Goal: Information Seeking & Learning: Learn about a topic

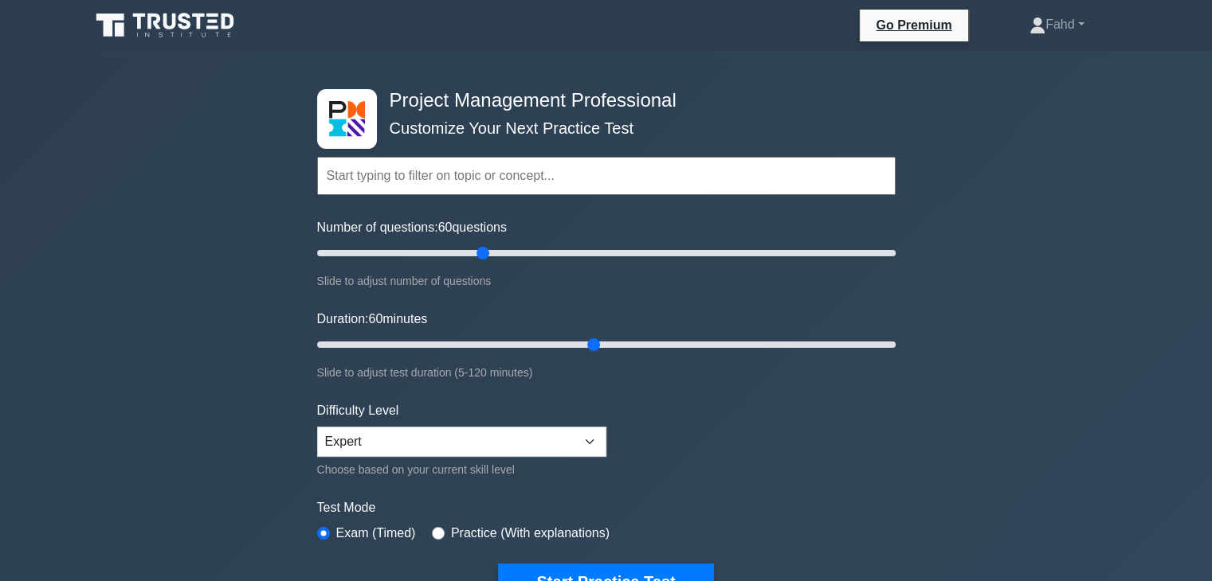
click at [540, 175] on input "text" at bounding box center [606, 176] width 578 height 38
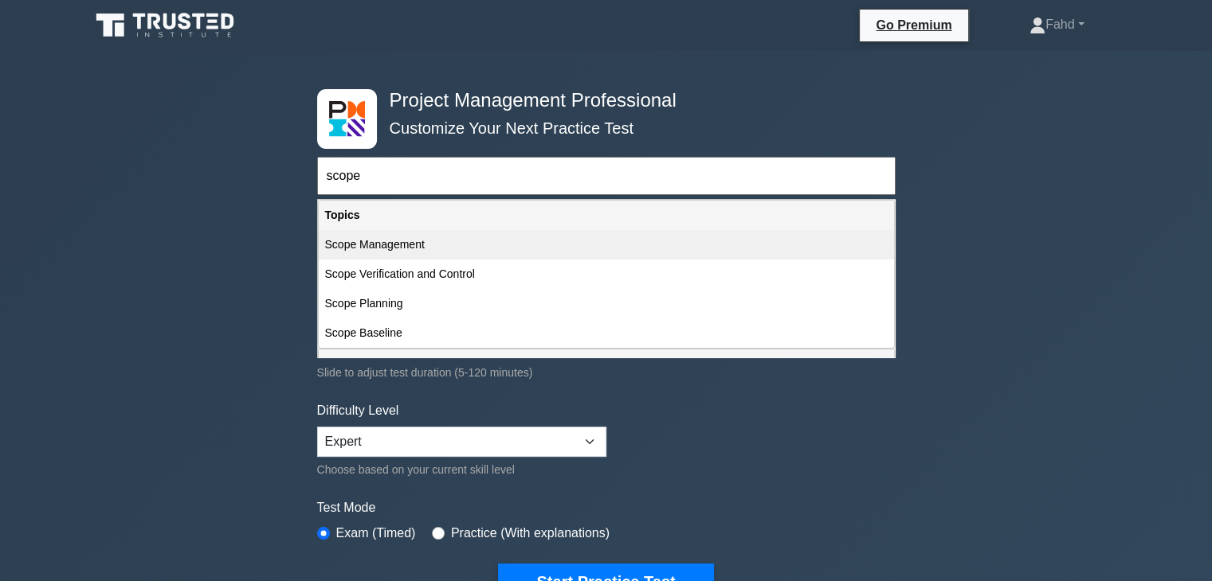
click at [409, 251] on div "Scope Management" at bounding box center [606, 244] width 575 height 29
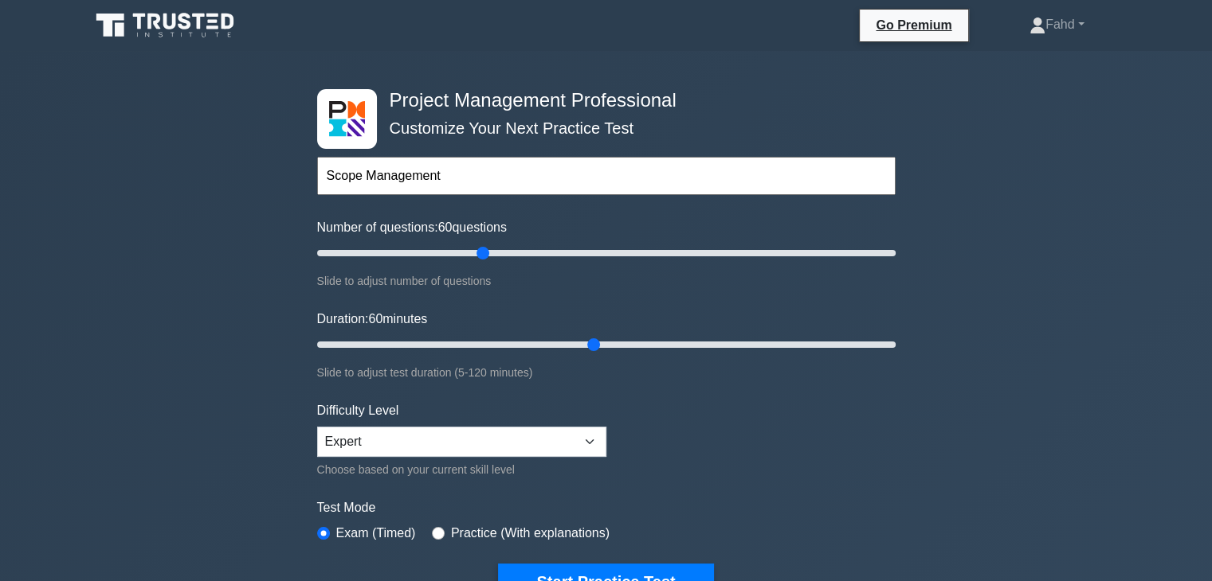
drag, startPoint x: 459, startPoint y: 170, endPoint x: 320, endPoint y: 186, distance: 139.5
click at [320, 186] on input "Scope Management" at bounding box center [606, 176] width 578 height 38
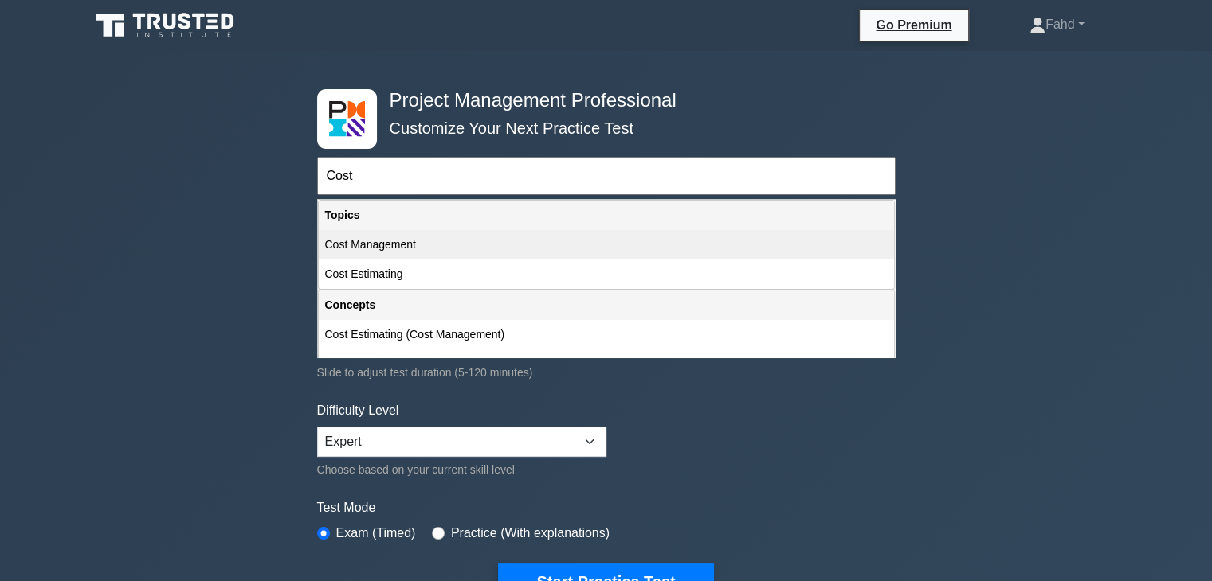
click at [401, 250] on div "Cost Management" at bounding box center [606, 244] width 575 height 29
type input "Cost Management"
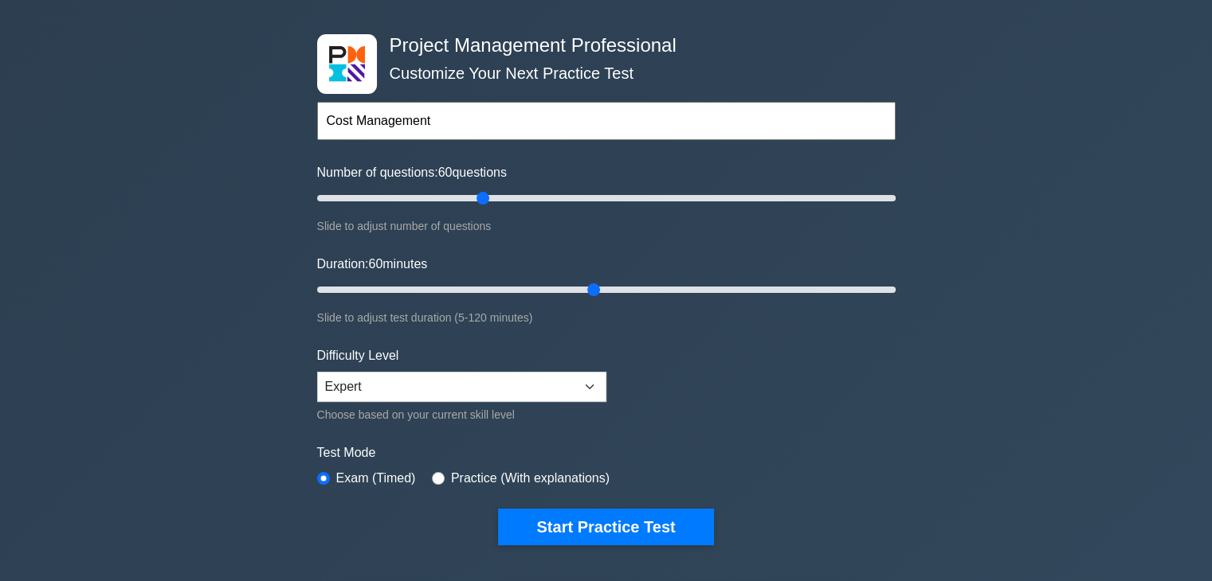
scroll to position [159, 0]
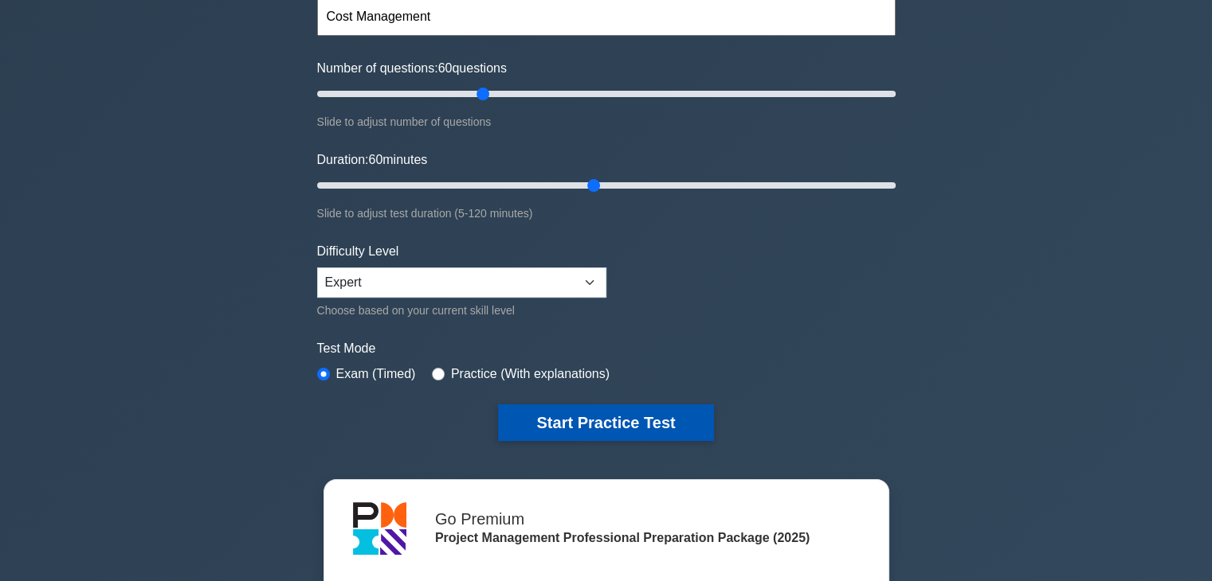
click at [617, 425] on button "Start Practice Test" at bounding box center [605, 423] width 215 height 37
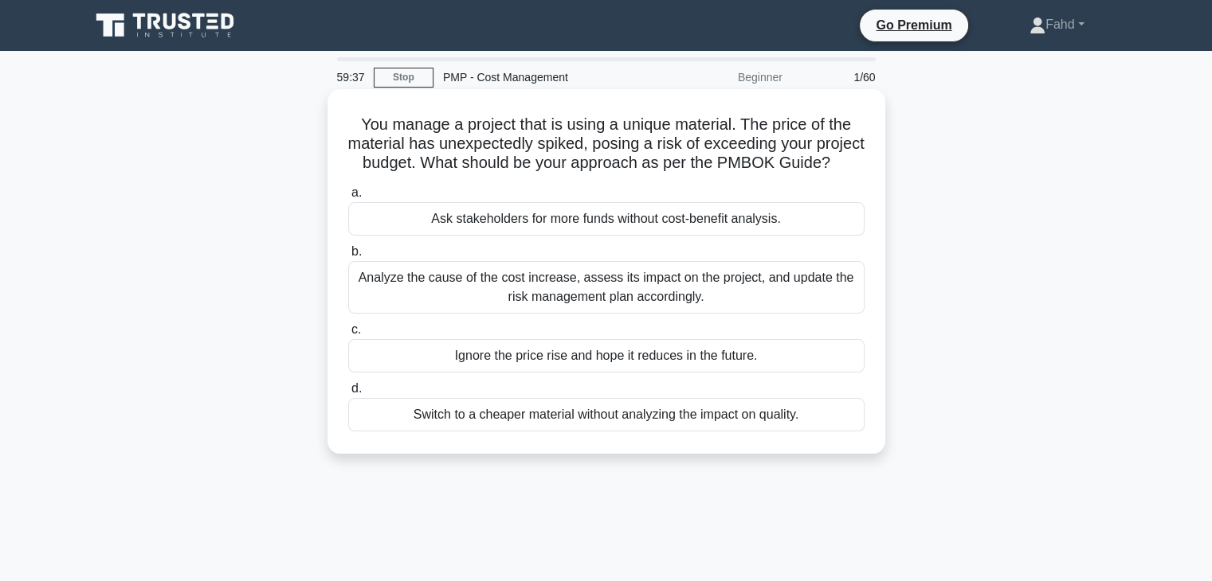
click at [645, 311] on div "Analyze the cause of the cost increase, assess its impact on the project, and u…" at bounding box center [606, 287] width 516 height 53
click at [348, 257] on input "b. Analyze the cause of the cost increase, assess its impact on the project, an…" at bounding box center [348, 252] width 0 height 10
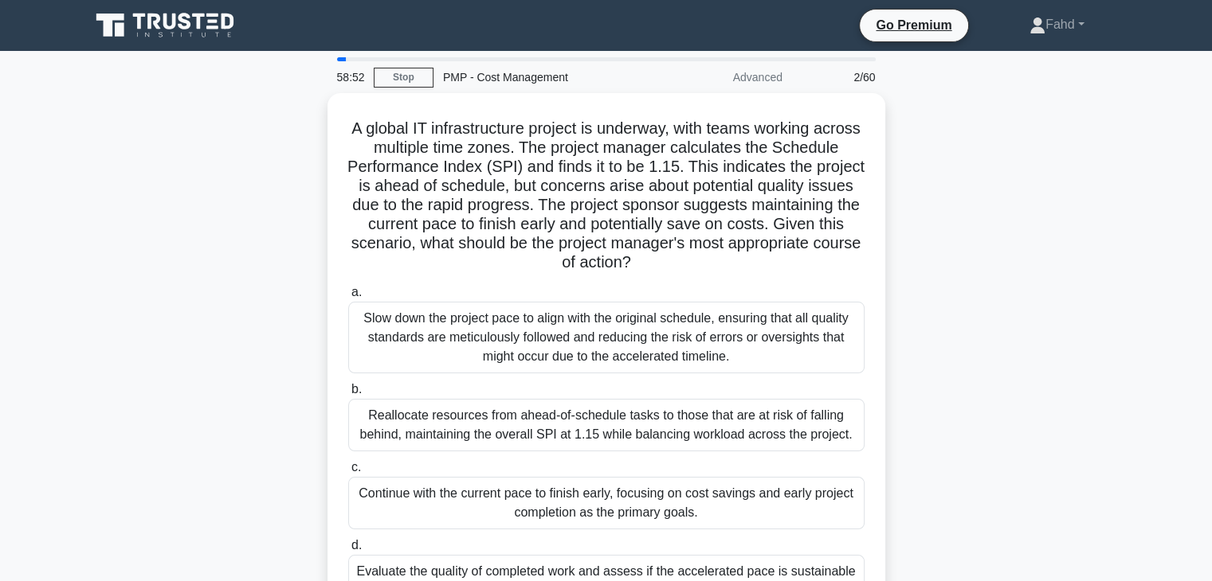
scroll to position [80, 0]
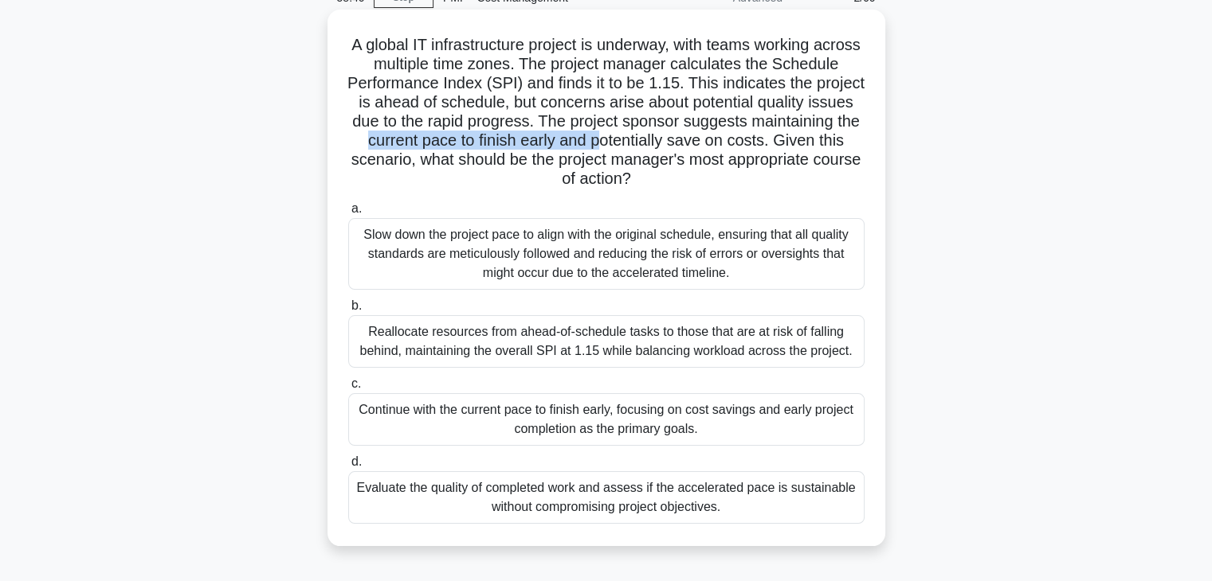
drag, startPoint x: 477, startPoint y: 143, endPoint x: 719, endPoint y: 147, distance: 242.2
click at [719, 147] on h5 "A global IT infrastructure project is underway, with teams working across multi…" at bounding box center [605, 112] width 519 height 155
click at [578, 497] on div "Evaluate the quality of completed work and assess if the accelerated pace is su…" at bounding box center [606, 498] width 516 height 53
click at [348, 468] on input "d. Evaluate the quality of completed work and assess if the accelerated pace is…" at bounding box center [348, 462] width 0 height 10
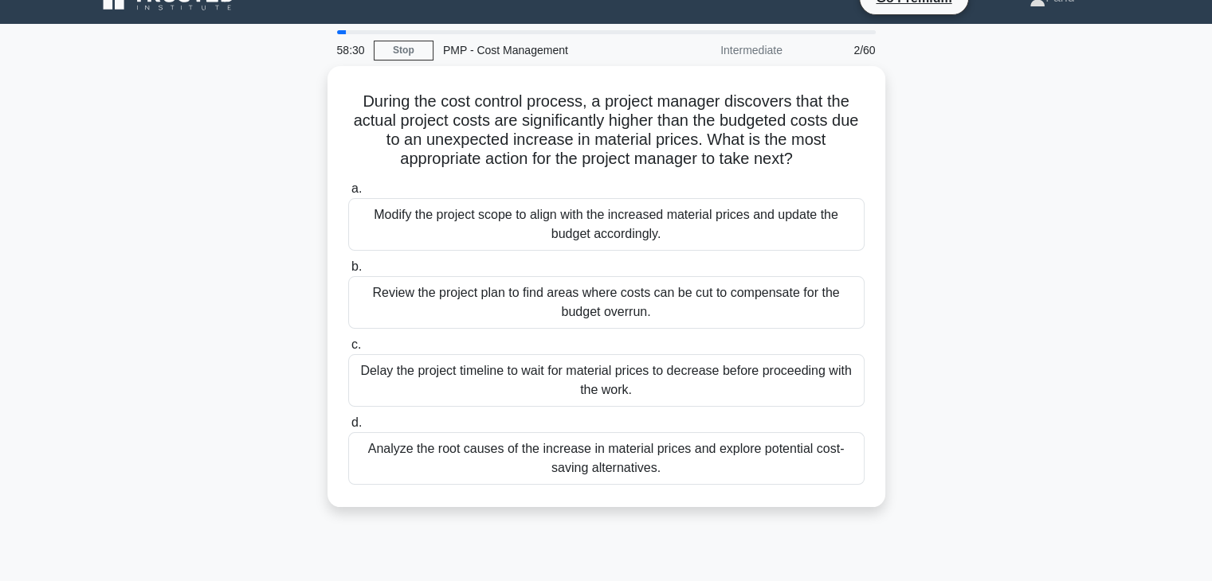
scroll to position [0, 0]
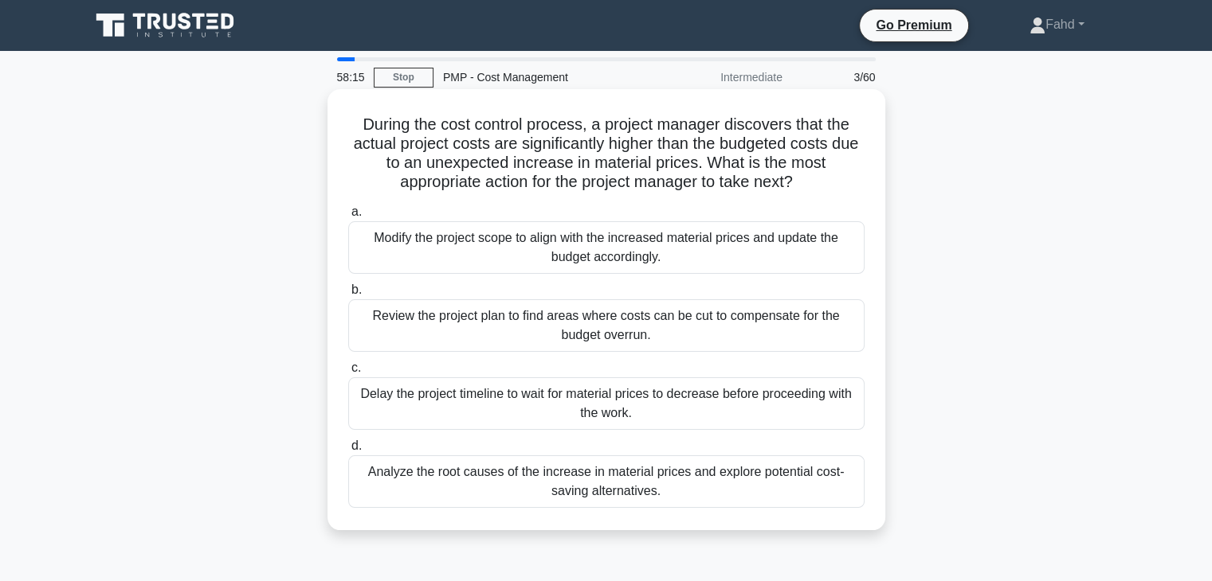
click at [640, 487] on div "Analyze the root causes of the increase in material prices and explore potentia…" at bounding box center [606, 482] width 516 height 53
click at [348, 452] on input "d. Analyze the root causes of the increase in material prices and explore poten…" at bounding box center [348, 446] width 0 height 10
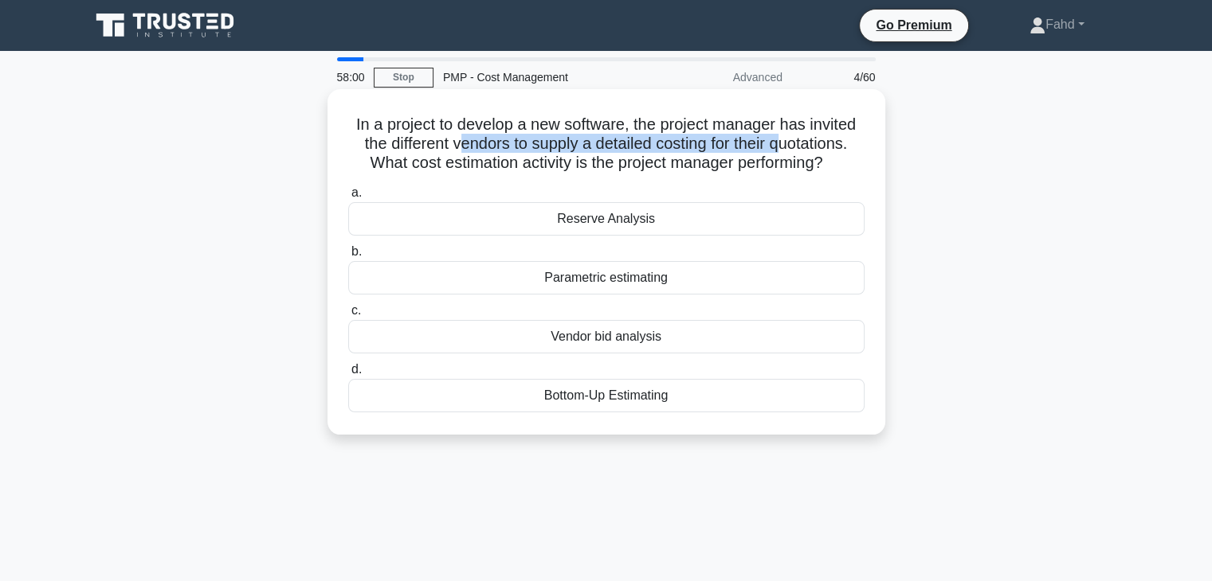
drag, startPoint x: 452, startPoint y: 145, endPoint x: 787, endPoint y: 151, distance: 334.6
click at [787, 151] on h5 "In a project to develop a new software, the project manager has invited the dif…" at bounding box center [605, 144] width 519 height 59
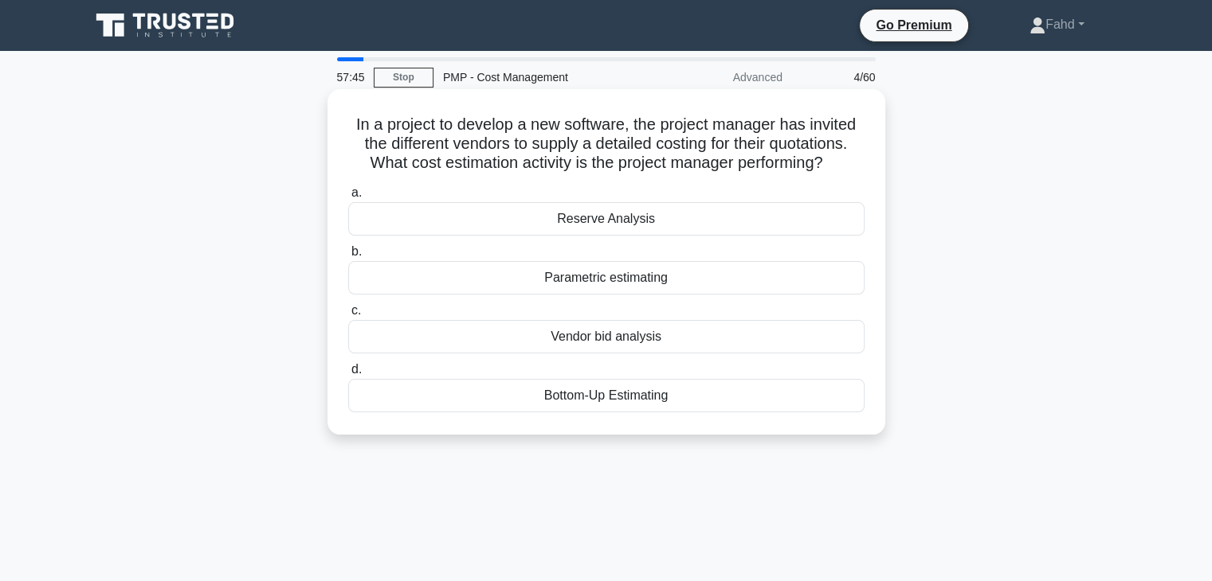
click at [593, 398] on div "Bottom-Up Estimating" at bounding box center [606, 395] width 516 height 33
click at [348, 375] on input "d. Bottom-Up Estimating" at bounding box center [348, 370] width 0 height 10
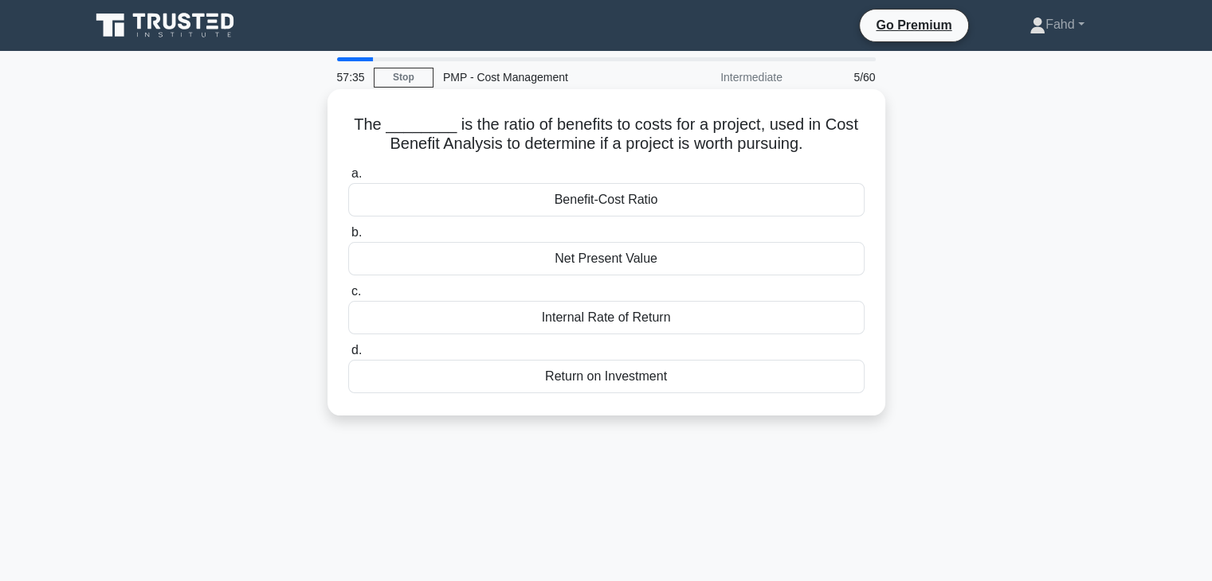
click at [621, 201] on div "Benefit-Cost Ratio" at bounding box center [606, 199] width 516 height 33
click at [663, 198] on div "Benefit-Cost Ratio" at bounding box center [606, 199] width 516 height 33
click at [348, 179] on input "a. Benefit-Cost Ratio" at bounding box center [348, 174] width 0 height 10
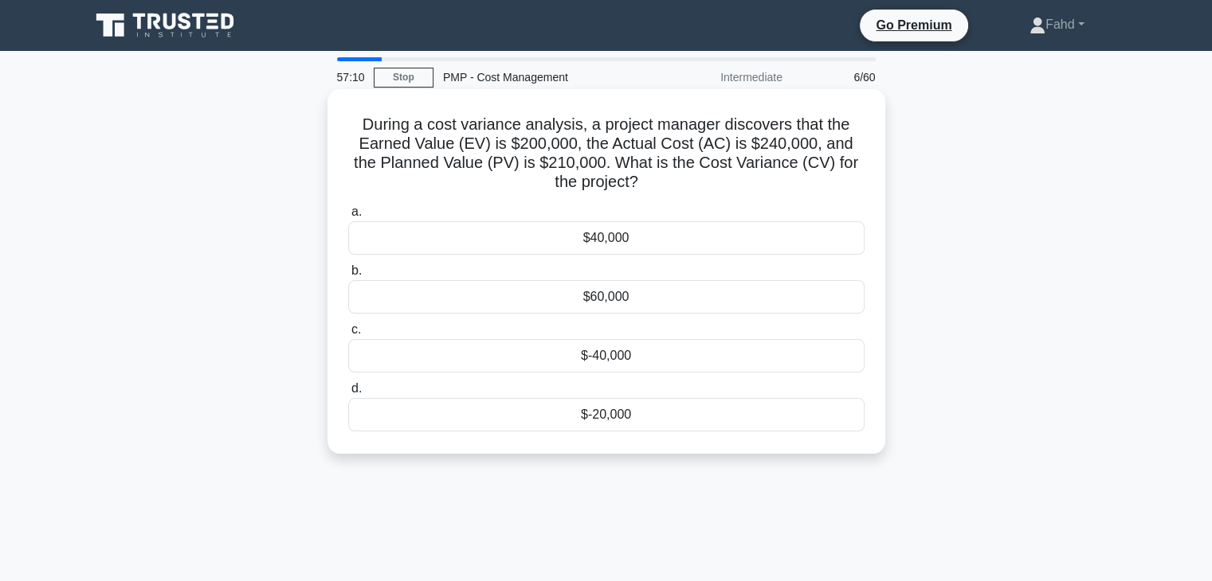
click at [626, 354] on div "$-40,000" at bounding box center [606, 355] width 516 height 33
click at [348, 335] on input "c. $-40,000" at bounding box center [348, 330] width 0 height 10
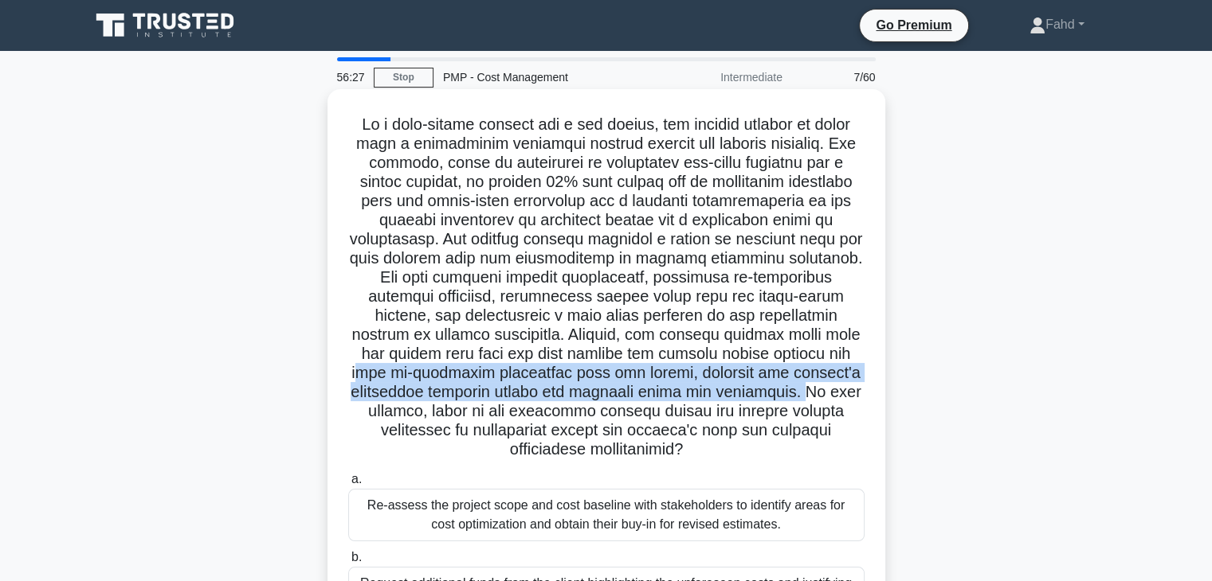
drag, startPoint x: 389, startPoint y: 370, endPoint x: 796, endPoint y: 401, distance: 408.2
click at [796, 401] on h5 ".spinner_0XTQ{transform-origin:center;animation:spinner_y6GP .75s linear infini…" at bounding box center [605, 288] width 519 height 346
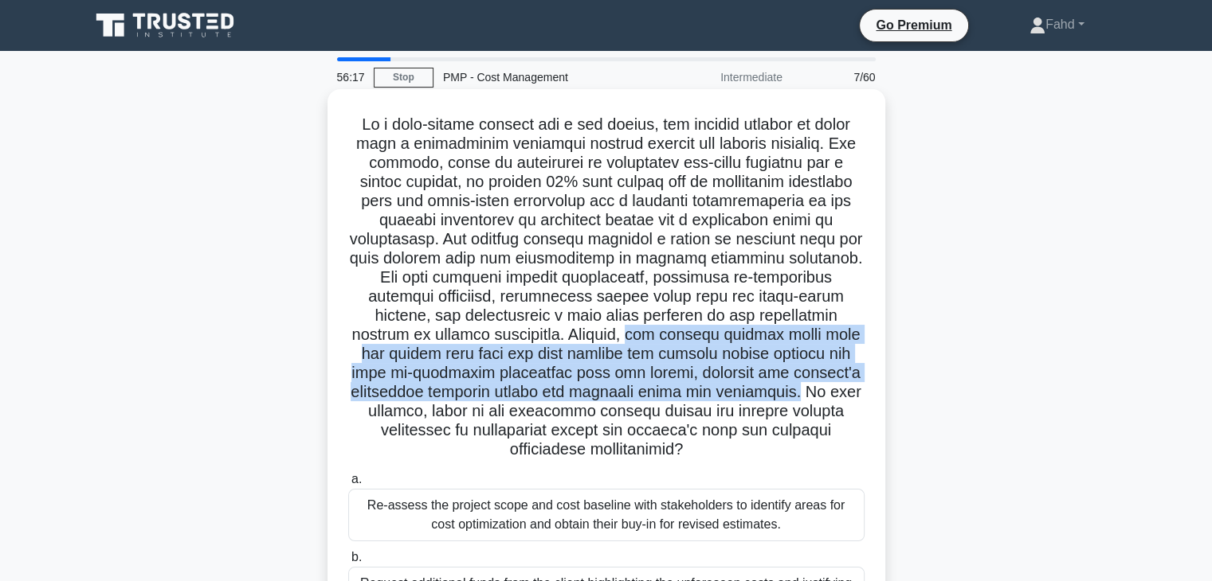
drag, startPoint x: 653, startPoint y: 339, endPoint x: 791, endPoint y: 393, distance: 147.8
click at [791, 393] on h5 ".spinner_0XTQ{transform-origin:center;animation:spinner_y6GP .75s linear infini…" at bounding box center [605, 288] width 519 height 346
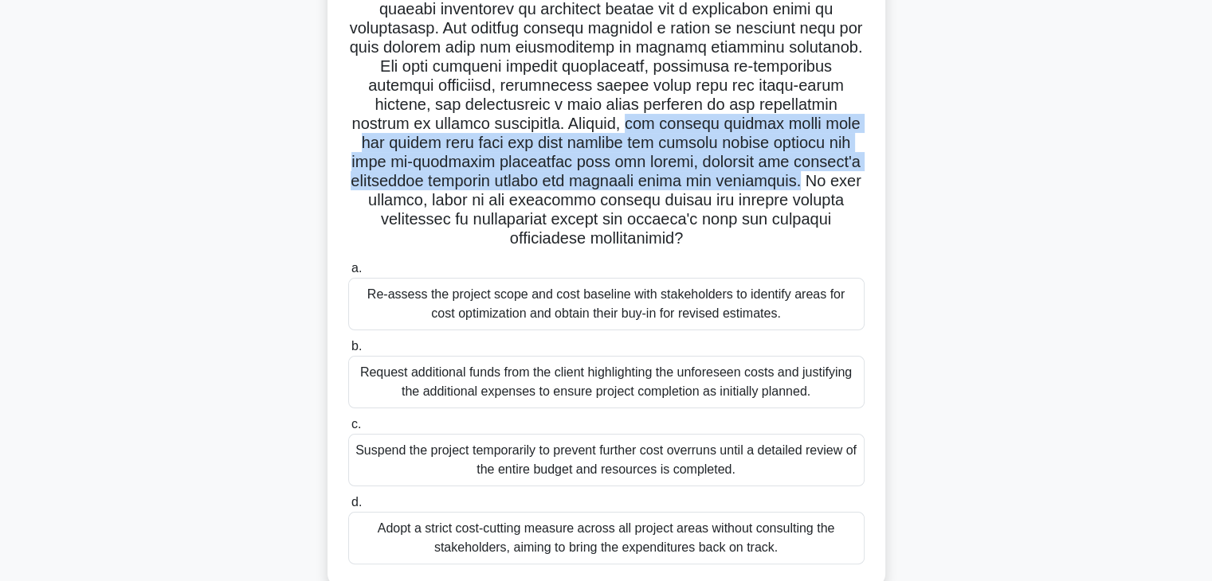
scroll to position [239, 0]
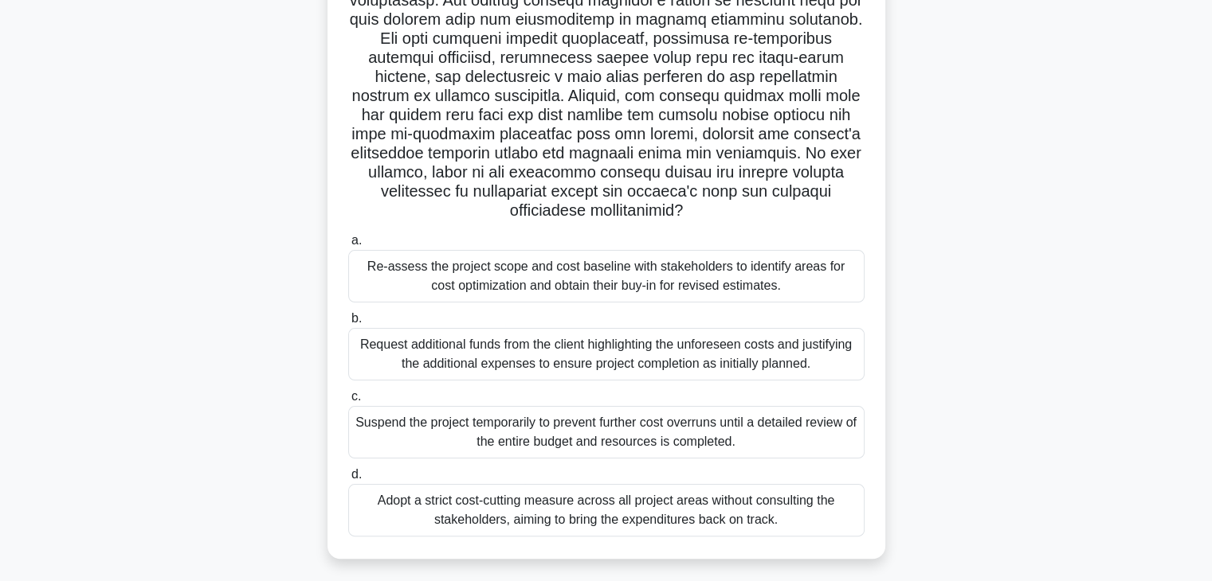
click at [579, 275] on div "Re-assess the project scope and cost baseline with stakeholders to identify are…" at bounding box center [606, 276] width 516 height 53
click at [348, 246] on input "a. Re-assess the project scope and cost baseline with stakeholders to identify …" at bounding box center [348, 241] width 0 height 10
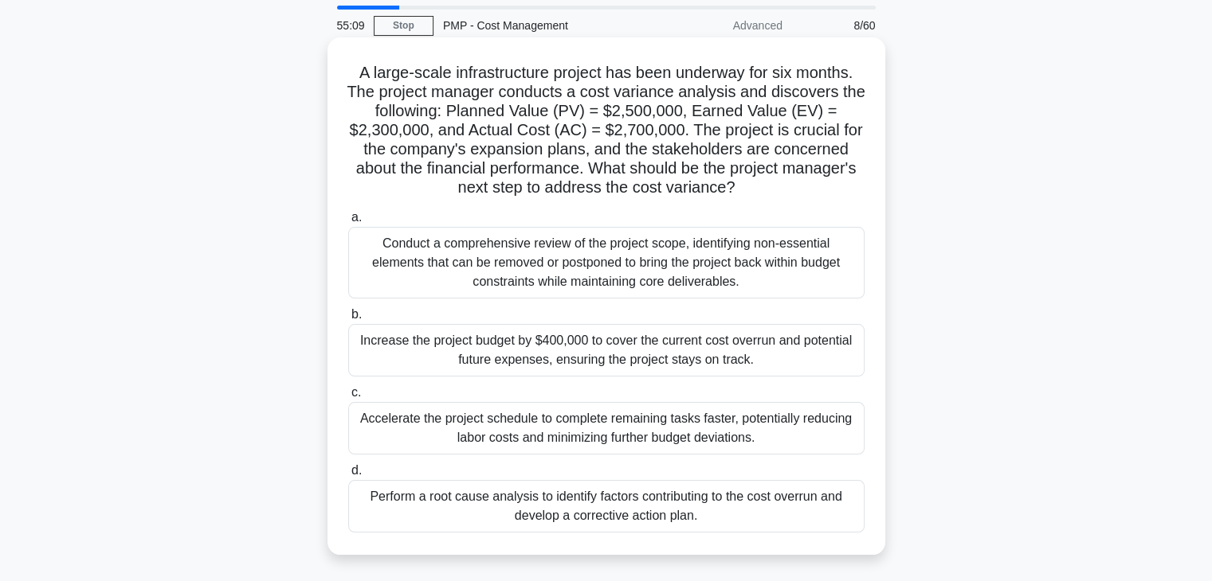
scroll to position [80, 0]
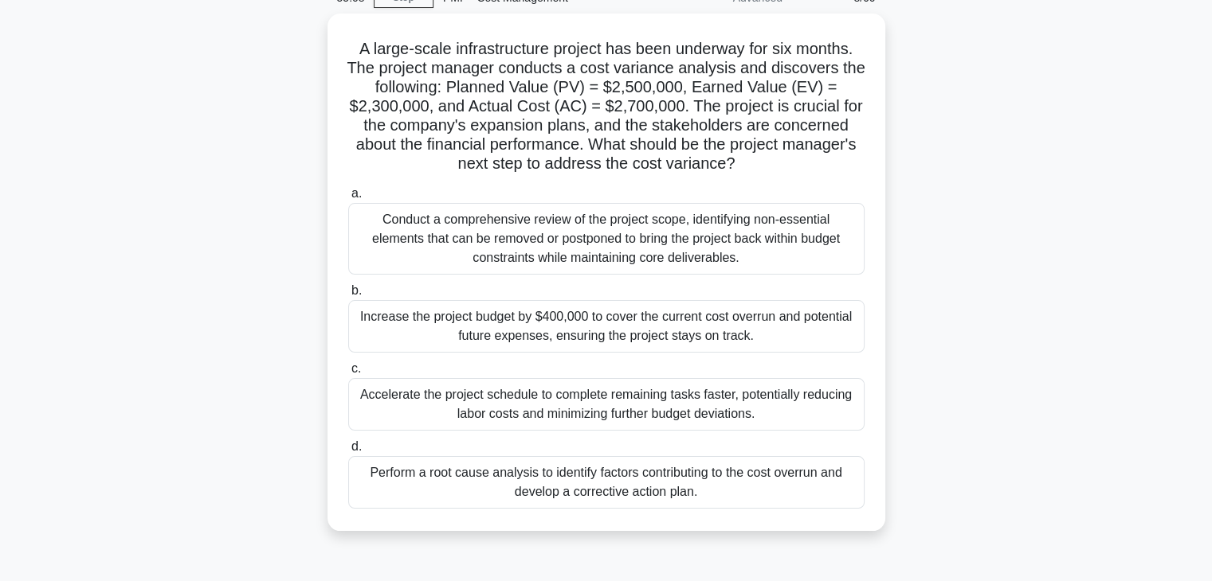
click at [626, 484] on div "Perform a root cause analysis to identify factors contributing to the cost over…" at bounding box center [606, 482] width 516 height 53
click at [348, 452] on input "d. Perform a root cause analysis to identify factors contributing to the cost o…" at bounding box center [348, 447] width 0 height 10
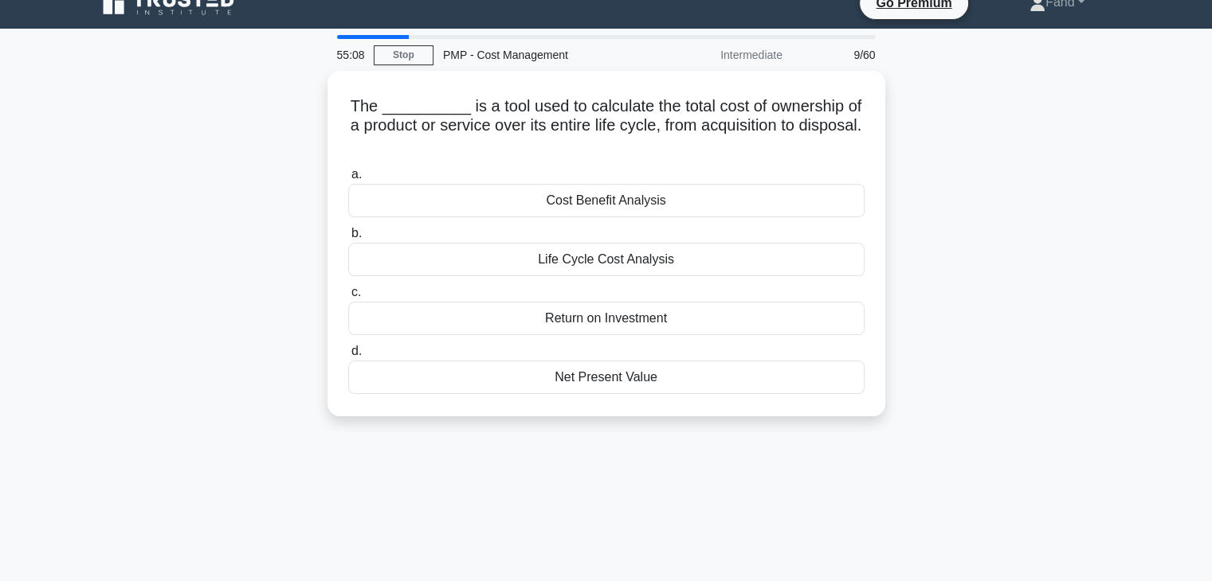
scroll to position [0, 0]
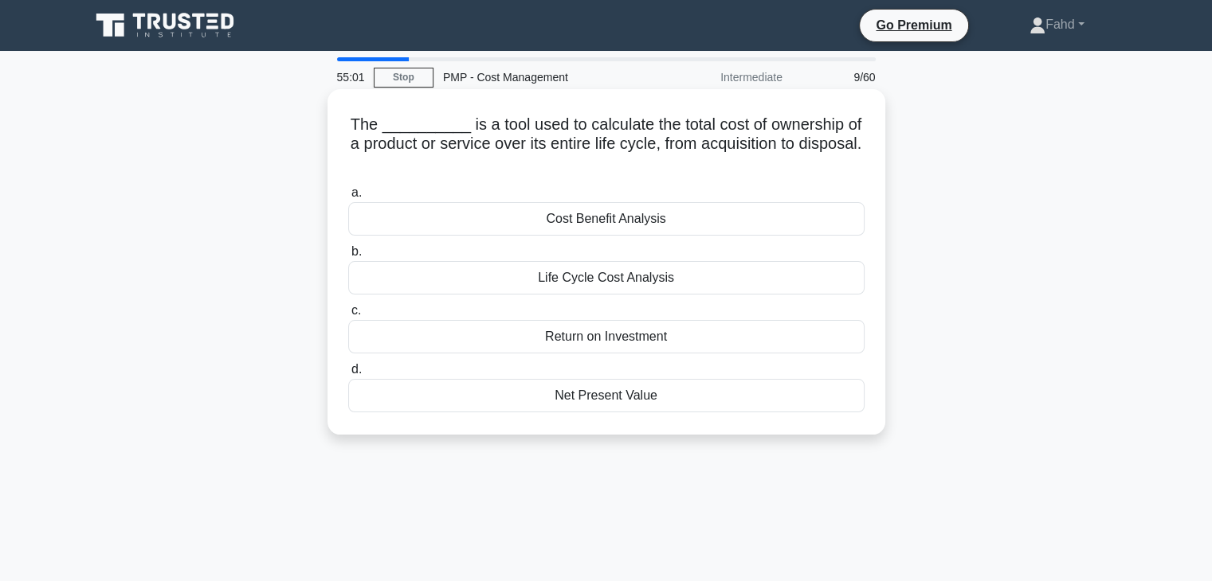
click at [625, 281] on div "Life Cycle Cost Analysis" at bounding box center [606, 277] width 516 height 33
click at [348, 257] on input "b. Life Cycle Cost Analysis" at bounding box center [348, 252] width 0 height 10
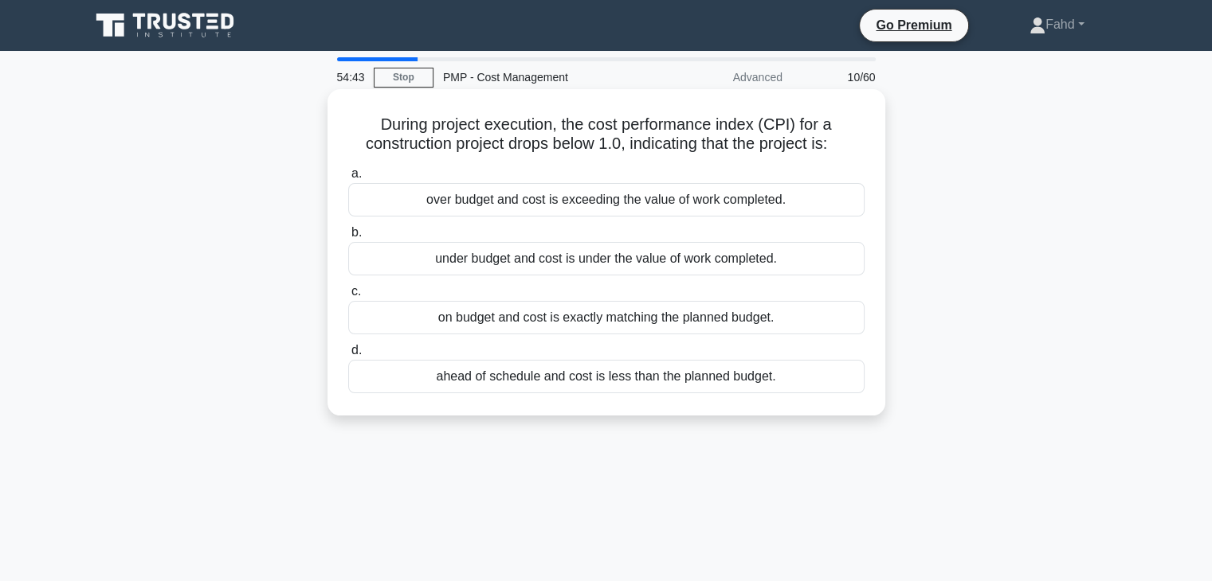
click at [585, 202] on div "over budget and cost is exceeding the value of work completed." at bounding box center [606, 199] width 516 height 33
click at [348, 179] on input "a. over budget and cost is exceeding the value of work completed." at bounding box center [348, 174] width 0 height 10
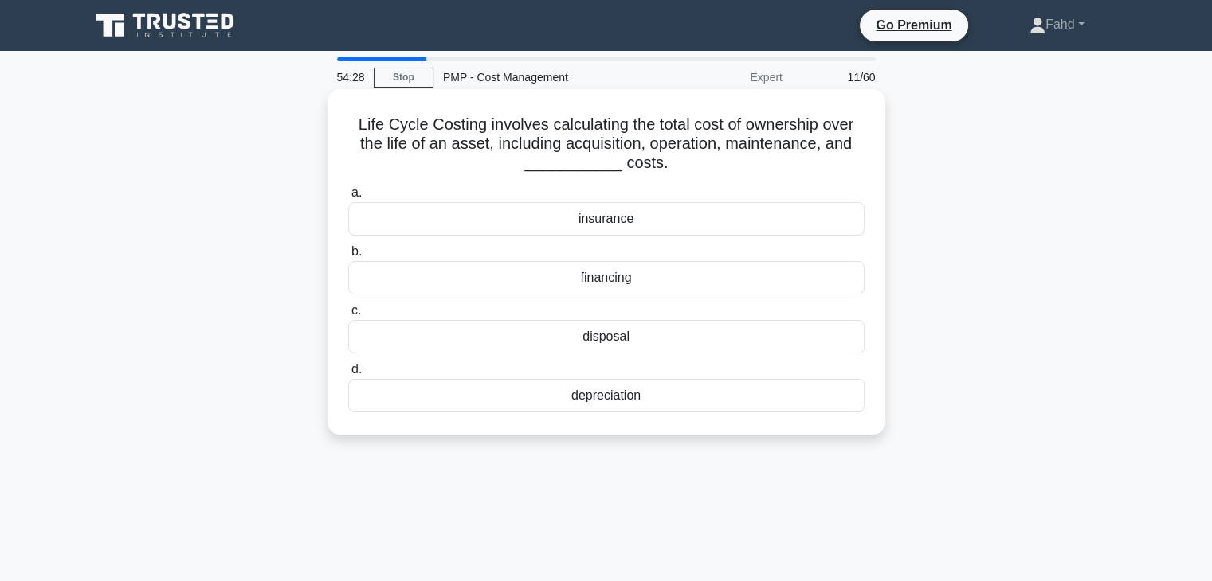
click at [612, 337] on div "disposal" at bounding box center [606, 336] width 516 height 33
click at [348, 316] on input "c. disposal" at bounding box center [348, 311] width 0 height 10
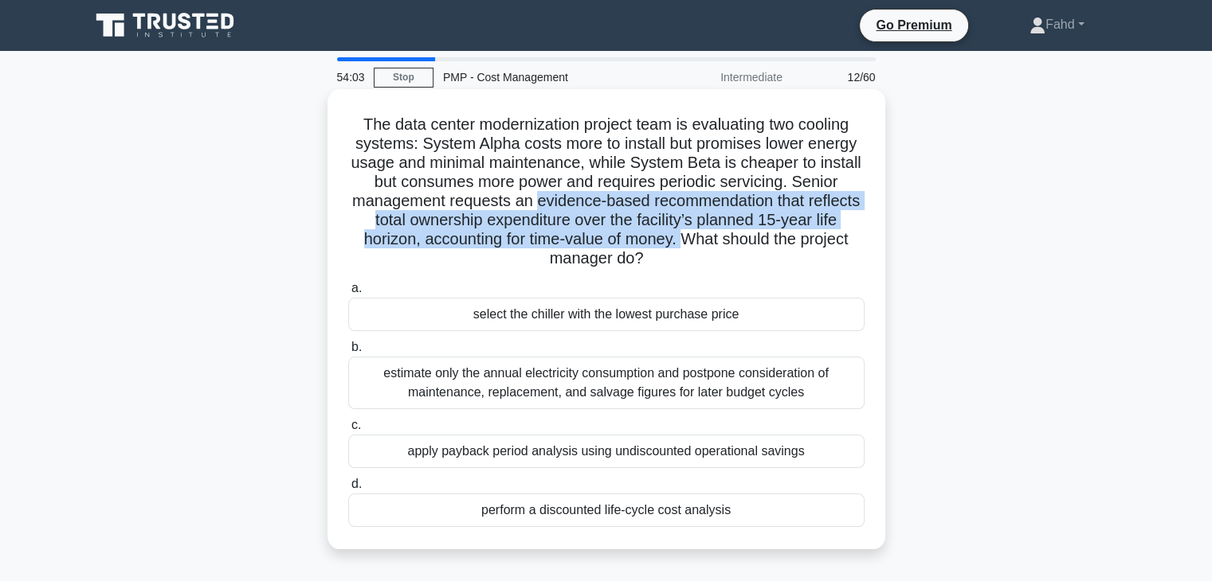
drag, startPoint x: 532, startPoint y: 202, endPoint x: 682, endPoint y: 241, distance: 154.8
click at [682, 241] on h5 "The data center modernization project team is evaluating two cooling systems: S…" at bounding box center [605, 192] width 519 height 155
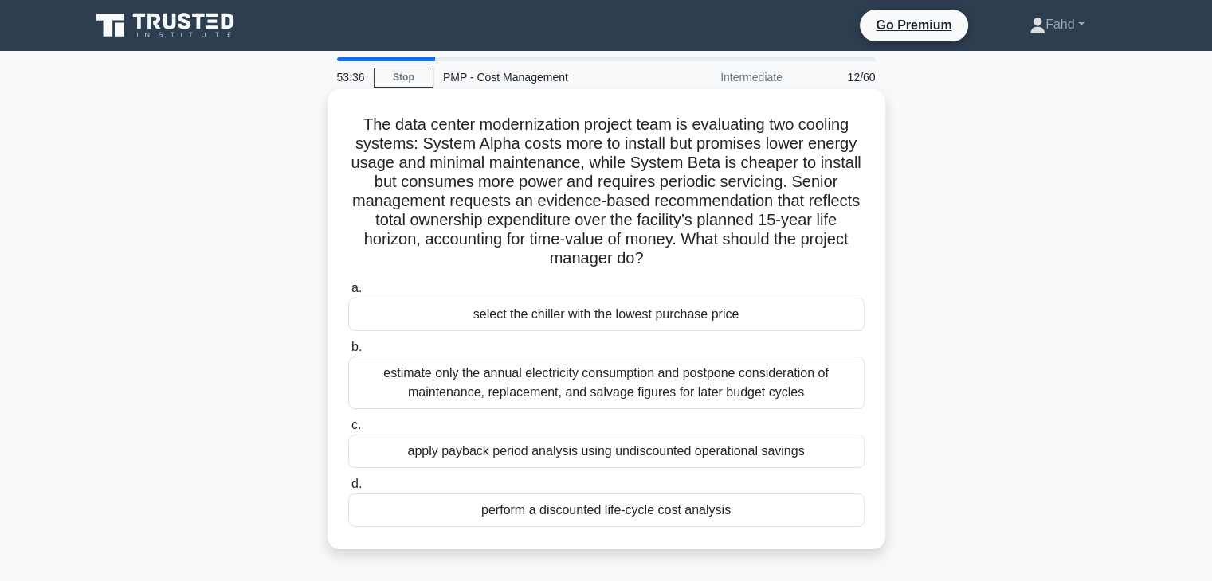
click at [558, 509] on div "perform a discounted life-cycle cost analysis" at bounding box center [606, 510] width 516 height 33
click at [348, 490] on input "d. perform a discounted life-cycle cost analysis" at bounding box center [348, 485] width 0 height 10
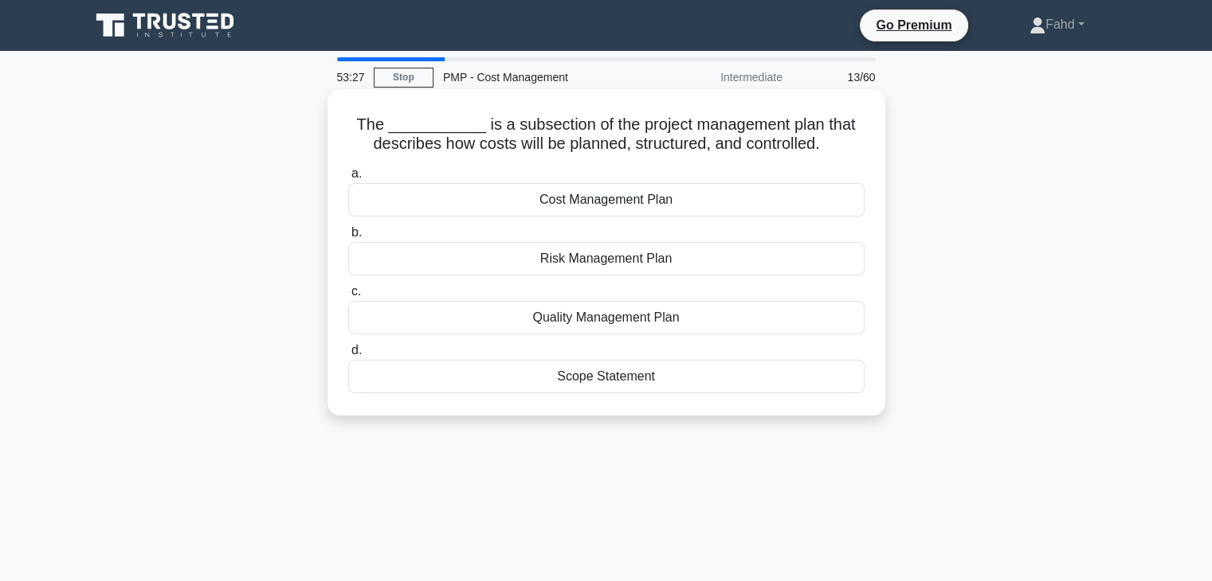
click at [636, 203] on div "Cost Management Plan" at bounding box center [606, 199] width 516 height 33
click at [348, 179] on input "a. Cost Management Plan" at bounding box center [348, 174] width 0 height 10
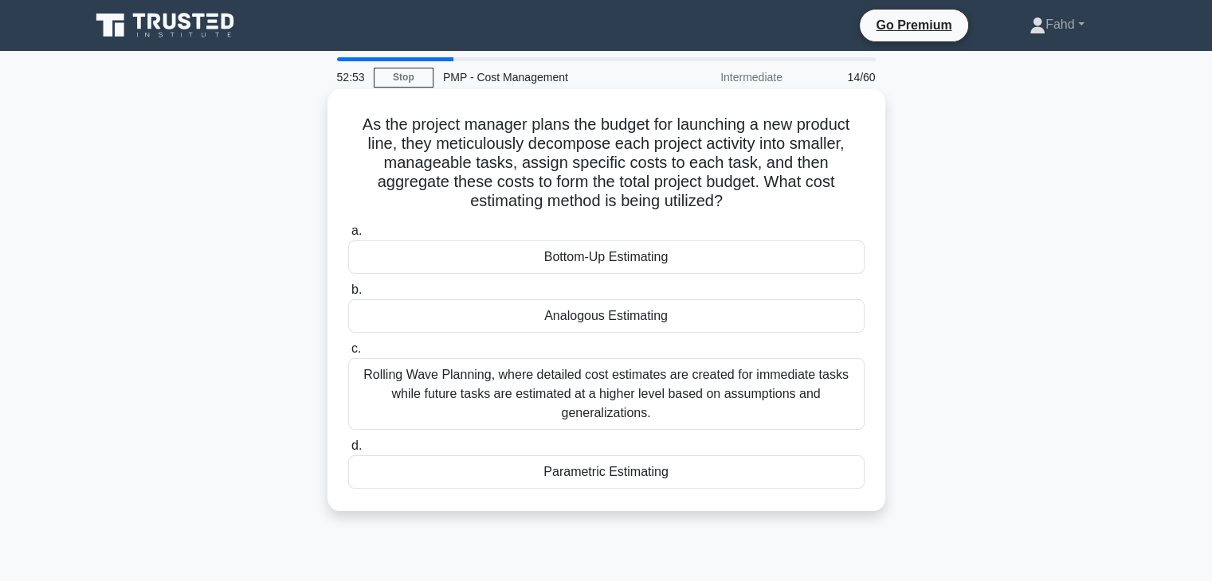
click at [626, 256] on div "Bottom-Up Estimating" at bounding box center [606, 257] width 516 height 33
click at [348, 237] on input "a. Bottom-Up Estimating" at bounding box center [348, 231] width 0 height 10
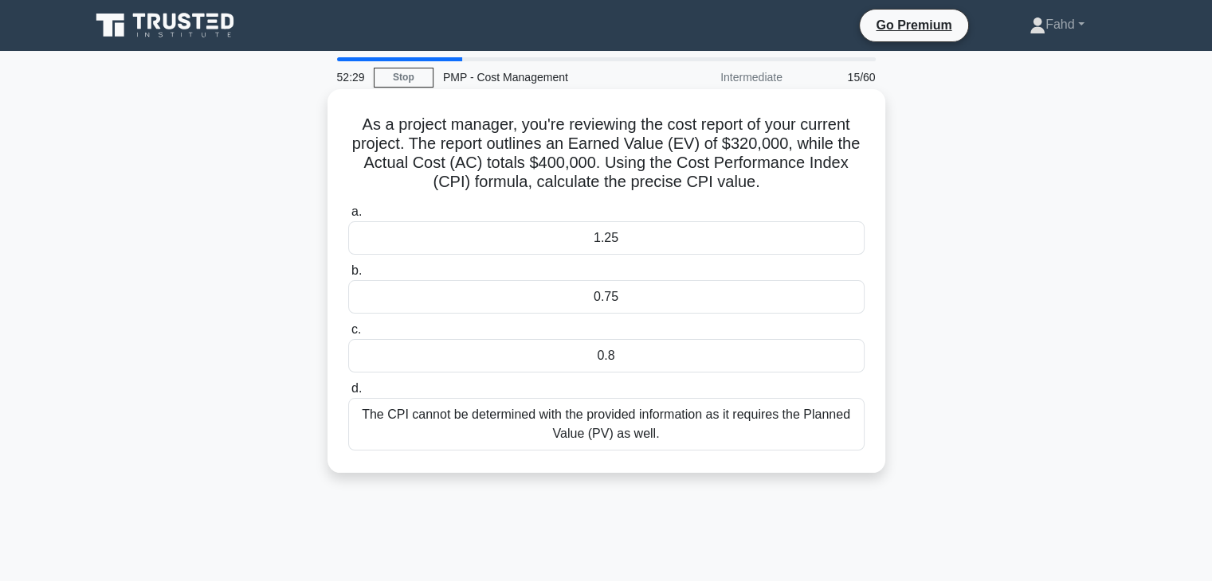
click at [620, 354] on div "0.8" at bounding box center [606, 355] width 516 height 33
click at [348, 335] on input "c. 0.8" at bounding box center [348, 330] width 0 height 10
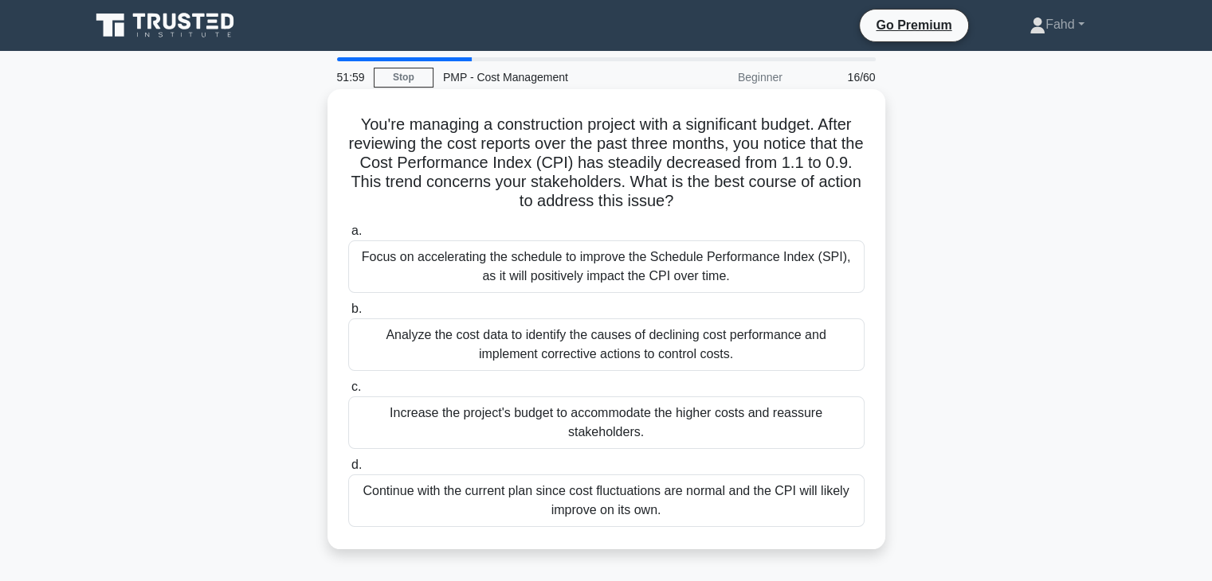
click at [531, 346] on div "Analyze the cost data to identify the causes of declining cost performance and …" at bounding box center [606, 345] width 516 height 53
click at [348, 315] on input "b. Analyze the cost data to identify the causes of declining cost performance a…" at bounding box center [348, 309] width 0 height 10
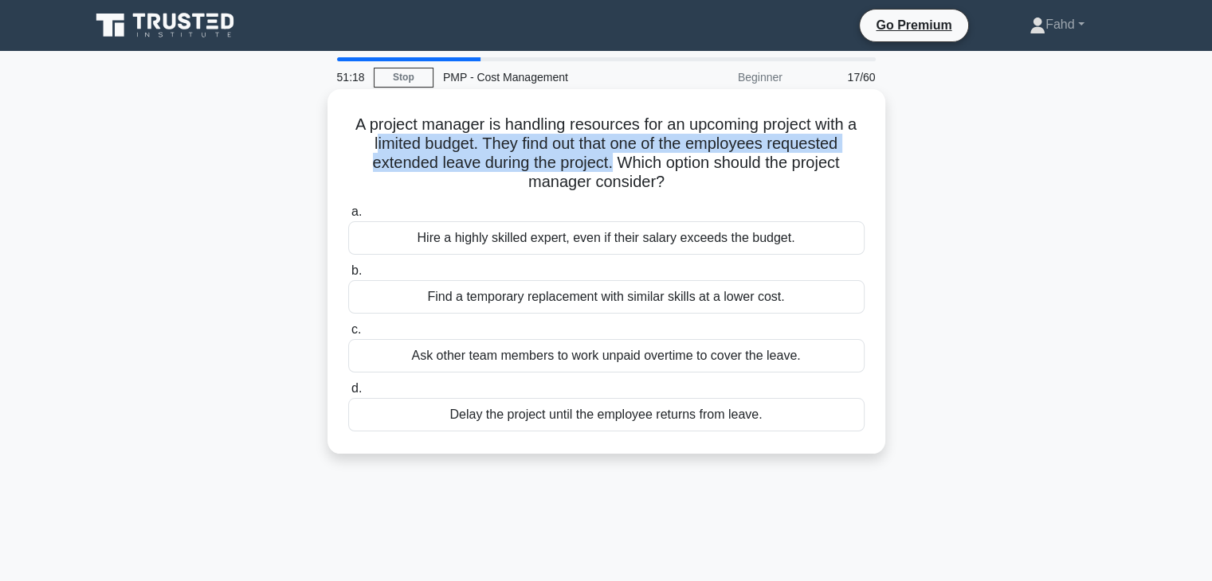
drag, startPoint x: 369, startPoint y: 143, endPoint x: 583, endPoint y: 186, distance: 218.5
click at [609, 171] on h5 "A project manager is handling resources for an upcoming project with a limited …" at bounding box center [605, 154] width 519 height 78
click at [531, 302] on div "Find a temporary replacement with similar skills at a lower cost." at bounding box center [606, 296] width 516 height 33
click at [348, 276] on input "b. Find a temporary replacement with similar skills at a lower cost." at bounding box center [348, 271] width 0 height 10
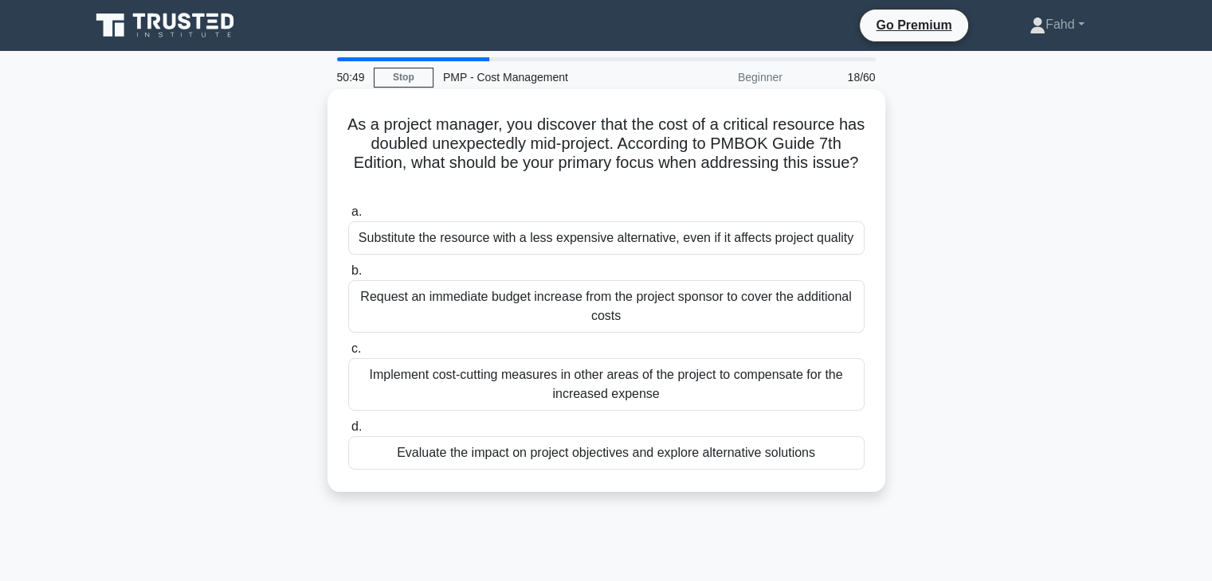
click at [546, 456] on div "Evaluate the impact on project objectives and explore alternative solutions" at bounding box center [606, 453] width 516 height 33
click at [348, 433] on input "d. Evaluate the impact on project objectives and explore alternative solutions" at bounding box center [348, 427] width 0 height 10
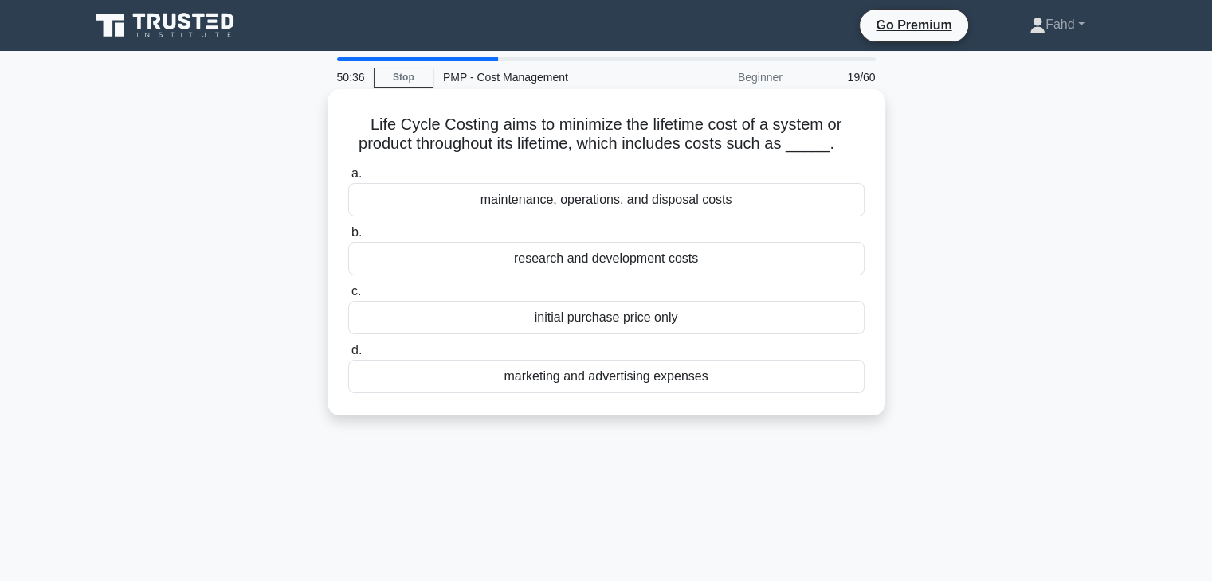
click at [717, 205] on div "maintenance, operations, and disposal costs" at bounding box center [606, 199] width 516 height 33
click at [348, 179] on input "a. maintenance, operations, and disposal costs" at bounding box center [348, 174] width 0 height 10
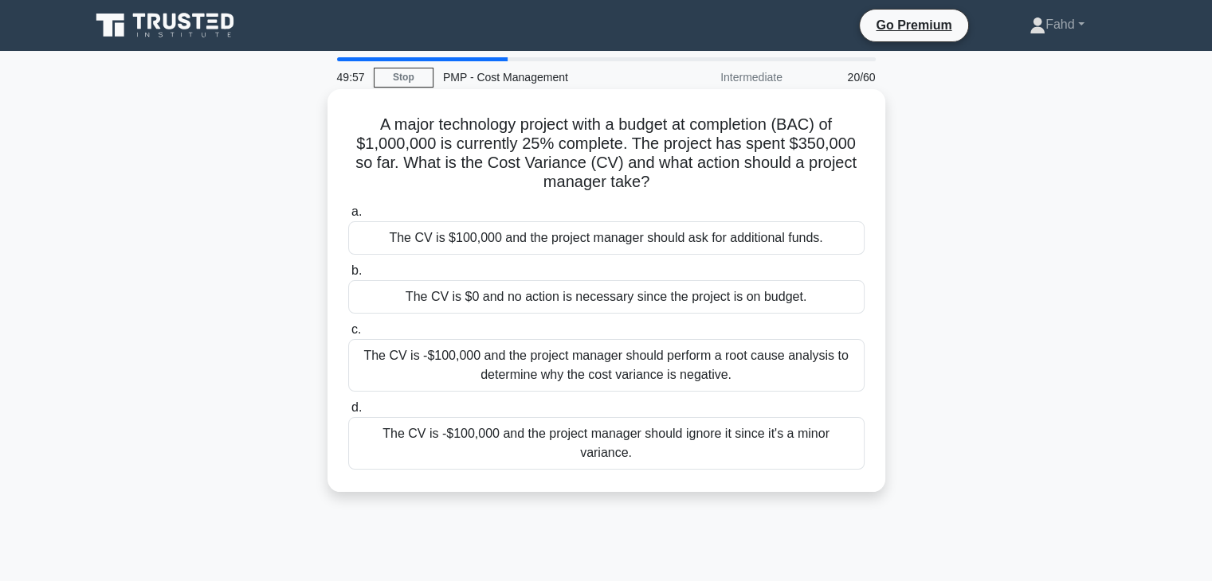
click at [688, 372] on div "The CV is -$100,000 and the project manager should perform a root cause analysi…" at bounding box center [606, 365] width 516 height 53
click at [348, 335] on input "c. The CV is -$100,000 and the project manager should perform a root cause anal…" at bounding box center [348, 330] width 0 height 10
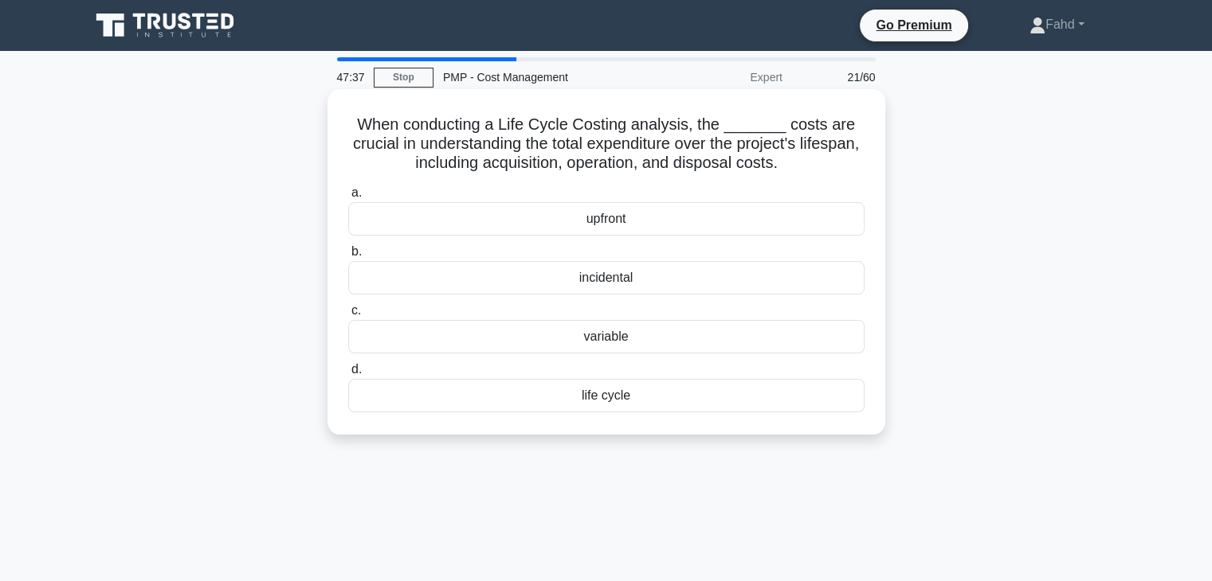
click at [619, 223] on div "upfront" at bounding box center [606, 218] width 516 height 33
click at [348, 198] on input "a. upfront" at bounding box center [348, 193] width 0 height 10
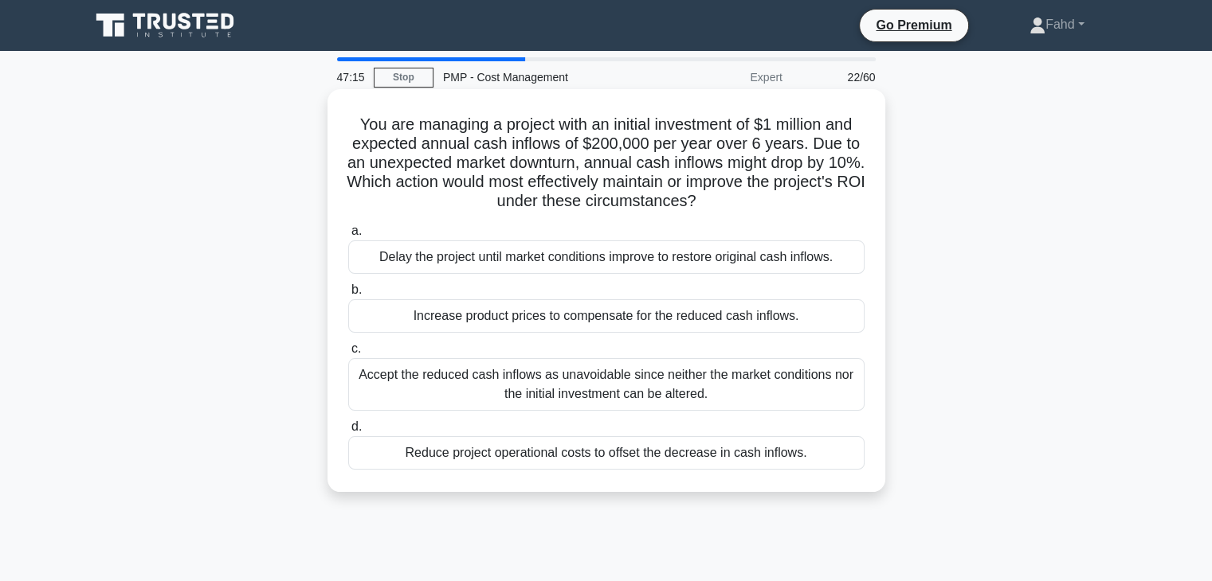
click at [739, 458] on div "Reduce project operational costs to offset the decrease in cash inflows." at bounding box center [606, 453] width 516 height 33
click at [348, 433] on input "d. Reduce project operational costs to offset the decrease in cash inflows." at bounding box center [348, 427] width 0 height 10
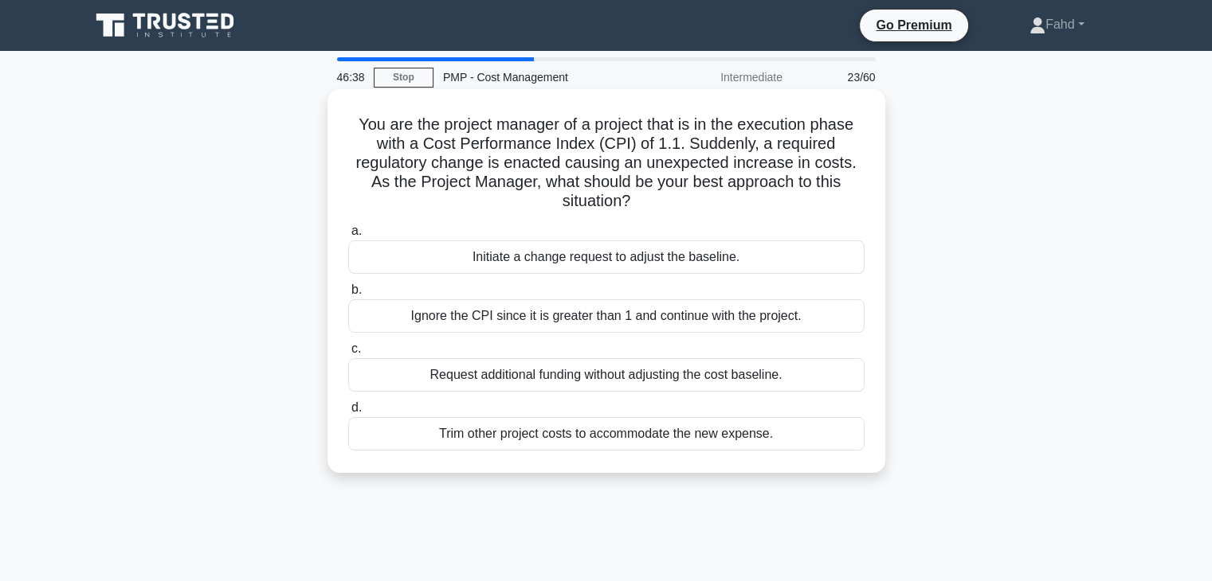
click at [710, 258] on div "Initiate a change request to adjust the baseline." at bounding box center [606, 257] width 516 height 33
click at [348, 237] on input "a. Initiate a change request to adjust the baseline." at bounding box center [348, 231] width 0 height 10
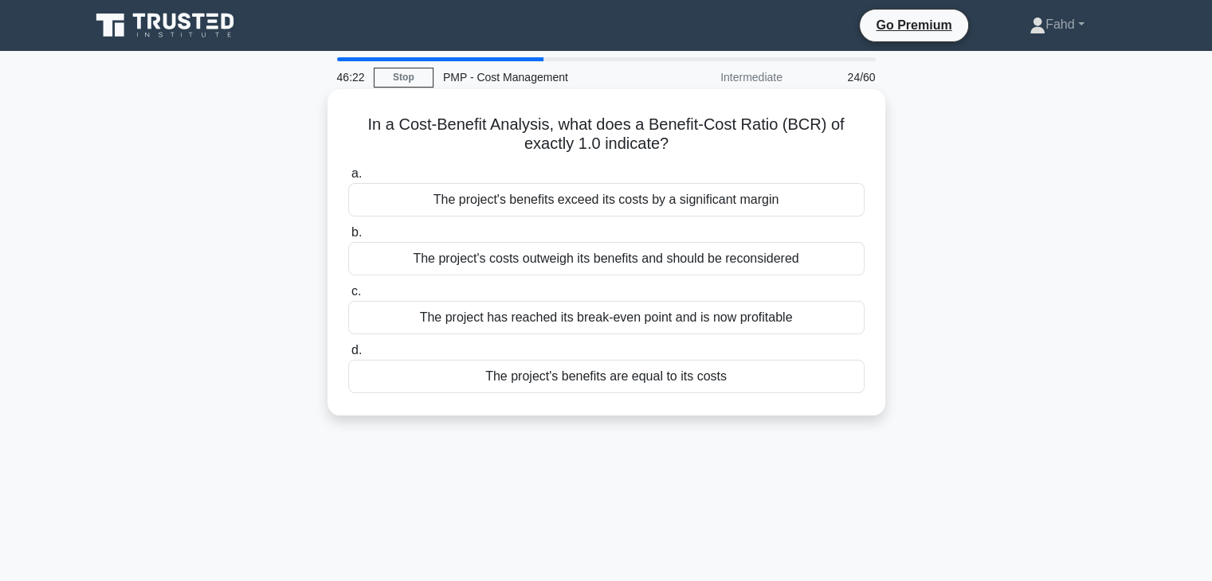
click at [633, 377] on div "The project's benefits are equal to its costs" at bounding box center [606, 376] width 516 height 33
click at [348, 356] on input "d. The project's benefits are equal to its costs" at bounding box center [348, 351] width 0 height 10
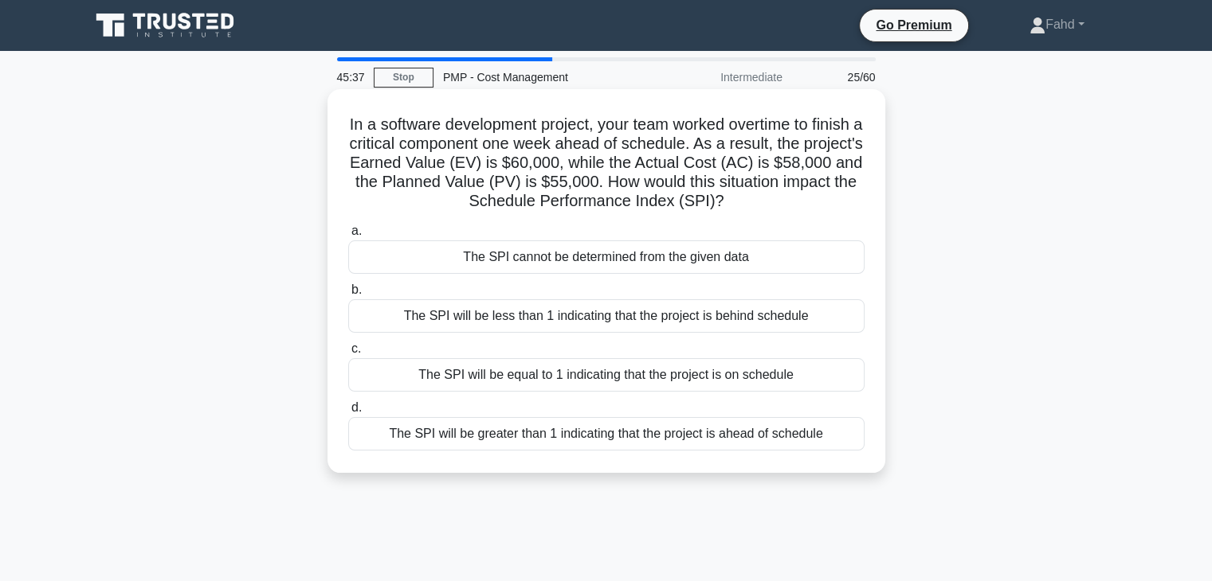
click at [562, 434] on div "The SPI will be greater than 1 indicating that the project is ahead of schedule" at bounding box center [606, 433] width 516 height 33
click at [348, 413] on input "d. The SPI will be greater than 1 indicating that the project is ahead of sched…" at bounding box center [348, 408] width 0 height 10
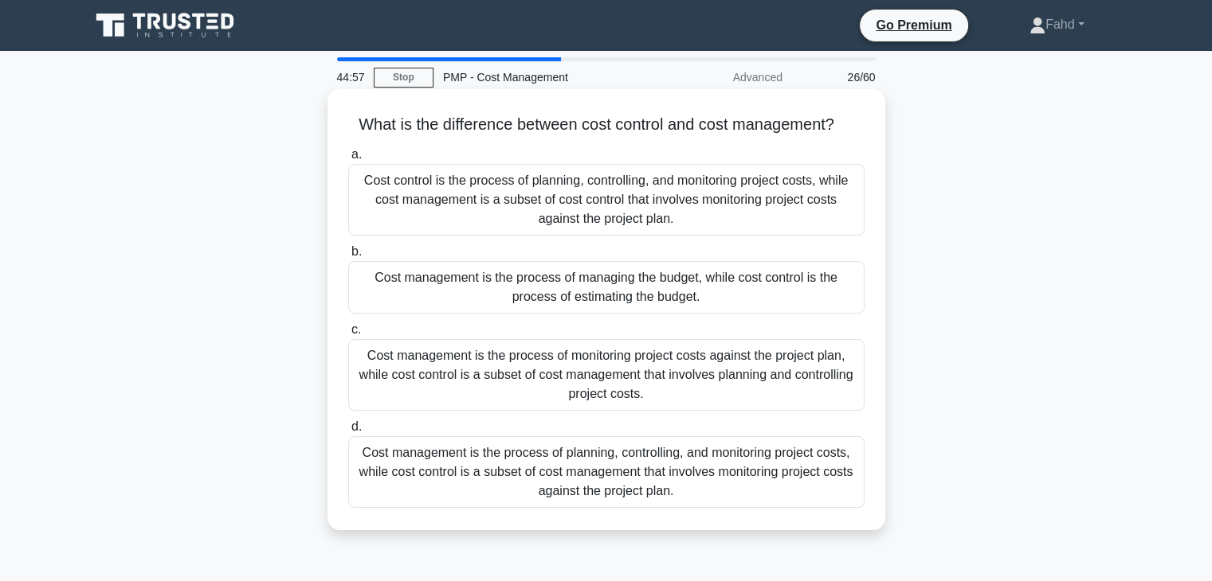
click at [688, 472] on div "Cost management is the process of planning, controlling, and monitoring project…" at bounding box center [606, 473] width 516 height 72
click at [348, 433] on input "d. Cost management is the process of planning, controlling, and monitoring proj…" at bounding box center [348, 427] width 0 height 10
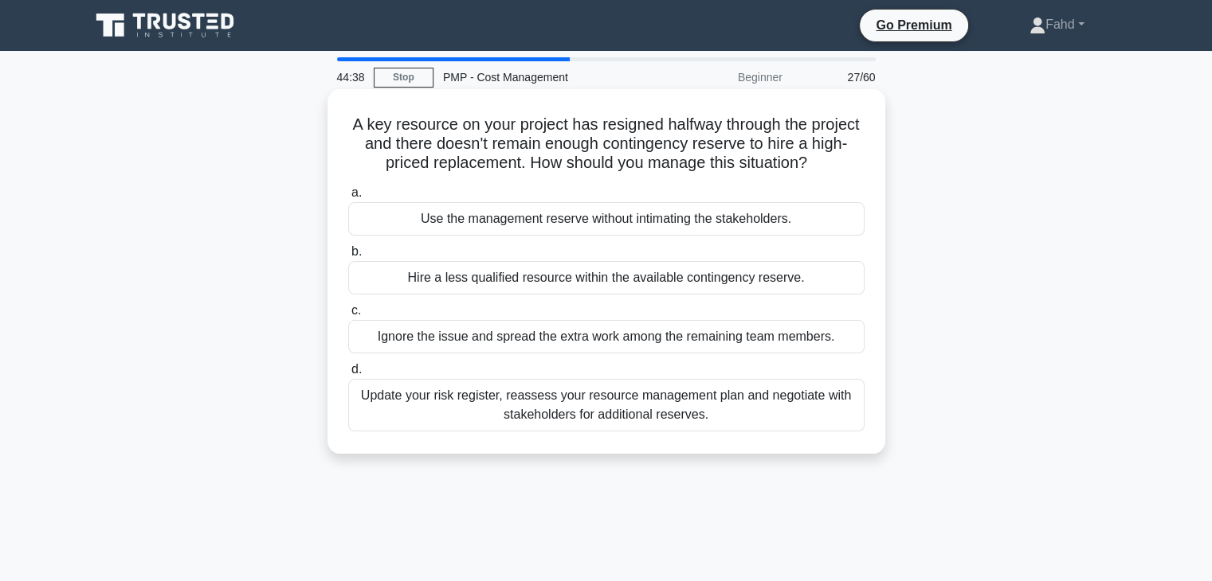
click at [605, 408] on div "Update your risk register, reassess your resource management plan and negotiate…" at bounding box center [606, 405] width 516 height 53
click at [348, 375] on input "d. Update your risk register, reassess your resource management plan and negoti…" at bounding box center [348, 370] width 0 height 10
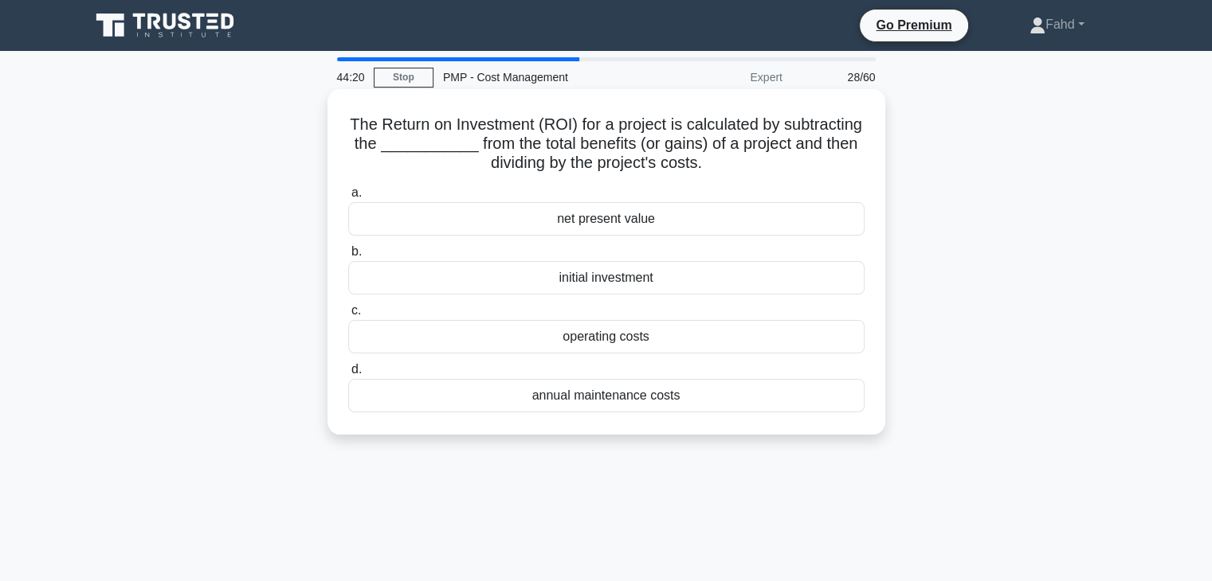
click at [599, 279] on div "initial investment" at bounding box center [606, 277] width 516 height 33
click at [348, 257] on input "b. initial investment" at bounding box center [348, 252] width 0 height 10
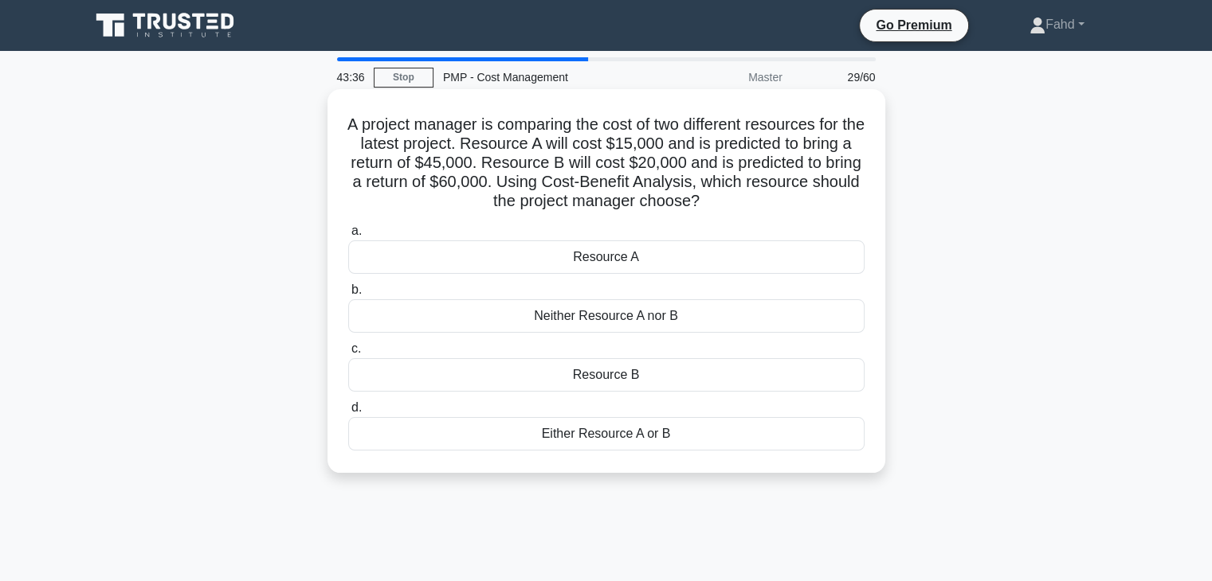
click at [621, 440] on div "Either Resource A or B" at bounding box center [606, 433] width 516 height 33
click at [348, 413] on input "d. Either Resource A or B" at bounding box center [348, 408] width 0 height 10
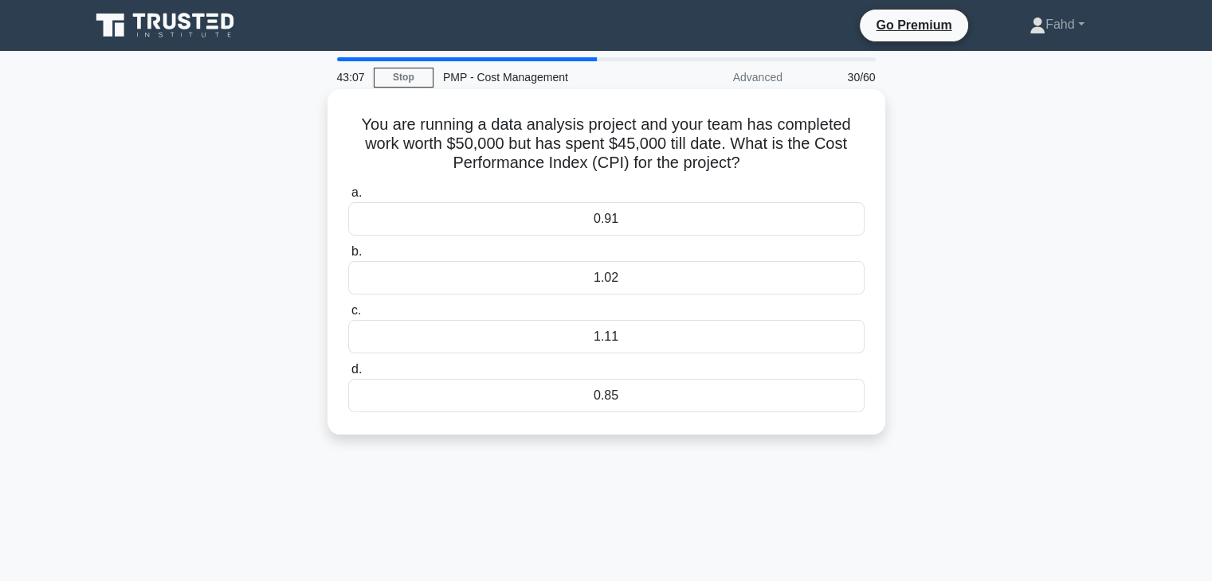
click at [624, 339] on div "1.11" at bounding box center [606, 336] width 516 height 33
click at [348, 316] on input "c. 1.11" at bounding box center [348, 311] width 0 height 10
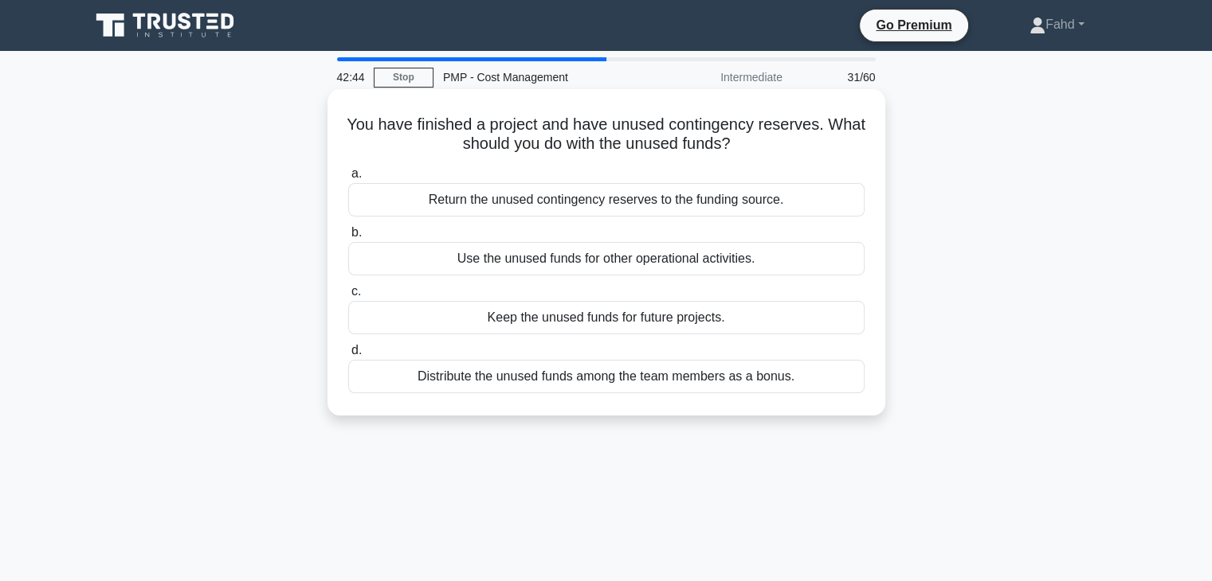
click at [565, 202] on div "Return the unused contingency reserves to the funding source." at bounding box center [606, 199] width 516 height 33
click at [348, 179] on input "a. Return the unused contingency reserves to the funding source." at bounding box center [348, 174] width 0 height 10
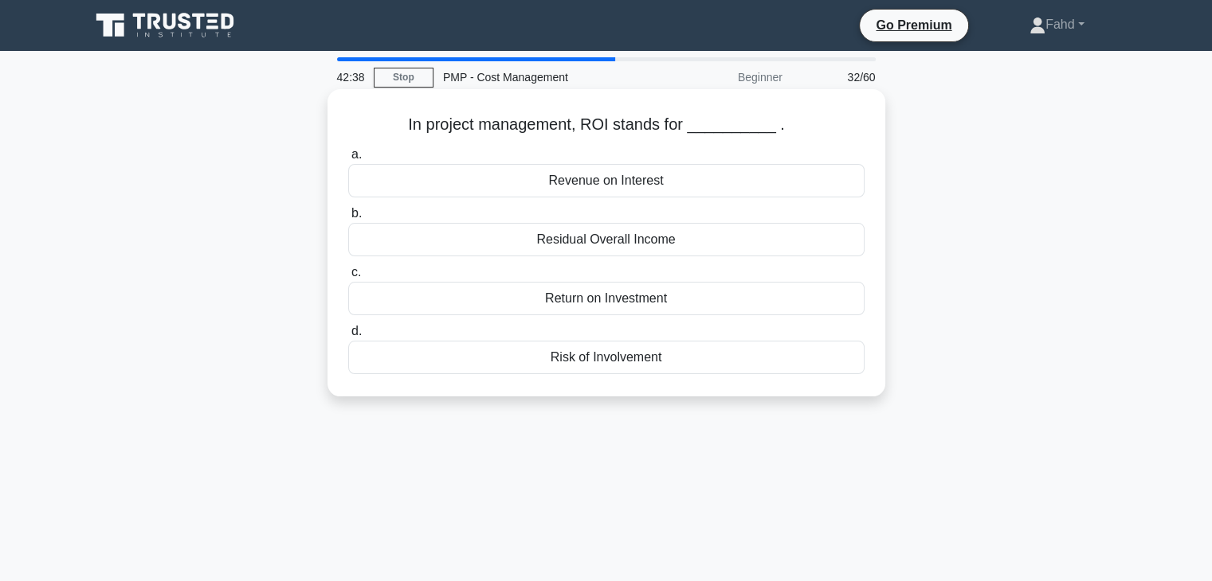
click at [660, 305] on div "Return on Investment" at bounding box center [606, 298] width 516 height 33
click at [348, 278] on input "c. Return on Investment" at bounding box center [348, 273] width 0 height 10
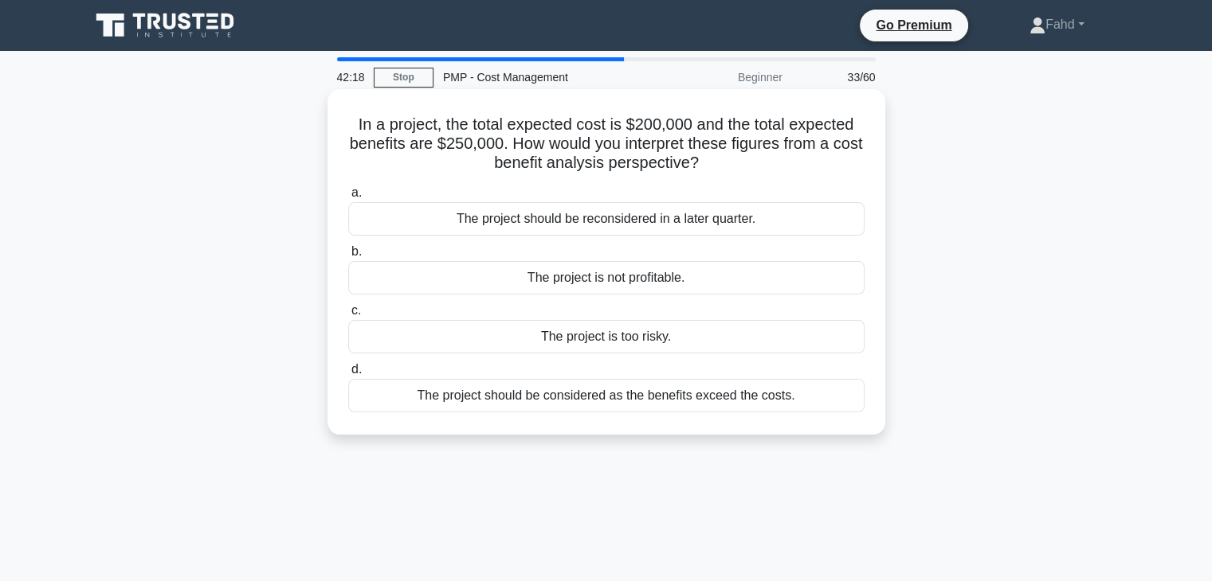
click at [667, 399] on div "The project should be considered as the benefits exceed the costs." at bounding box center [606, 395] width 516 height 33
click at [348, 375] on input "d. The project should be considered as the benefits exceed the costs." at bounding box center [348, 370] width 0 height 10
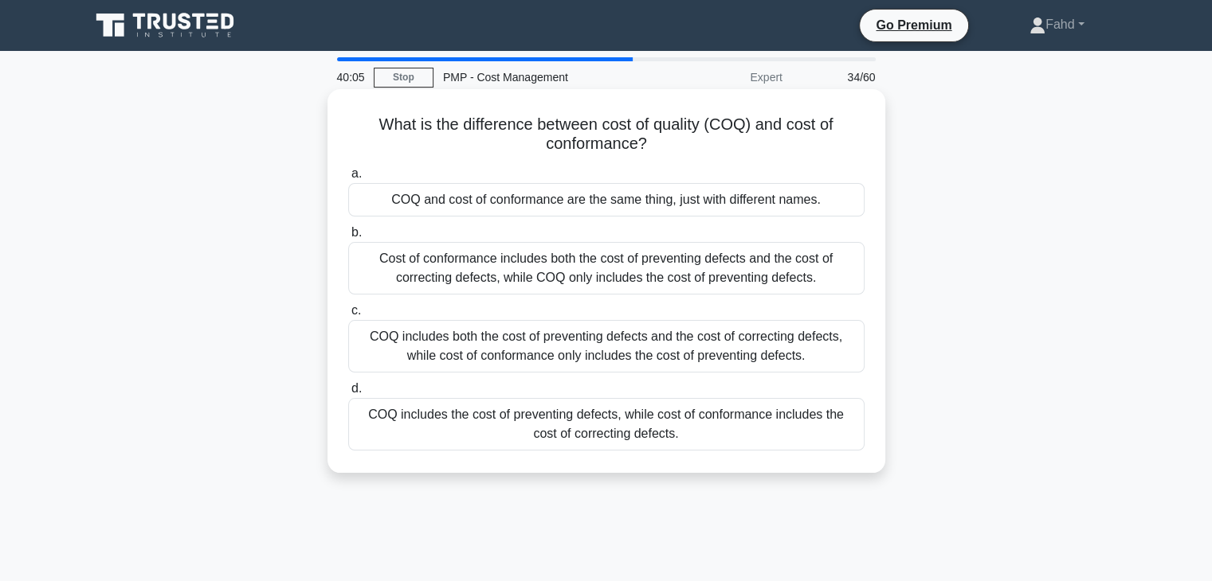
click at [748, 430] on div "COQ includes the cost of preventing defects, while cost of conformance includes…" at bounding box center [606, 424] width 516 height 53
click at [348, 394] on input "d. COQ includes the cost of preventing defects, while cost of conformance inclu…" at bounding box center [348, 389] width 0 height 10
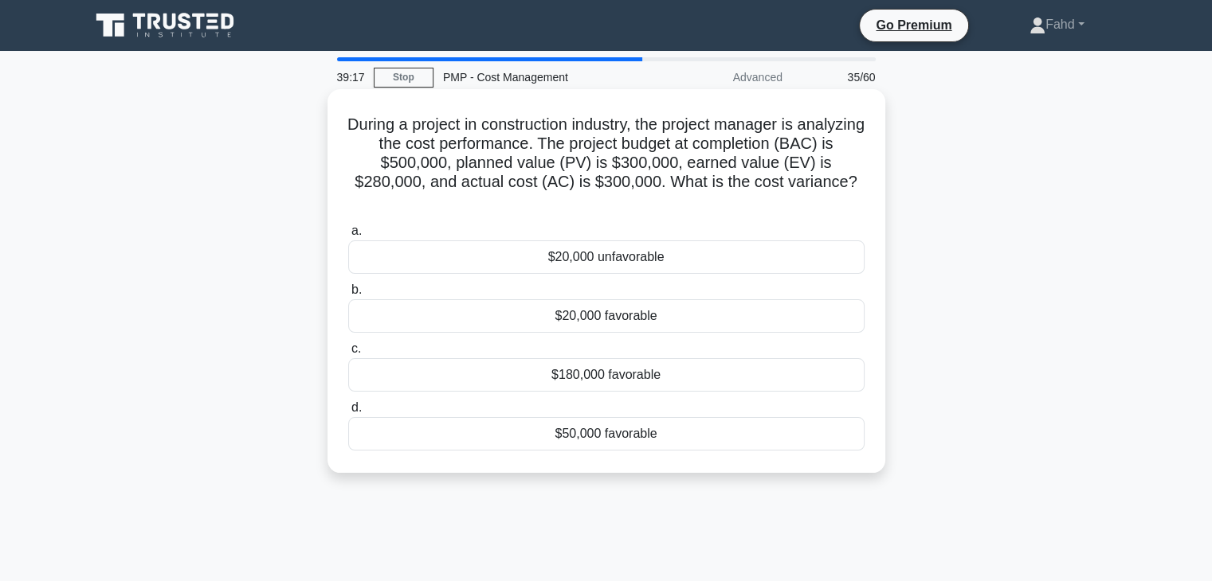
click at [669, 260] on div "$20,000 unfavorable" at bounding box center [606, 257] width 516 height 33
click at [348, 237] on input "a. $20,000 unfavorable" at bounding box center [348, 231] width 0 height 10
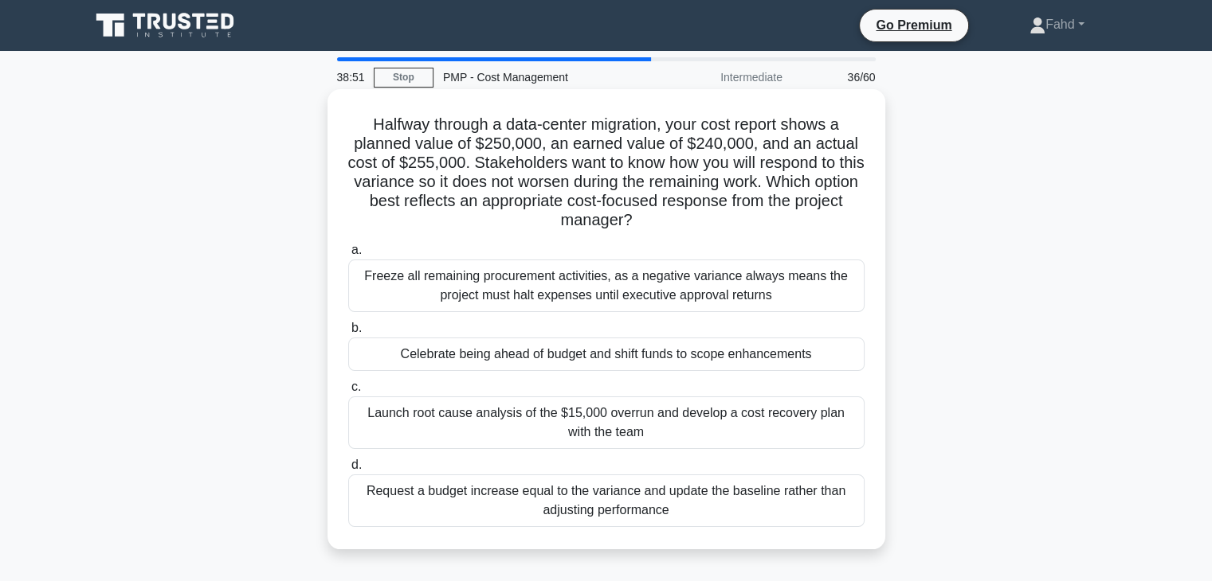
click at [598, 418] on div "Launch root cause analysis of the $15,000 overrun and develop a cost recovery p…" at bounding box center [606, 423] width 516 height 53
click at [348, 393] on input "c. Launch root cause analysis of the $15,000 overrun and develop a cost recover…" at bounding box center [348, 387] width 0 height 10
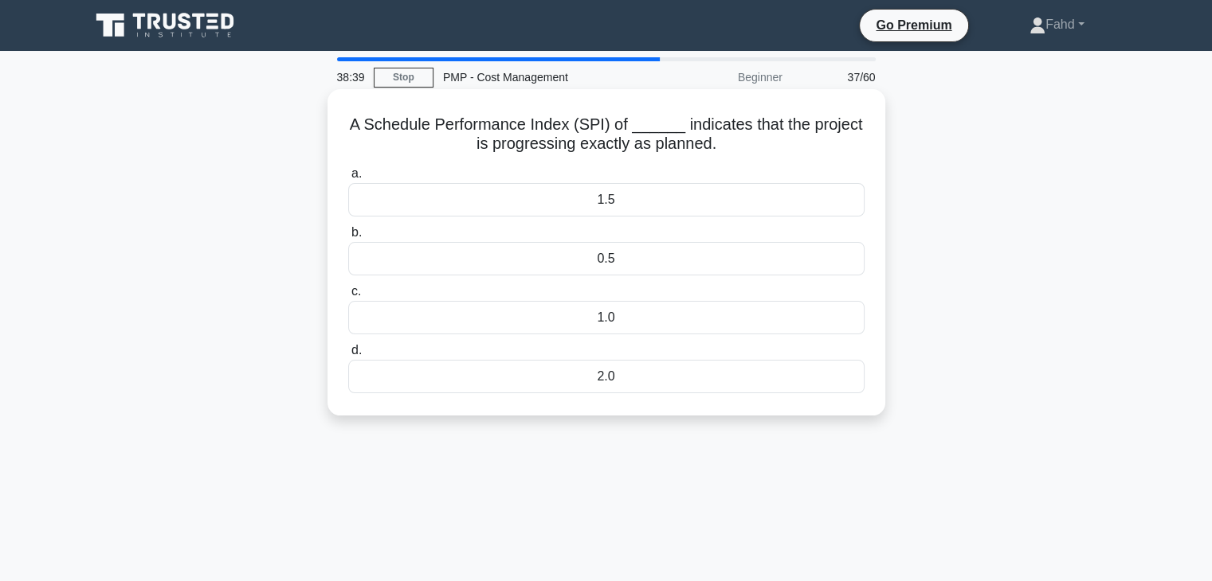
click at [612, 319] on div "1.0" at bounding box center [606, 317] width 516 height 33
click at [348, 297] on input "c. 1.0" at bounding box center [348, 292] width 0 height 10
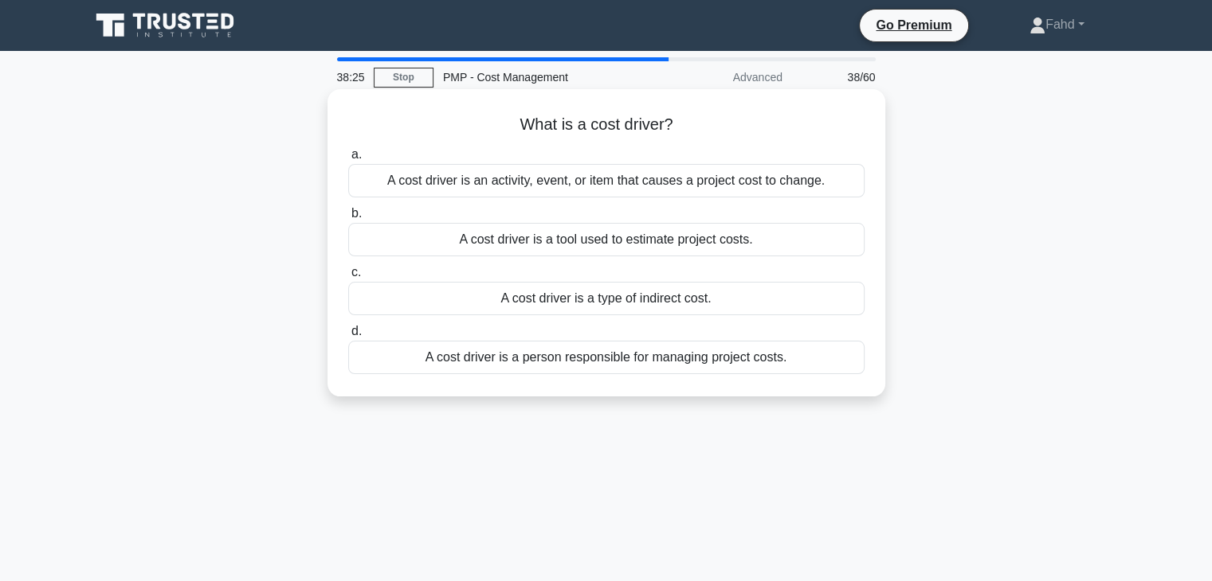
click at [580, 185] on div "A cost driver is an activity, event, or item that causes a project cost to chan…" at bounding box center [606, 180] width 516 height 33
click at [348, 160] on input "a. A cost driver is an activity, event, or item that causes a project cost to c…" at bounding box center [348, 155] width 0 height 10
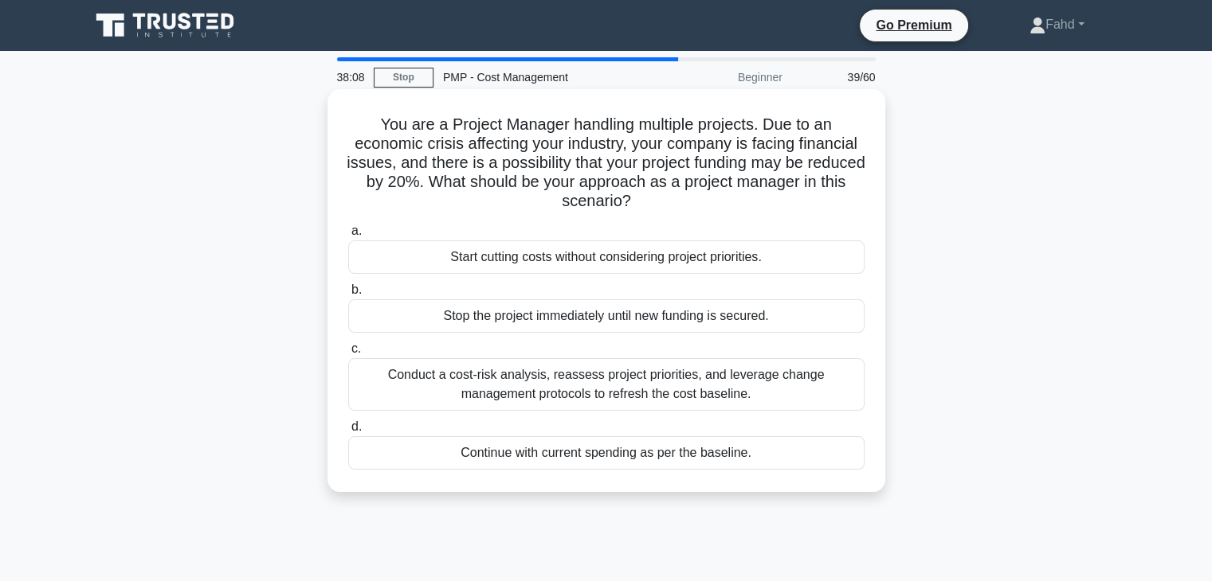
click at [650, 389] on div "Conduct a cost-risk analysis, reassess project priorities, and leverage change …" at bounding box center [606, 384] width 516 height 53
click at [348, 354] on input "c. Conduct a cost-risk analysis, reassess project priorities, and leverage chan…" at bounding box center [348, 349] width 0 height 10
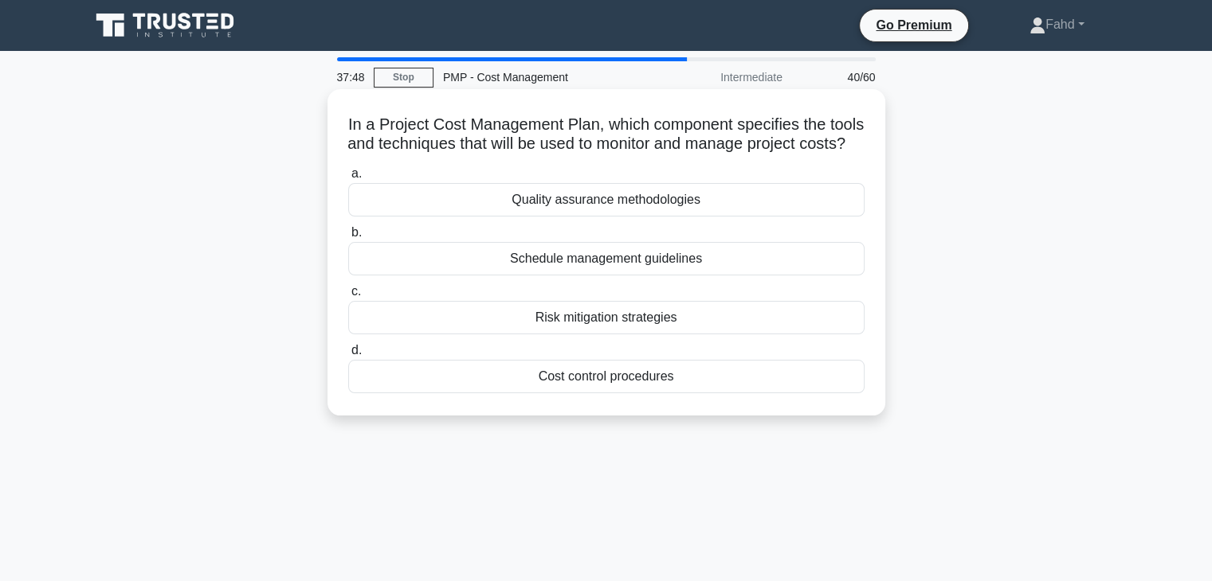
click at [595, 393] on div "Cost control procedures" at bounding box center [606, 376] width 516 height 33
click at [348, 356] on input "d. Cost control procedures" at bounding box center [348, 351] width 0 height 10
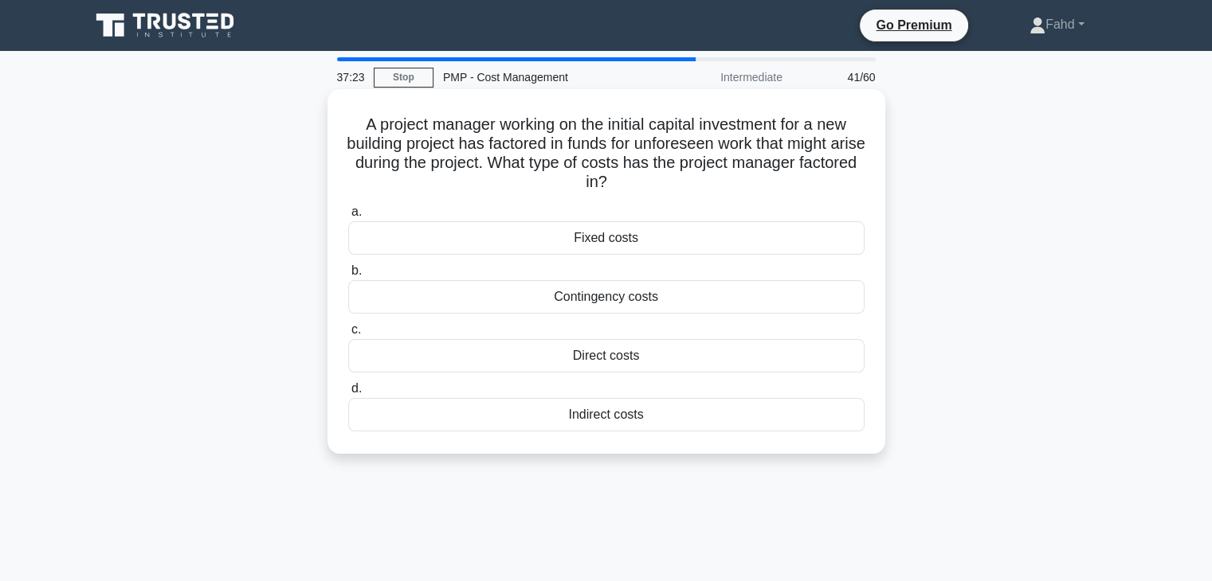
click at [633, 300] on div "Contingency costs" at bounding box center [606, 296] width 516 height 33
click at [348, 276] on input "b. Contingency costs" at bounding box center [348, 271] width 0 height 10
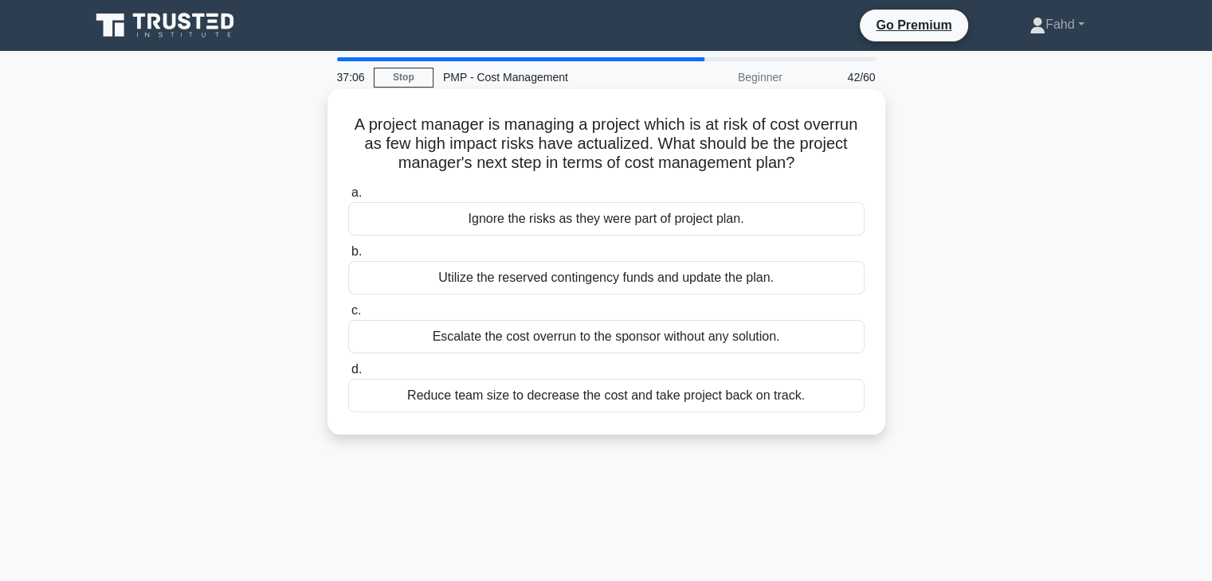
click at [545, 284] on div "Utilize the reserved contingency funds and update the plan." at bounding box center [606, 277] width 516 height 33
click at [348, 257] on input "b. Utilize the reserved contingency funds and update the plan." at bounding box center [348, 252] width 0 height 10
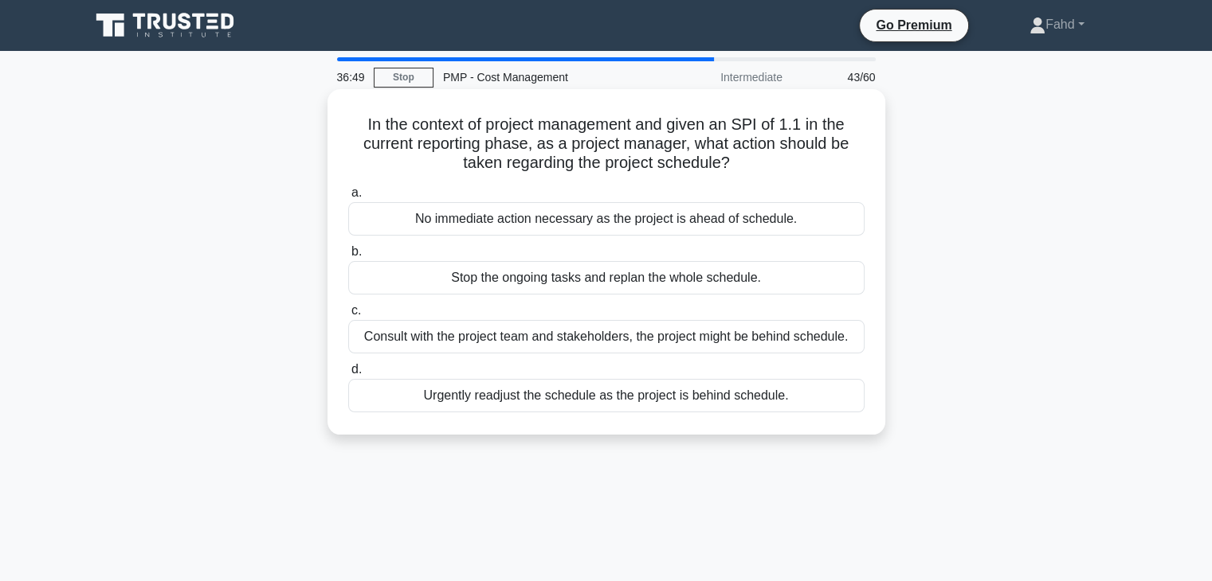
click at [610, 224] on div "No immediate action necessary as the project is ahead of schedule." at bounding box center [606, 218] width 516 height 33
click at [348, 198] on input "a. No immediate action necessary as the project is ahead of schedule." at bounding box center [348, 193] width 0 height 10
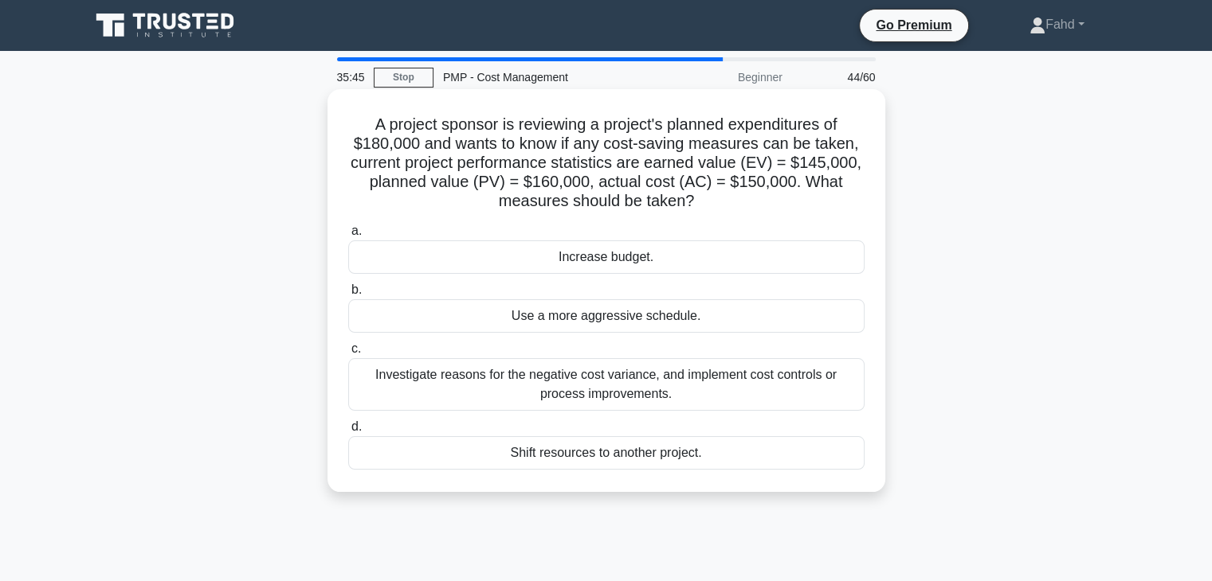
click at [688, 392] on div "Investigate reasons for the negative cost variance, and implement cost controls…" at bounding box center [606, 384] width 516 height 53
click at [348, 354] on input "c. Investigate reasons for the negative cost variance, and implement cost contr…" at bounding box center [348, 349] width 0 height 10
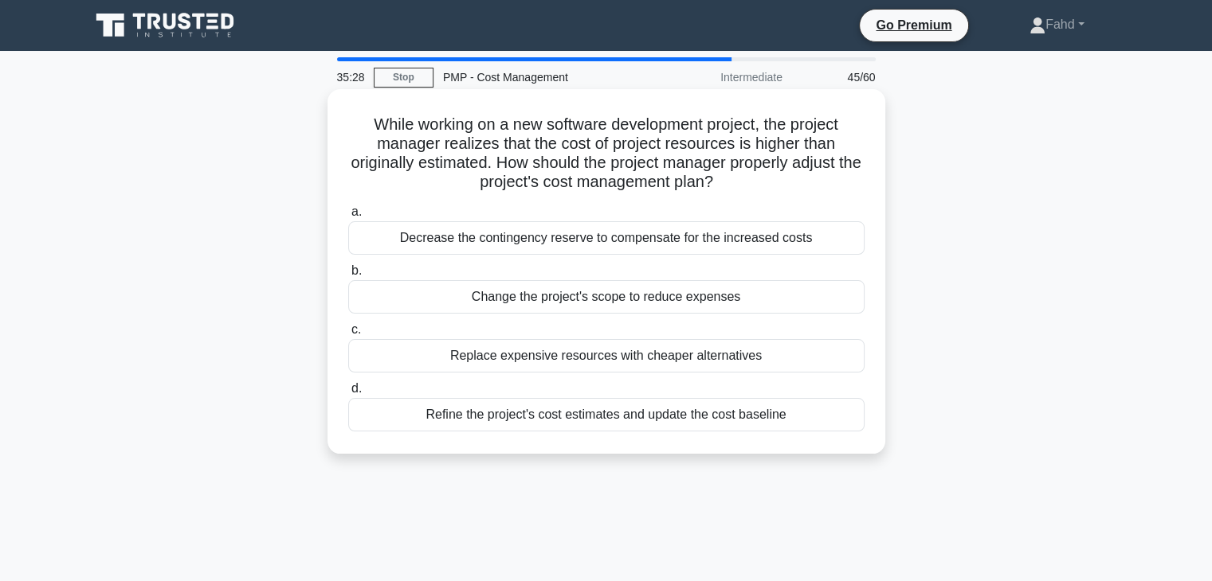
click at [548, 415] on div "Refine the project's cost estimates and update the cost baseline" at bounding box center [606, 414] width 516 height 33
click at [348, 394] on input "d. Refine the project's cost estimates and update the cost baseline" at bounding box center [348, 389] width 0 height 10
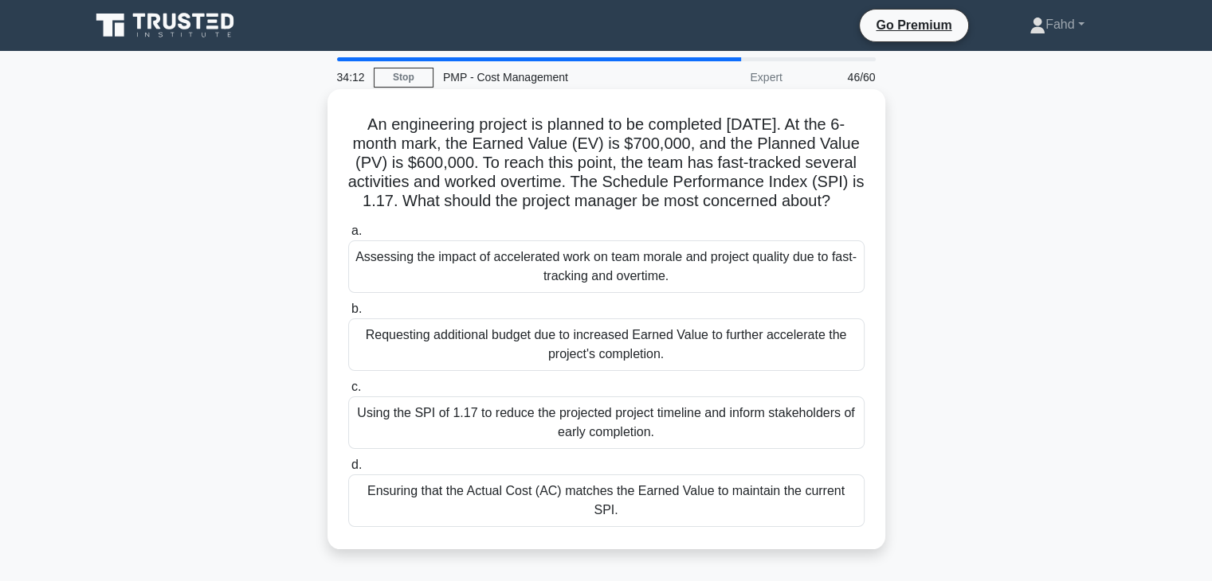
click at [652, 293] on div "Assessing the impact of accelerated work on team morale and project quality due…" at bounding box center [606, 267] width 516 height 53
click at [348, 237] on input "a. Assessing the impact of accelerated work on team morale and project quality …" at bounding box center [348, 231] width 0 height 10
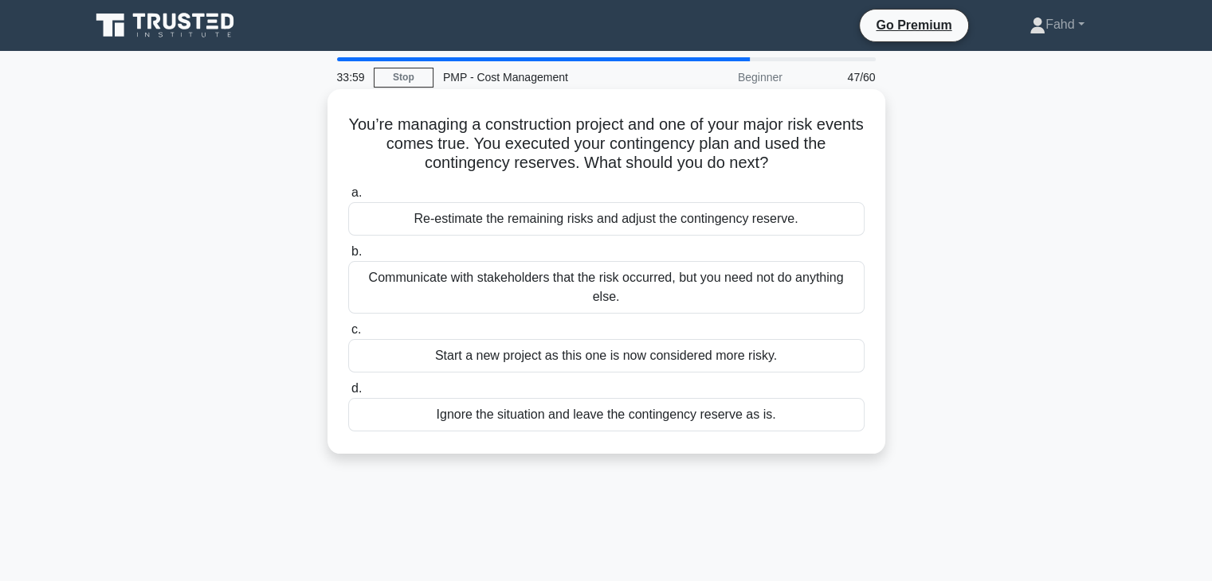
click at [536, 221] on div "Re-estimate the remaining risks and adjust the contingency reserve." at bounding box center [606, 218] width 516 height 33
click at [348, 198] on input "a. Re-estimate the remaining risks and adjust the contingency reserve." at bounding box center [348, 193] width 0 height 10
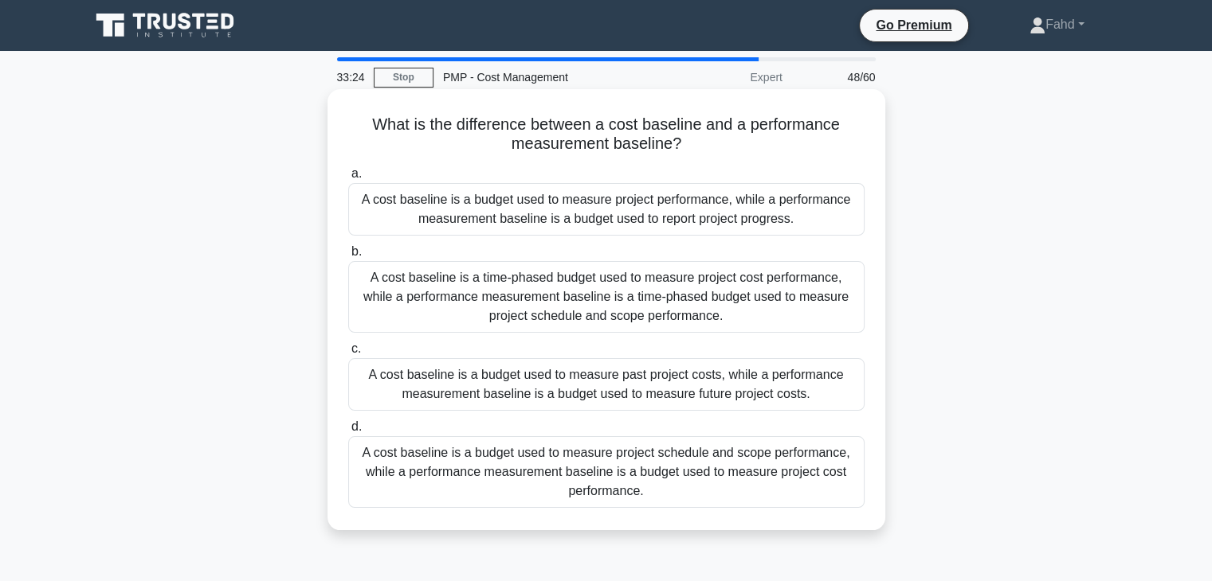
click at [691, 301] on div "A cost baseline is a time-phased budget used to measure project cost performanc…" at bounding box center [606, 297] width 516 height 72
click at [348, 257] on input "b. A cost baseline is a time-phased budget used to measure project cost perform…" at bounding box center [348, 252] width 0 height 10
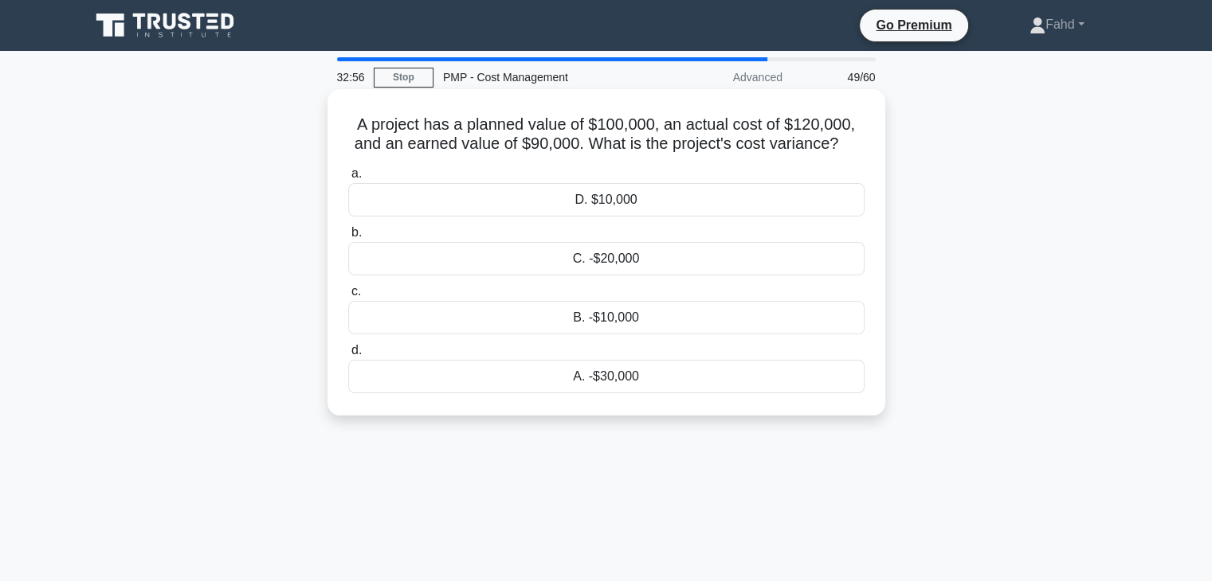
click at [630, 377] on div "A. -$30,000" at bounding box center [606, 376] width 516 height 33
click at [348, 356] on input "d. A. -$30,000" at bounding box center [348, 351] width 0 height 10
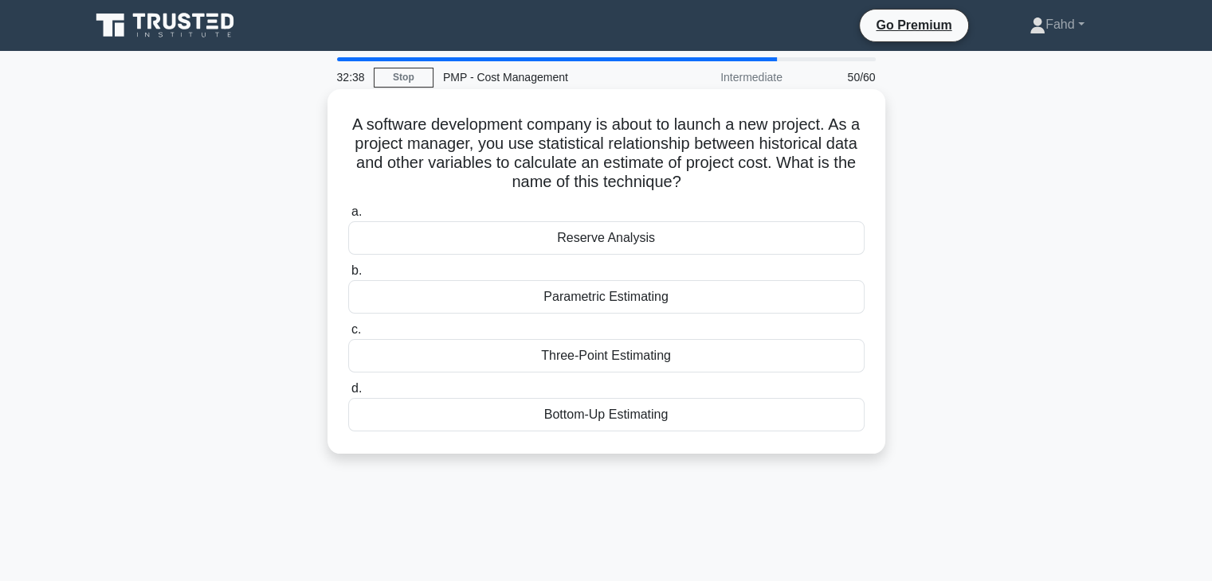
click at [629, 296] on div "Parametric Estimating" at bounding box center [606, 296] width 516 height 33
click at [348, 276] on input "b. Parametric Estimating" at bounding box center [348, 271] width 0 height 10
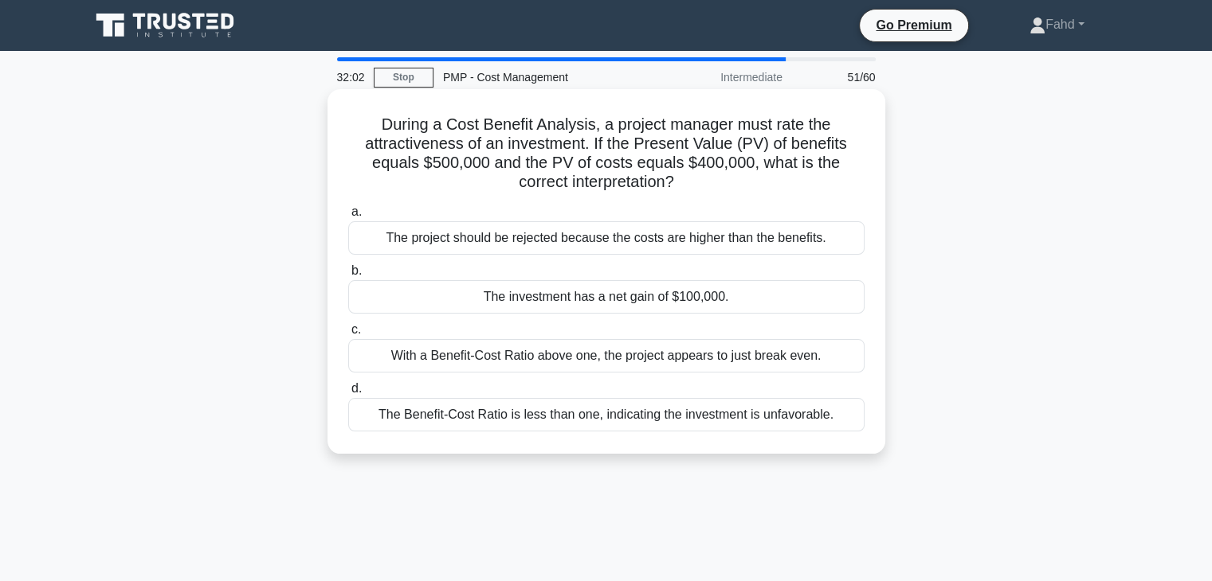
click at [607, 355] on div "With a Benefit-Cost Ratio above one, the project appears to just break even." at bounding box center [606, 355] width 516 height 33
click at [348, 335] on input "c. With a Benefit-Cost Ratio above one, the project appears to just break even." at bounding box center [348, 330] width 0 height 10
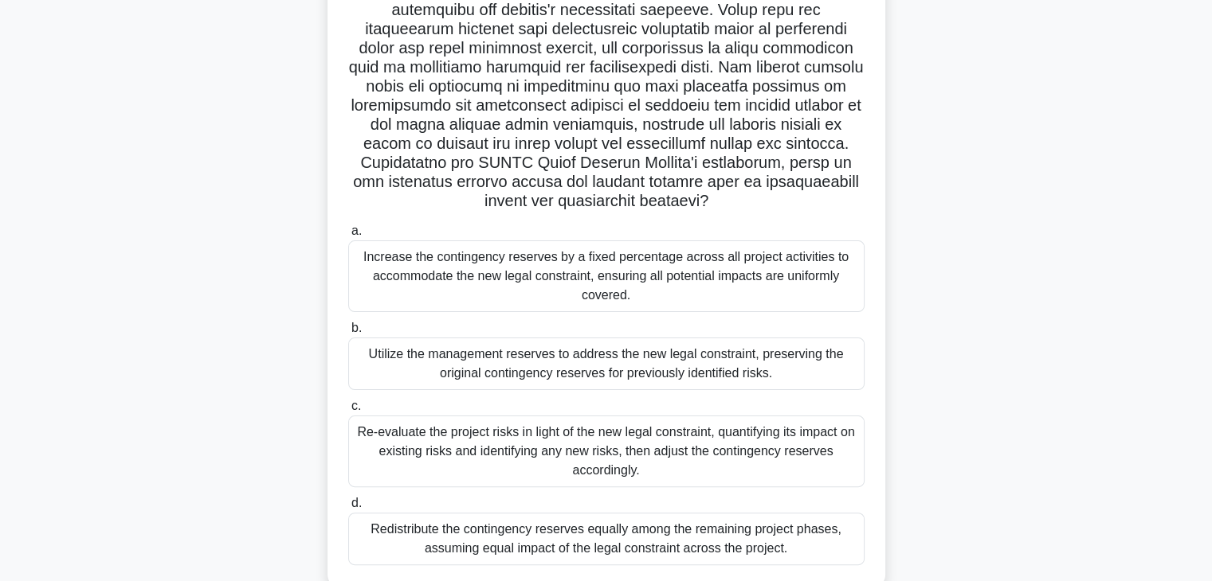
scroll to position [319, 0]
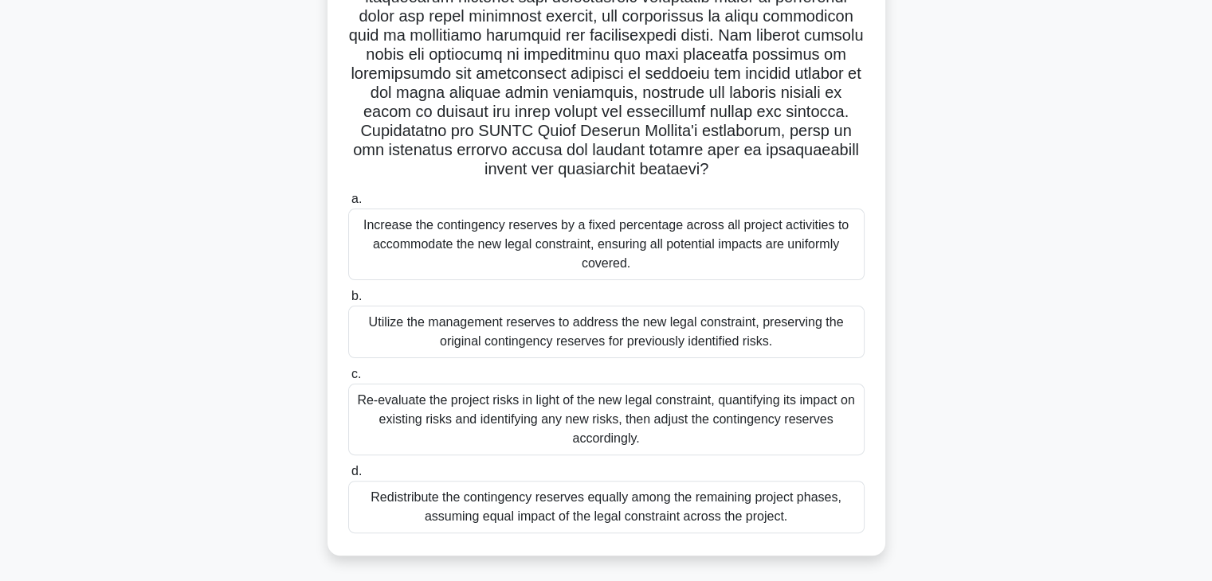
click at [487, 415] on div "Re-evaluate the project risks in light of the new legal constraint, quantifying…" at bounding box center [606, 420] width 516 height 72
click at [348, 380] on input "c. Re-evaluate the project risks in light of the new legal constraint, quantify…" at bounding box center [348, 375] width 0 height 10
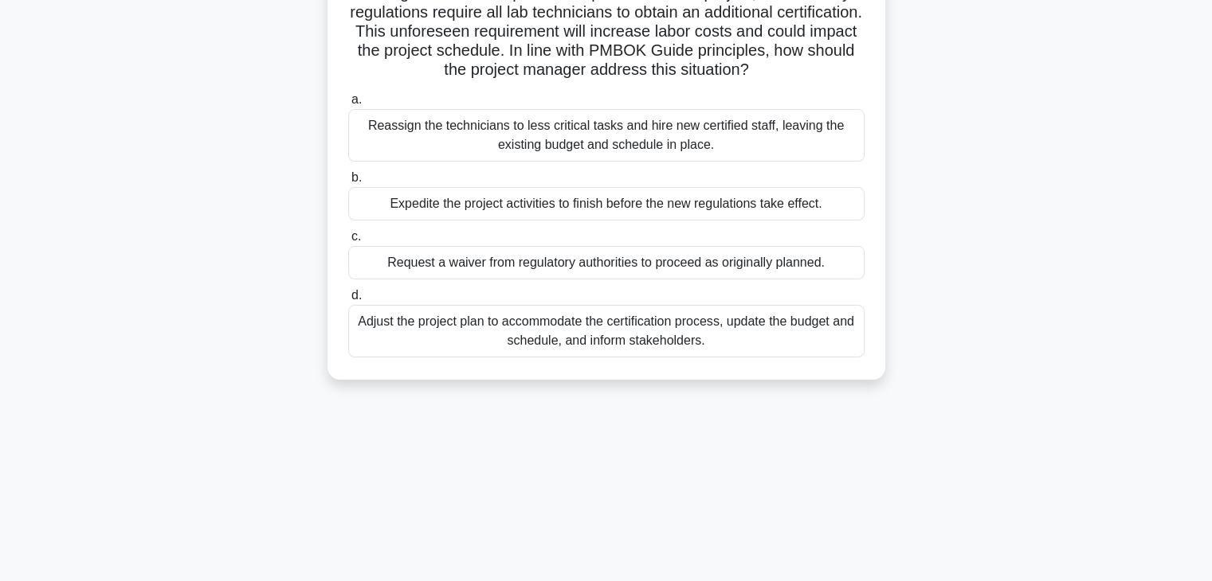
scroll to position [0, 0]
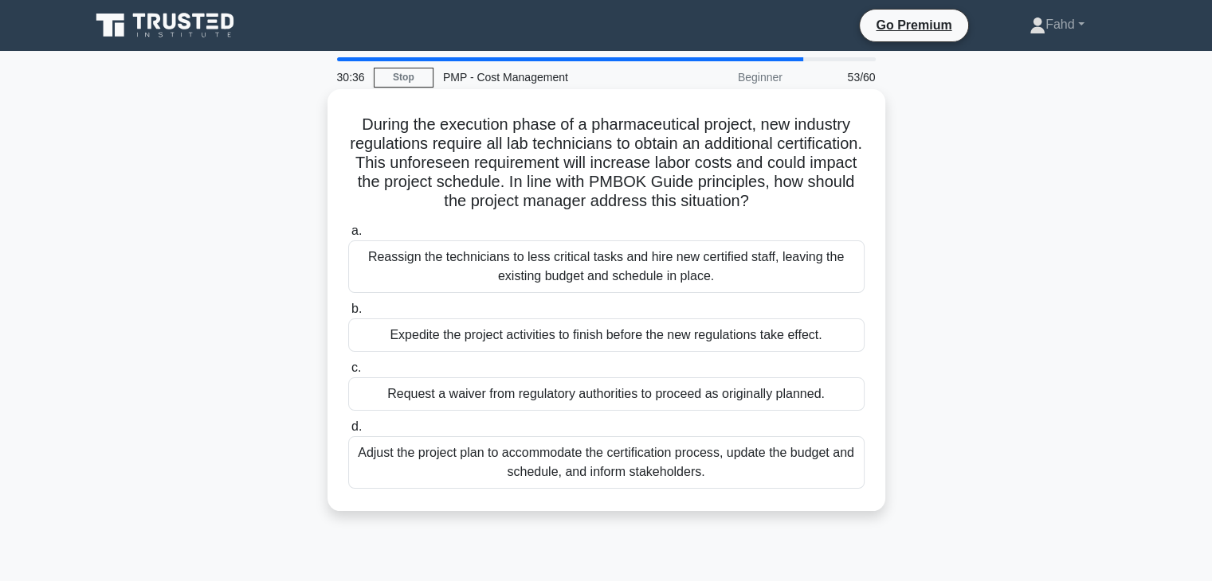
click at [450, 456] on div "Adjust the project plan to accommodate the certification process, update the bu…" at bounding box center [606, 463] width 516 height 53
click at [348, 433] on input "d. Adjust the project plan to accommodate the certification process, update the…" at bounding box center [348, 427] width 0 height 10
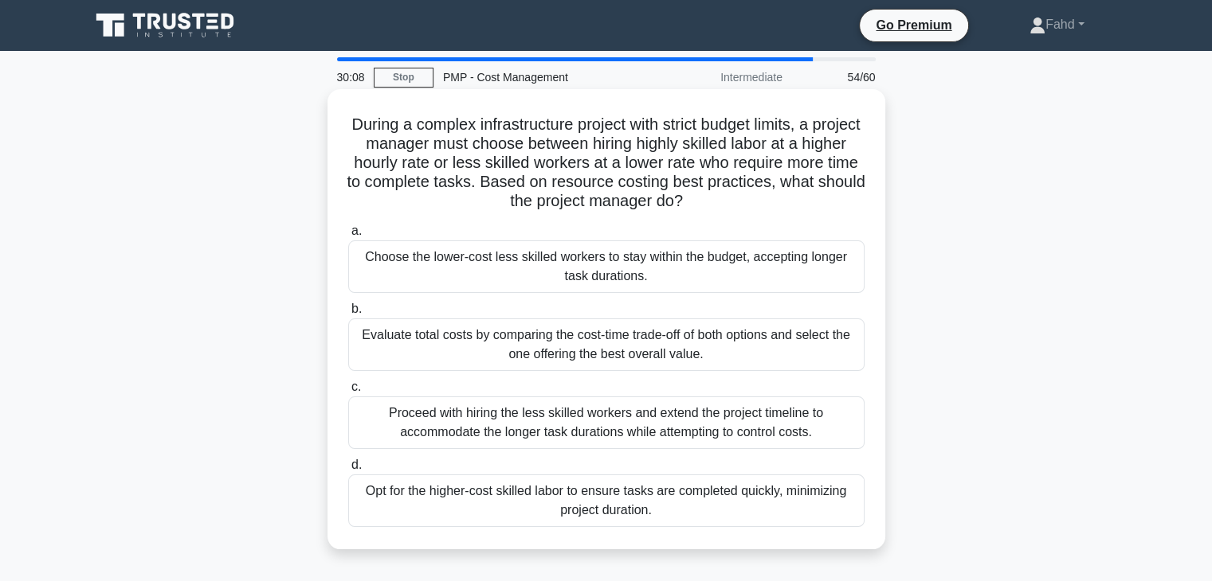
click at [597, 343] on div "Evaluate total costs by comparing the cost-time trade-off of both options and s…" at bounding box center [606, 345] width 516 height 53
click at [348, 315] on input "b. Evaluate total costs by comparing the cost-time trade-off of both options an…" at bounding box center [348, 309] width 0 height 10
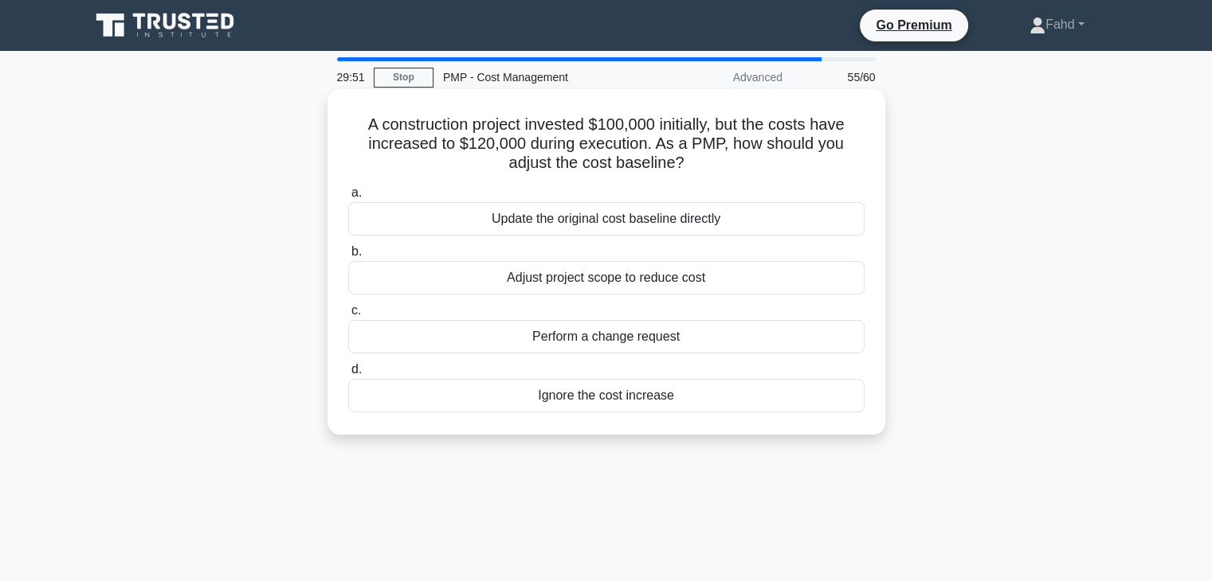
click at [637, 339] on div "Perform a change request" at bounding box center [606, 336] width 516 height 33
click at [348, 316] on input "c. Perform a change request" at bounding box center [348, 311] width 0 height 10
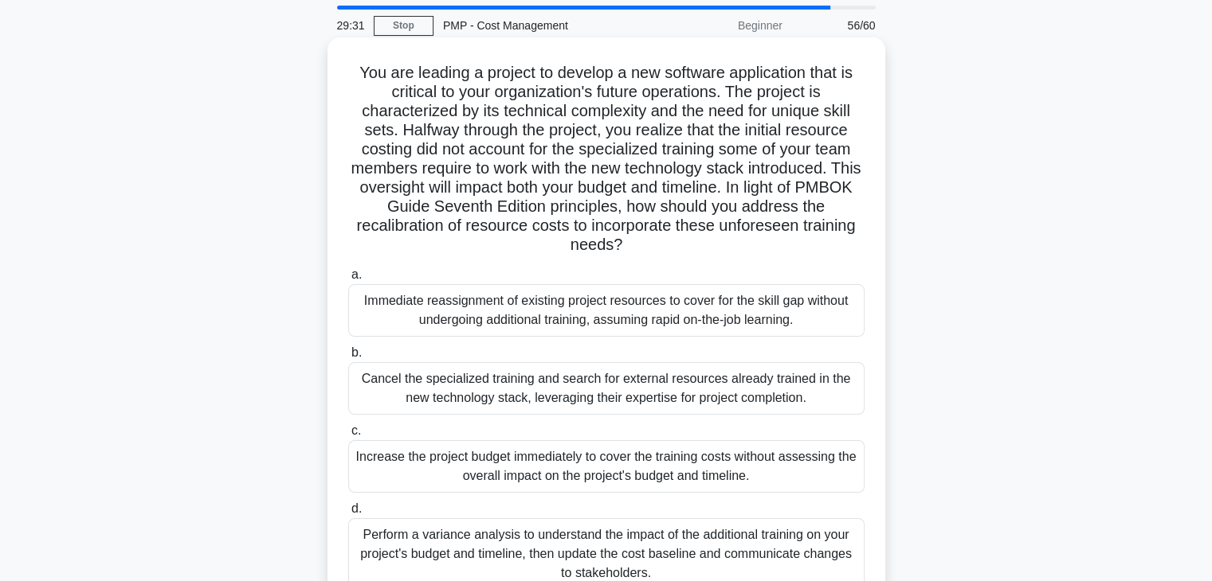
scroll to position [80, 0]
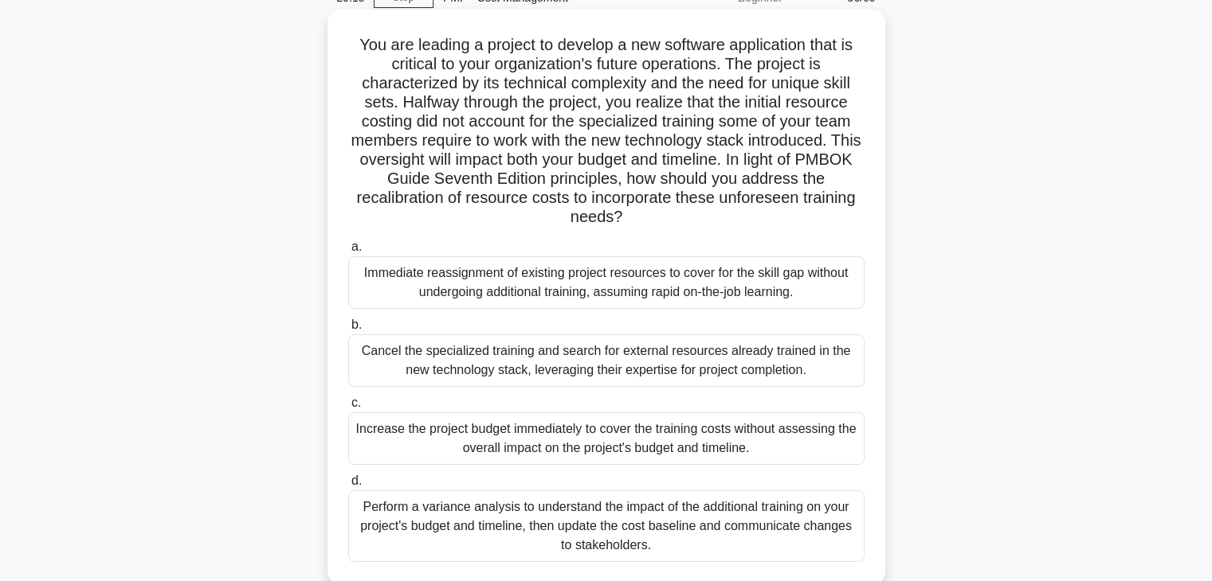
click at [580, 523] on div "Perform a variance analysis to understand the impact of the additional training…" at bounding box center [606, 527] width 516 height 72
click at [348, 487] on input "d. Perform a variance analysis to understand the impact of the additional train…" at bounding box center [348, 481] width 0 height 10
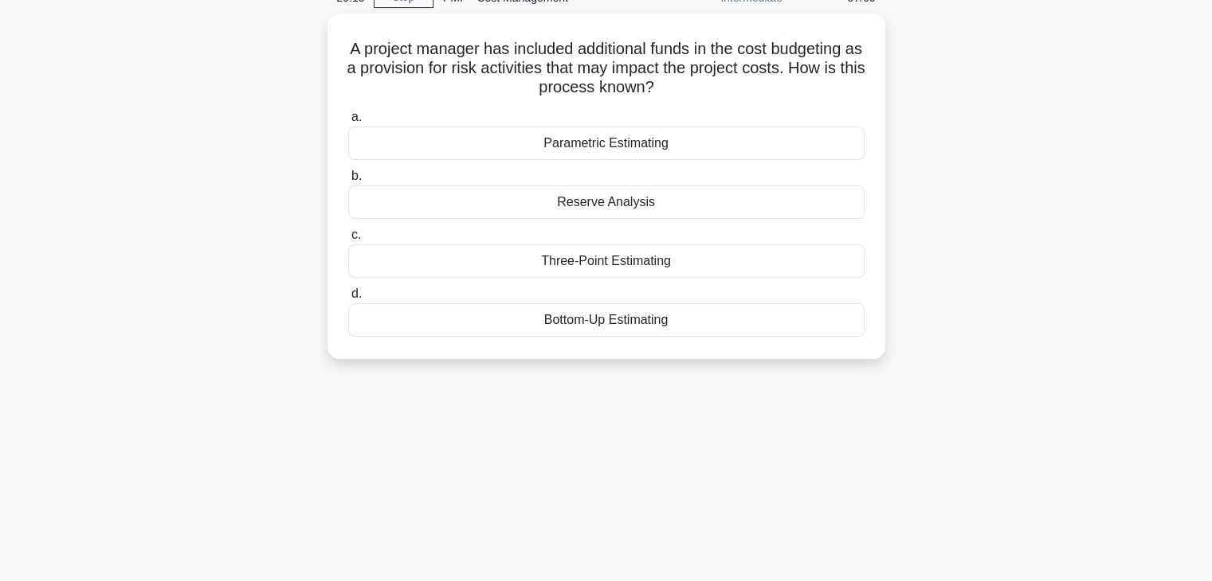
scroll to position [0, 0]
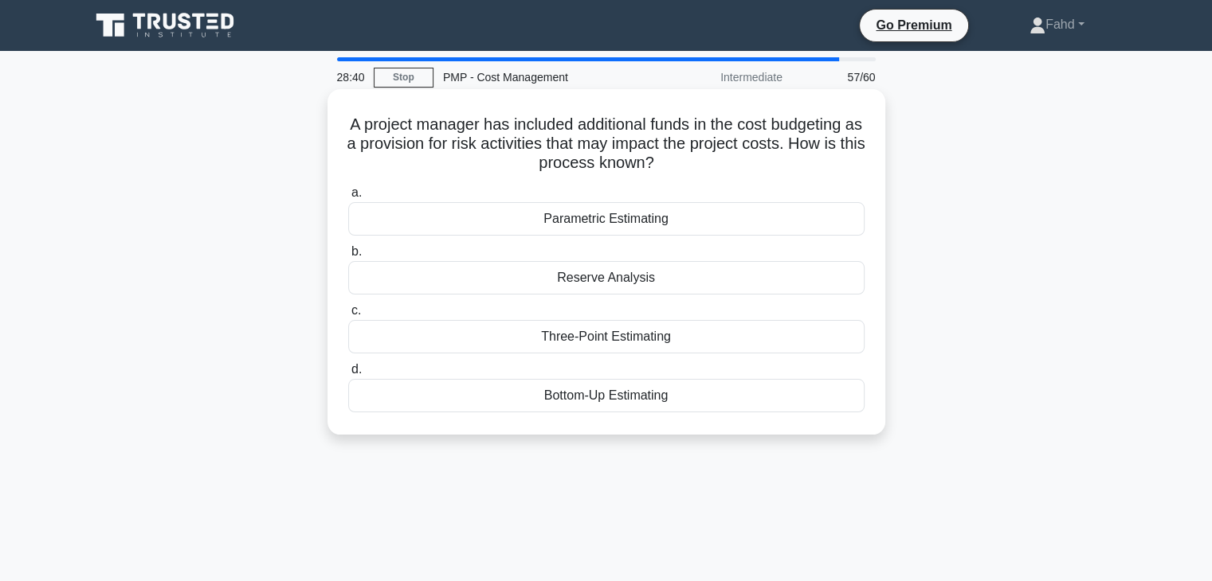
drag, startPoint x: 378, startPoint y: 147, endPoint x: 790, endPoint y: 159, distance: 412.8
click at [797, 155] on h5 "A project manager has included additional funds in the cost budgeting as a prov…" at bounding box center [605, 144] width 519 height 59
click at [611, 276] on div "Reserve Analysis" at bounding box center [606, 277] width 516 height 33
click at [348, 257] on input "b. Reserve Analysis" at bounding box center [348, 252] width 0 height 10
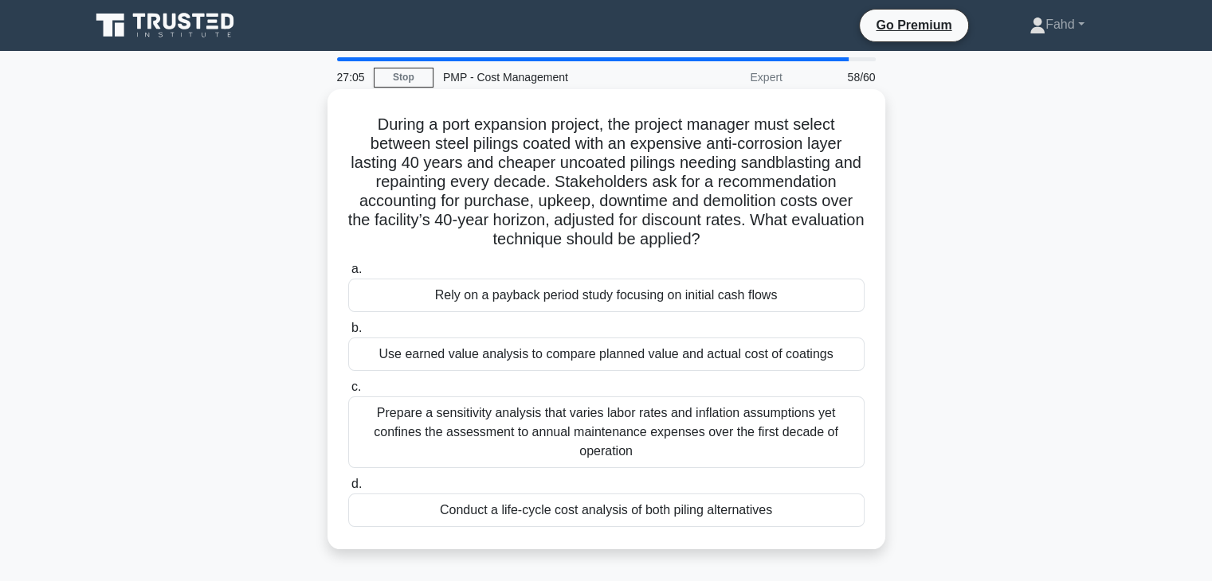
click at [557, 519] on div "Conduct a life-cycle cost analysis of both piling alternatives" at bounding box center [606, 510] width 516 height 33
click at [348, 490] on input "d. Conduct a life-cycle cost analysis of both piling alternatives" at bounding box center [348, 485] width 0 height 10
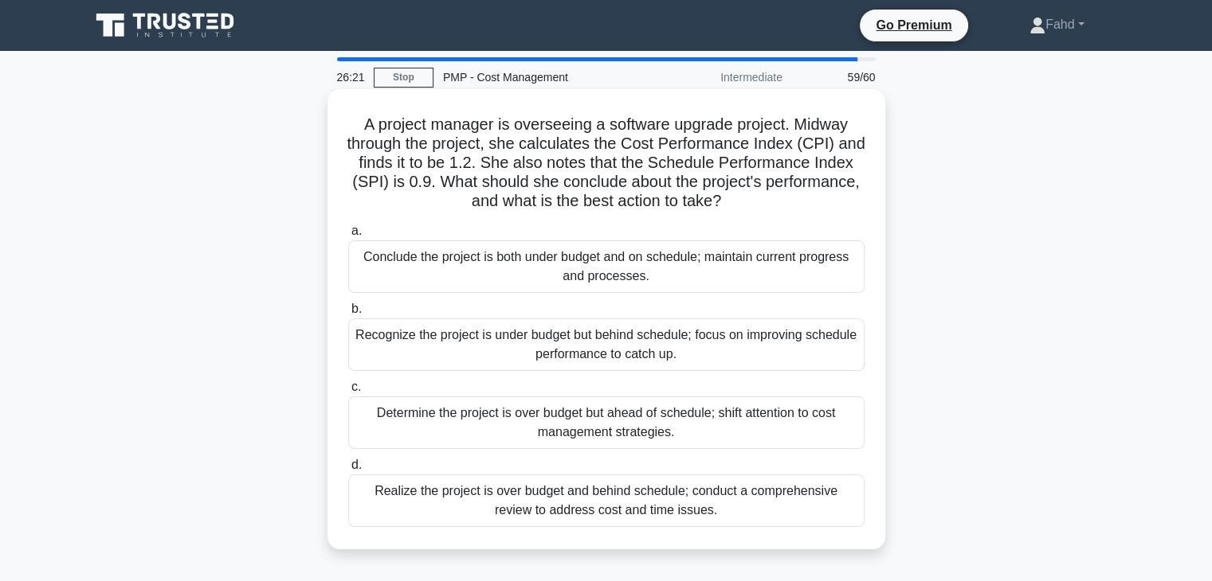
click at [495, 503] on div "Realize the project is over budget and behind schedule; conduct a comprehensive…" at bounding box center [606, 501] width 516 height 53
click at [348, 471] on input "d. Realize the project is over budget and behind schedule; conduct a comprehens…" at bounding box center [348, 465] width 0 height 10
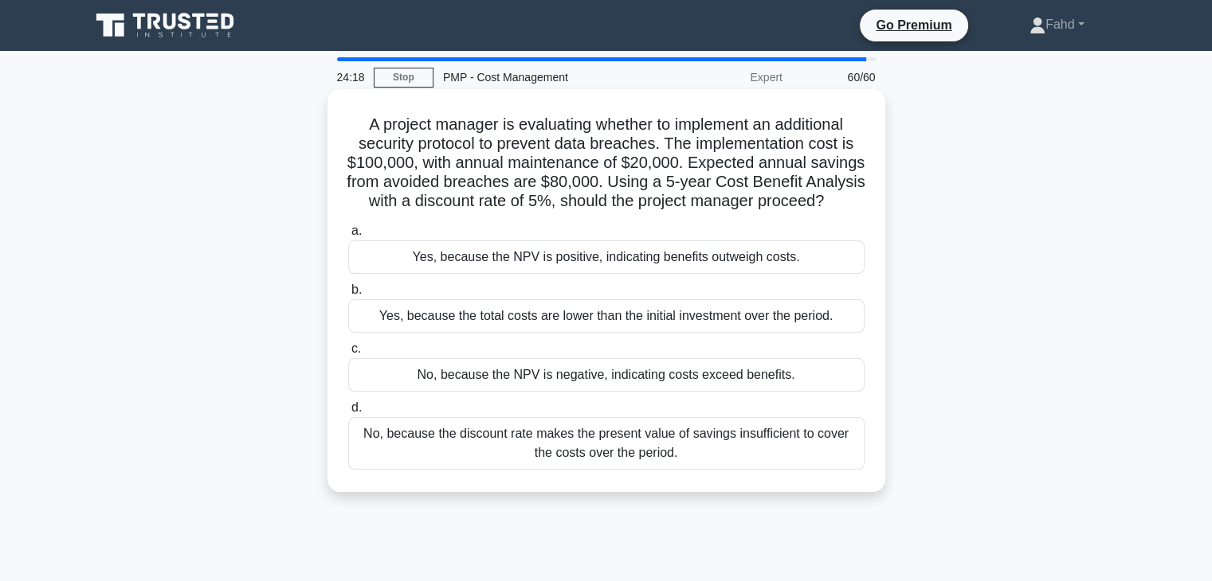
click at [645, 274] on div "Yes, because the NPV is positive, indicating benefits outweigh costs." at bounding box center [606, 257] width 516 height 33
click at [348, 237] on input "a. Yes, because the NPV is positive, indicating benefits outweigh costs." at bounding box center [348, 231] width 0 height 10
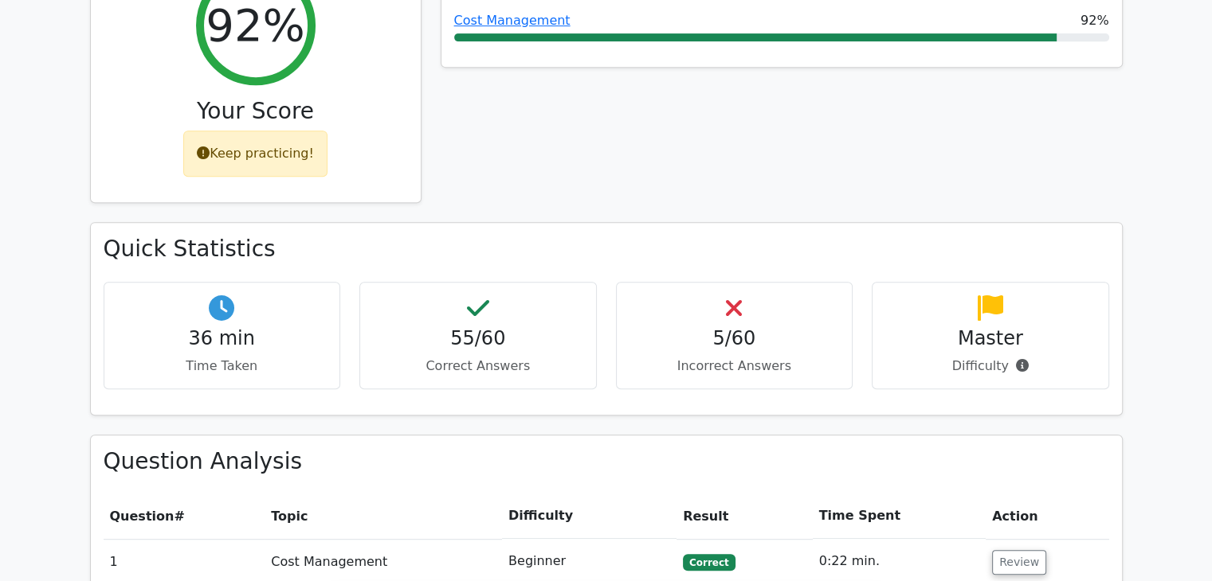
scroll to position [876, 0]
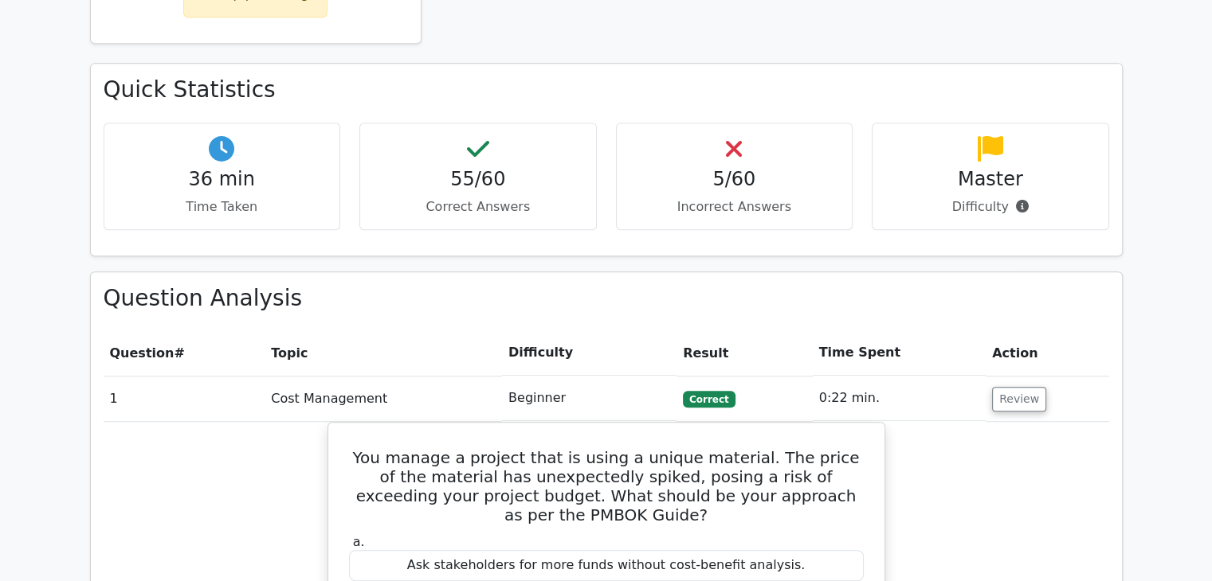
click at [1026, 387] on button "Review" at bounding box center [1019, 399] width 54 height 25
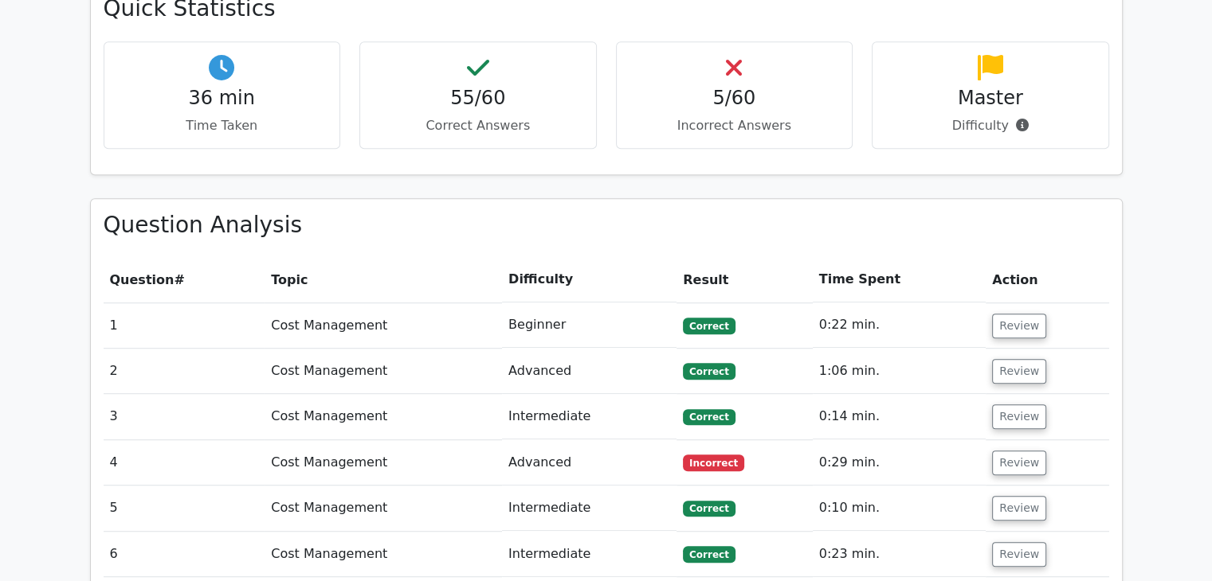
scroll to position [1036, 0]
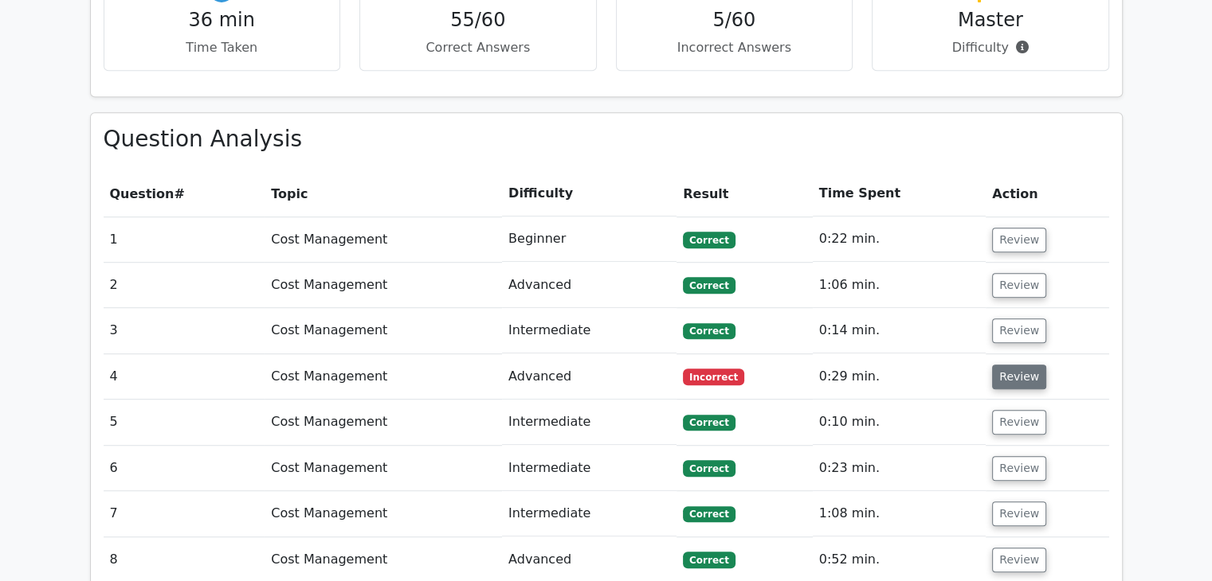
click at [1011, 365] on button "Review" at bounding box center [1019, 377] width 54 height 25
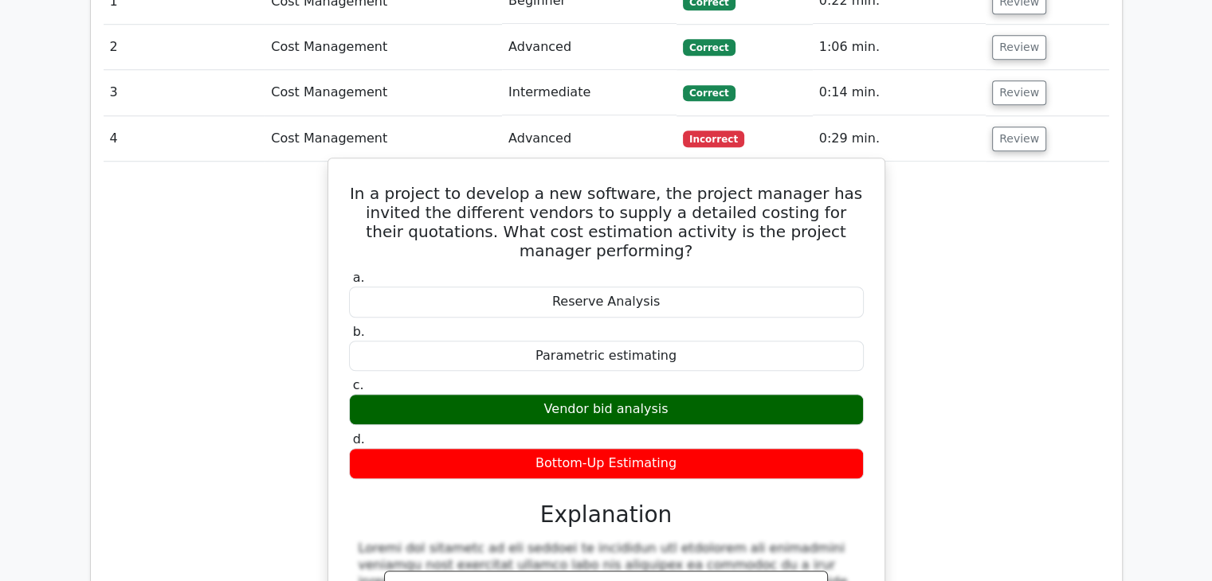
scroll to position [1274, 0]
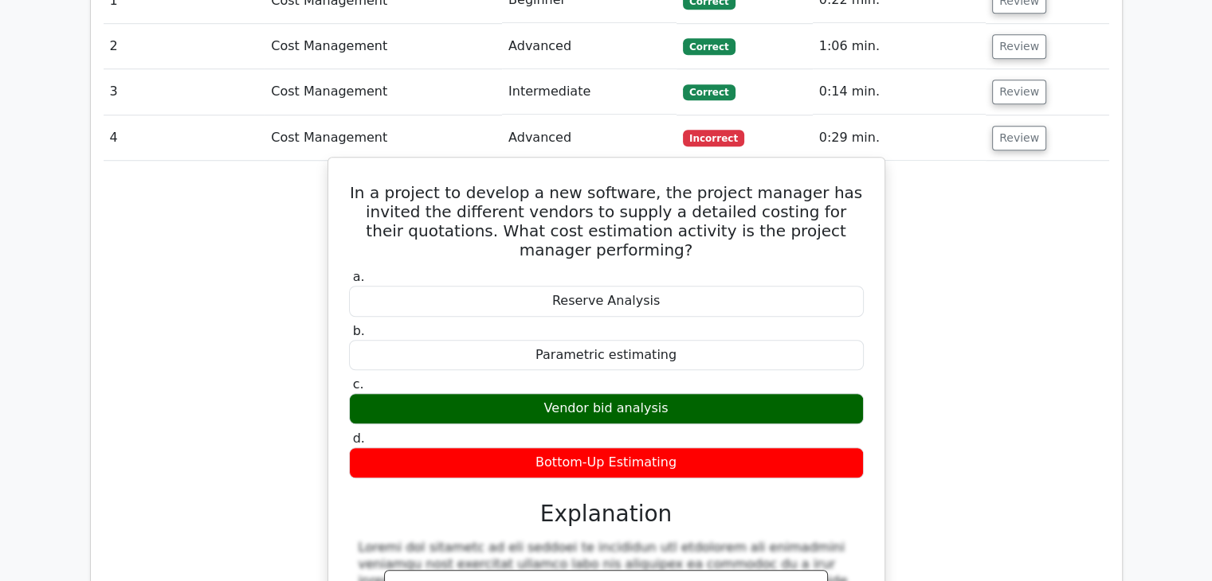
drag, startPoint x: 350, startPoint y: 137, endPoint x: 679, endPoint y: 382, distance: 409.9
click at [679, 382] on div "In a project to develop a new software, the project manager has invited the dif…" at bounding box center [606, 522] width 543 height 716
copy div "In a project to develop a new software, the project manager has invited the dif…"
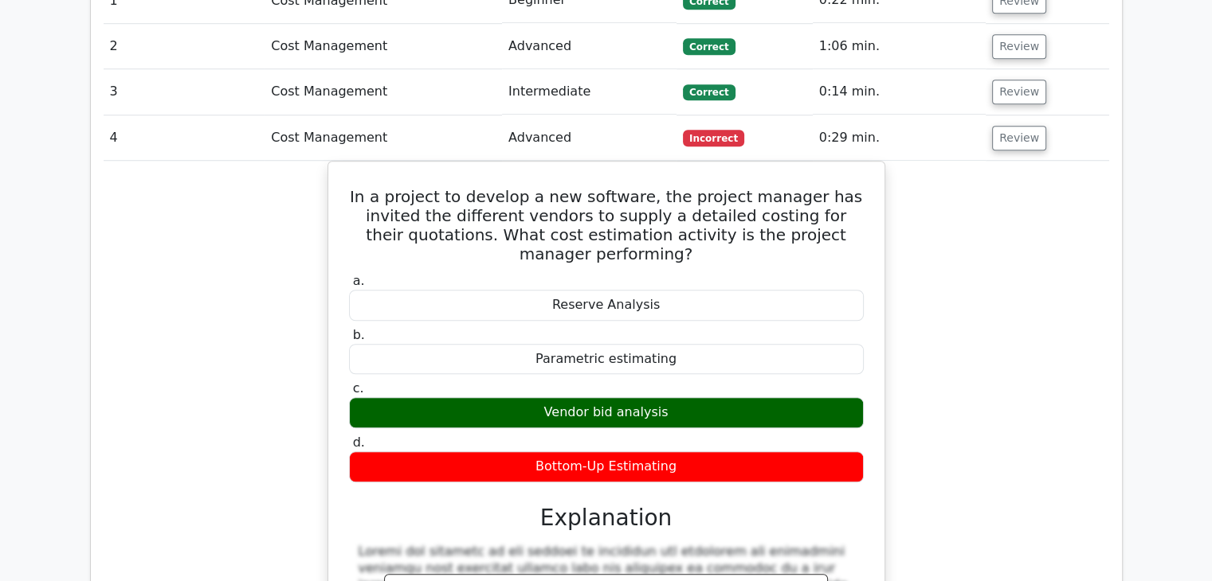
click at [1067, 307] on div "In a project to develop a new software, the project manager has invited the dif…" at bounding box center [606, 536] width 1005 height 750
click at [1011, 126] on button "Review" at bounding box center [1019, 138] width 54 height 25
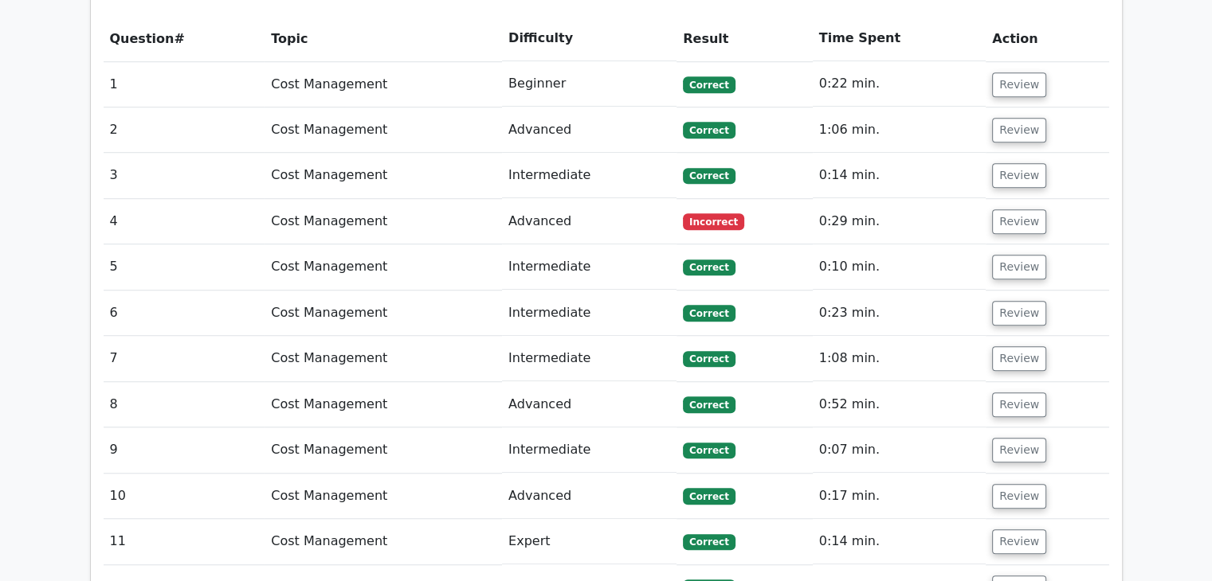
scroll to position [1036, 0]
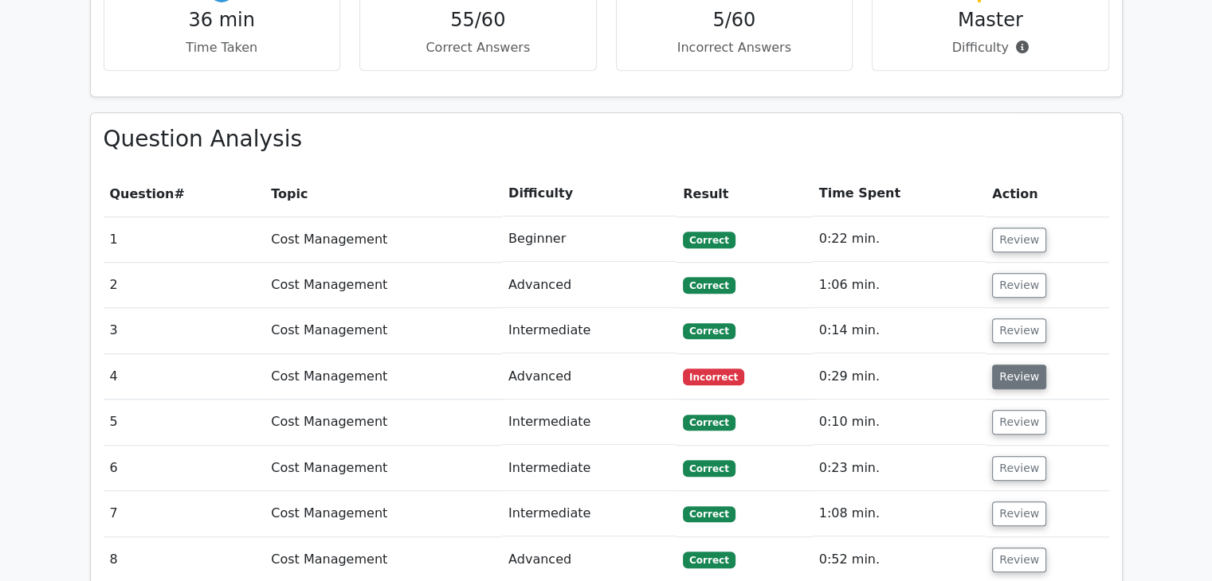
click at [1003, 365] on button "Review" at bounding box center [1019, 377] width 54 height 25
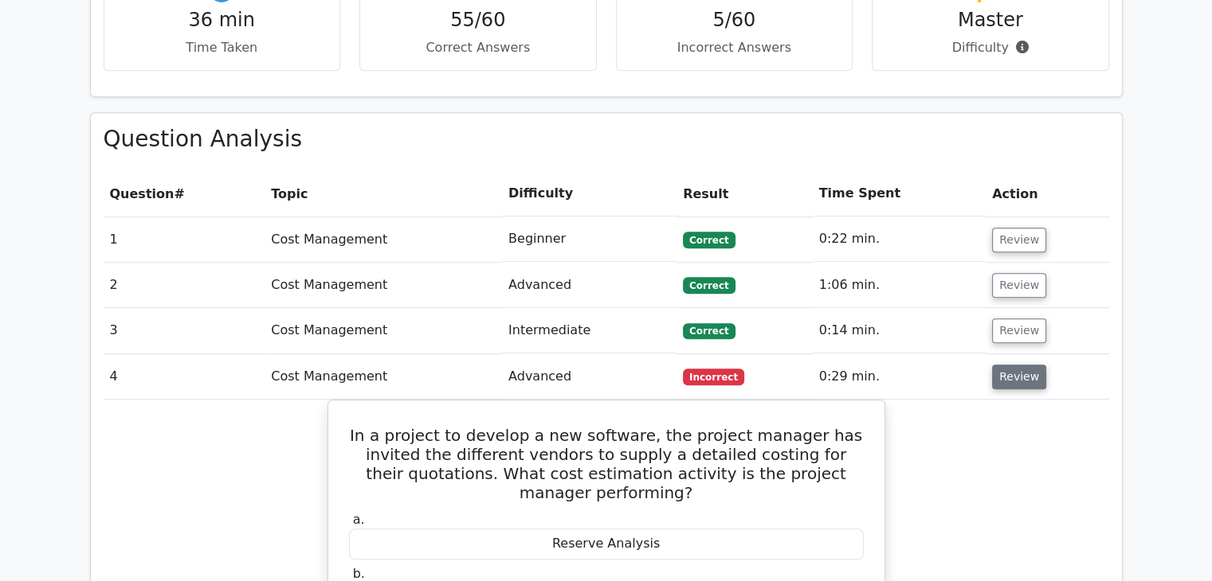
click at [1003, 365] on button "Review" at bounding box center [1019, 377] width 54 height 25
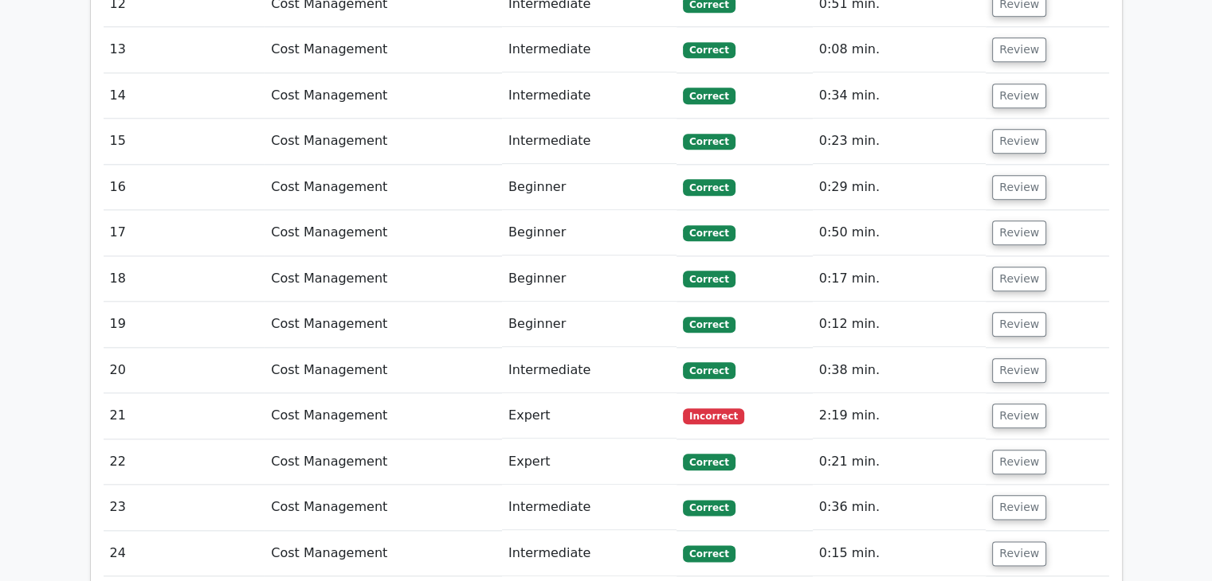
scroll to position [1991, 0]
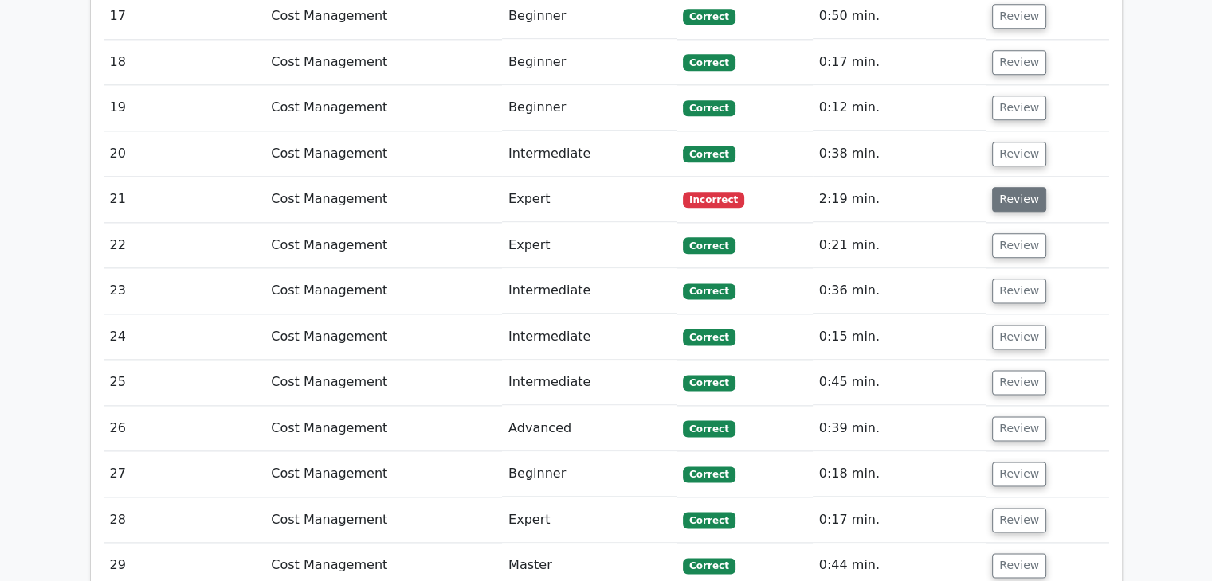
click at [1023, 187] on button "Review" at bounding box center [1019, 199] width 54 height 25
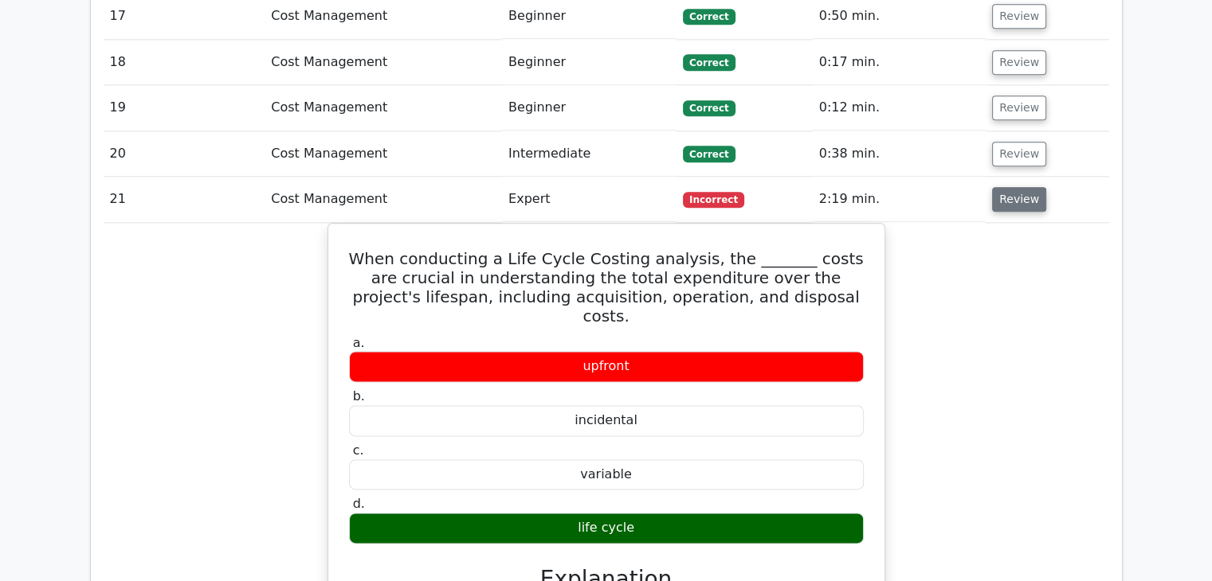
click at [1016, 187] on button "Review" at bounding box center [1019, 199] width 54 height 25
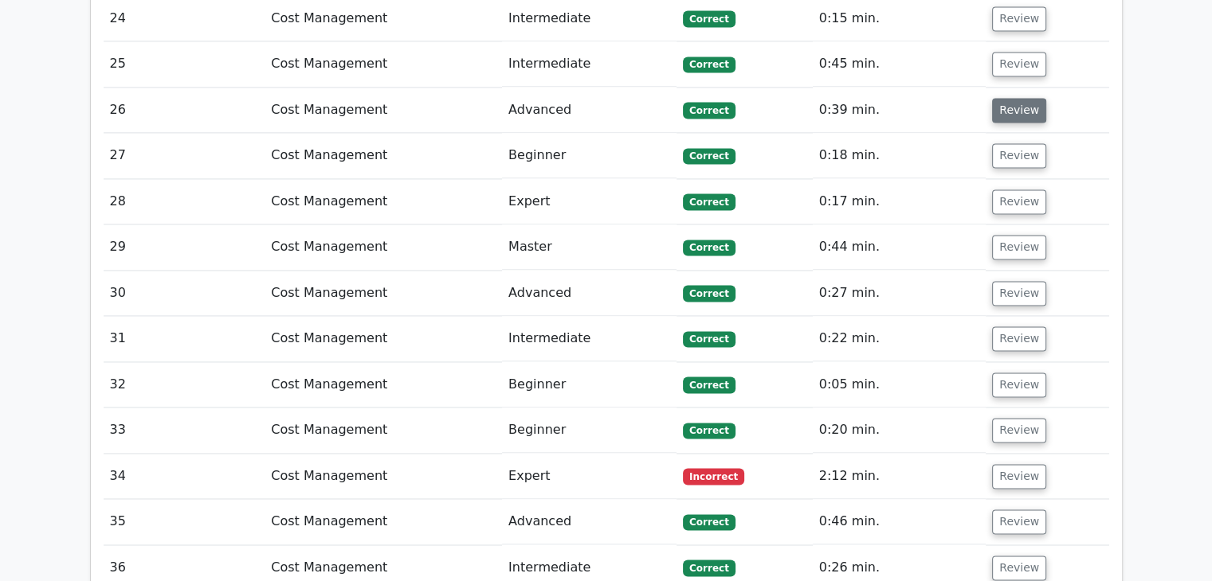
scroll to position [2390, 0]
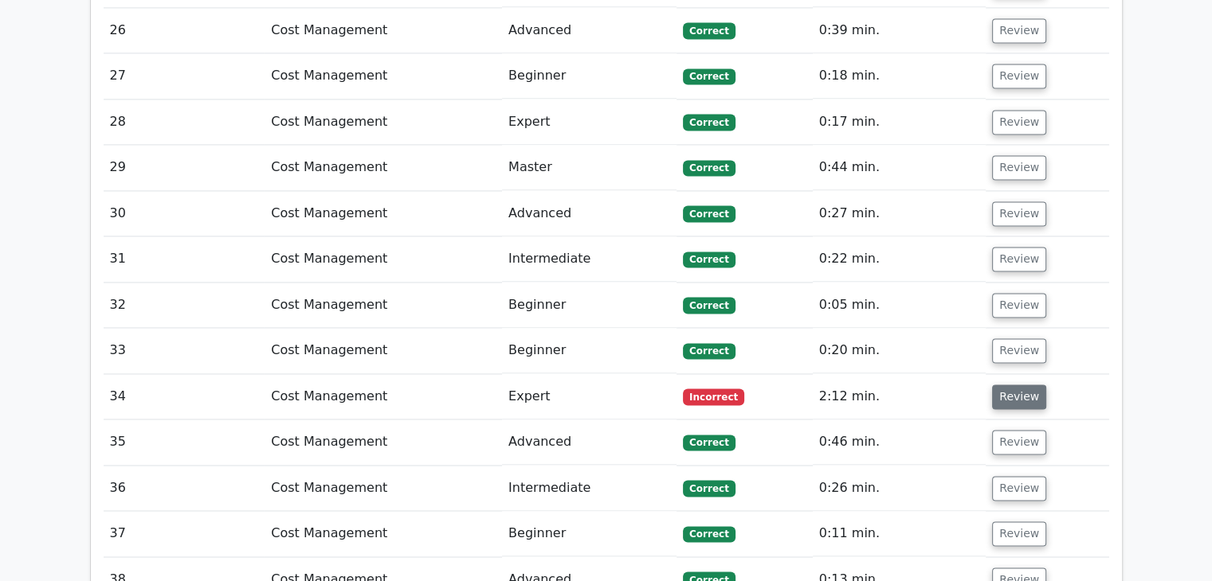
click at [1004, 385] on button "Review" at bounding box center [1019, 397] width 54 height 25
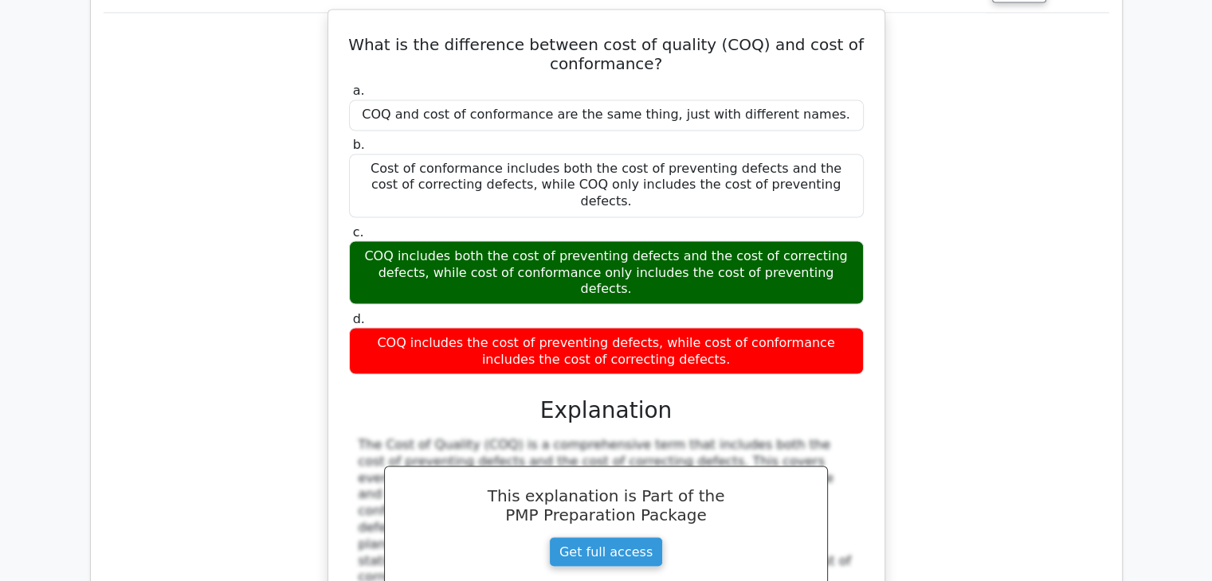
scroll to position [2708, 0]
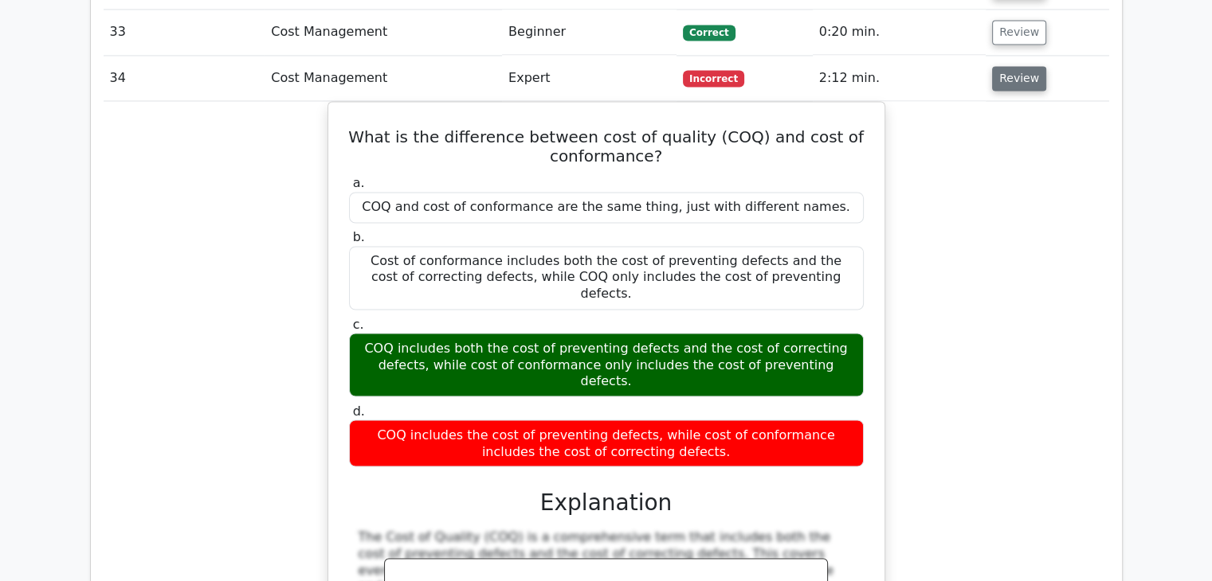
click at [1018, 66] on button "Review" at bounding box center [1019, 78] width 54 height 25
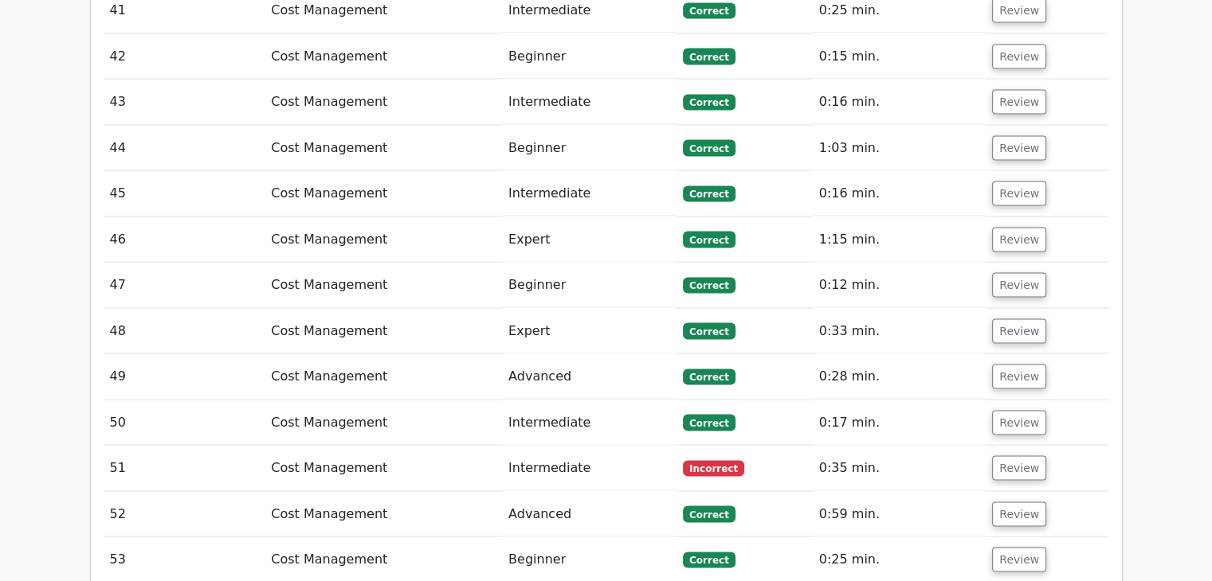
scroll to position [3107, 0]
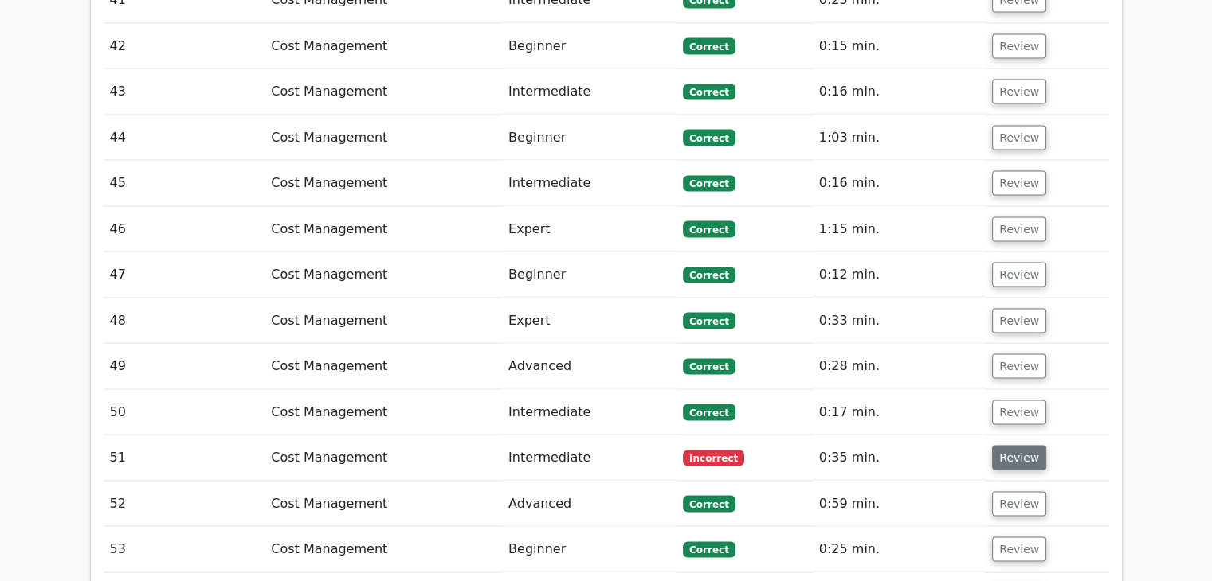
click at [1017, 446] on button "Review" at bounding box center [1019, 458] width 54 height 25
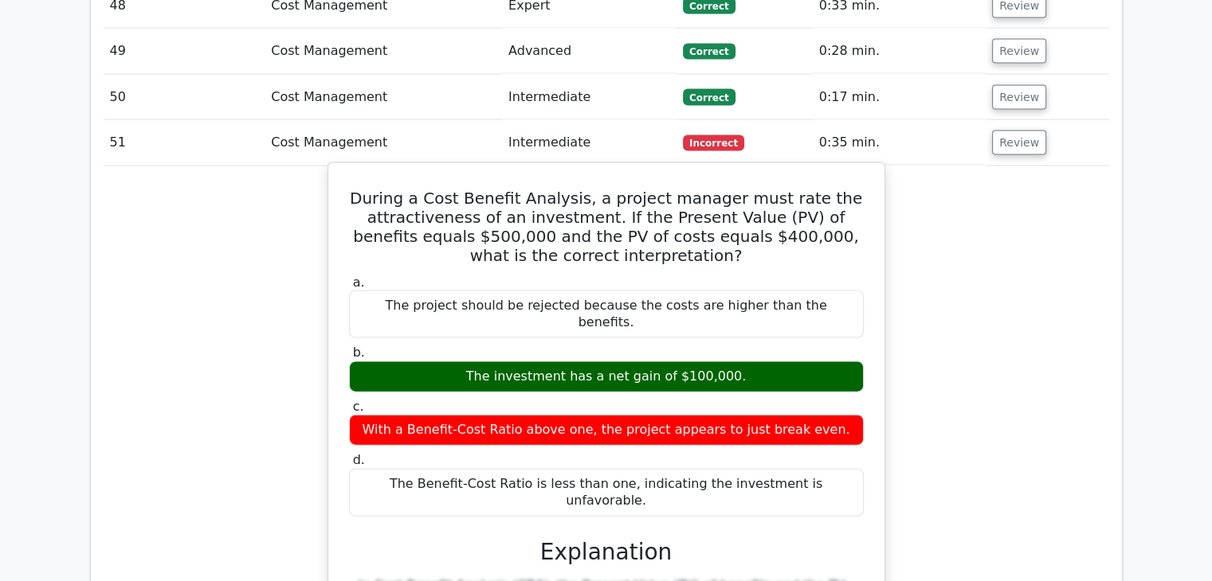
scroll to position [3425, 0]
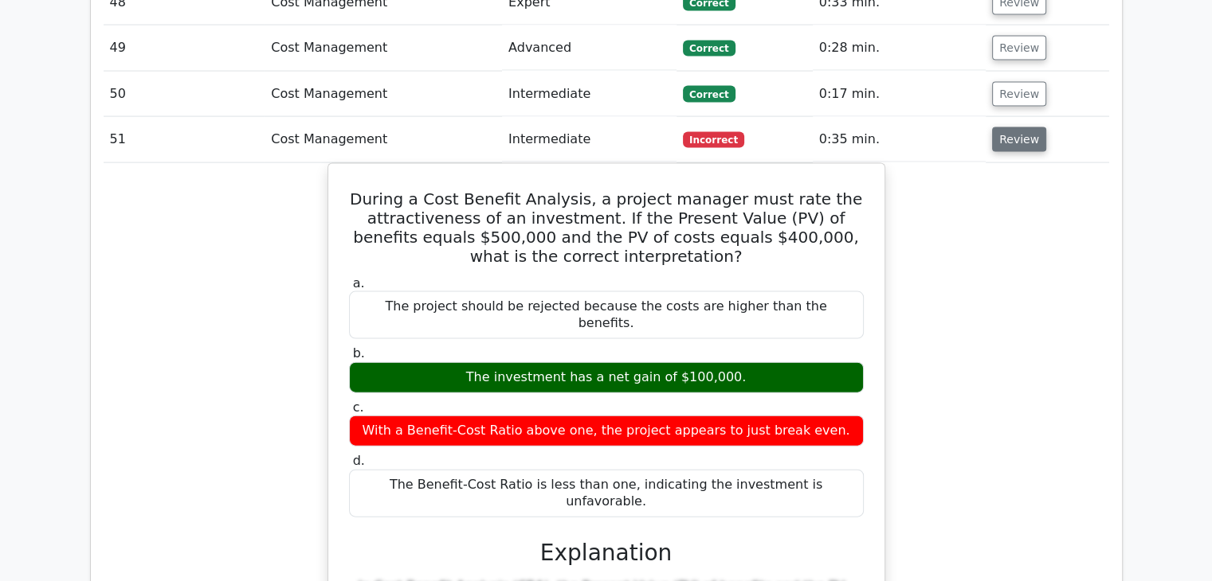
click at [1013, 127] on button "Review" at bounding box center [1019, 139] width 54 height 25
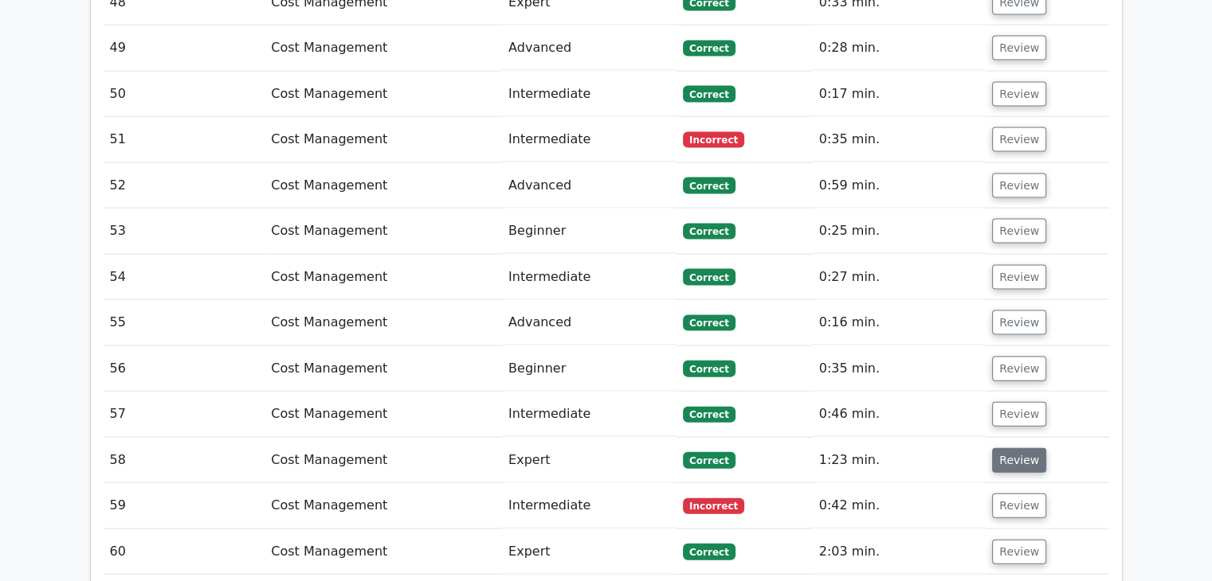
click at [1012, 448] on button "Review" at bounding box center [1019, 460] width 54 height 25
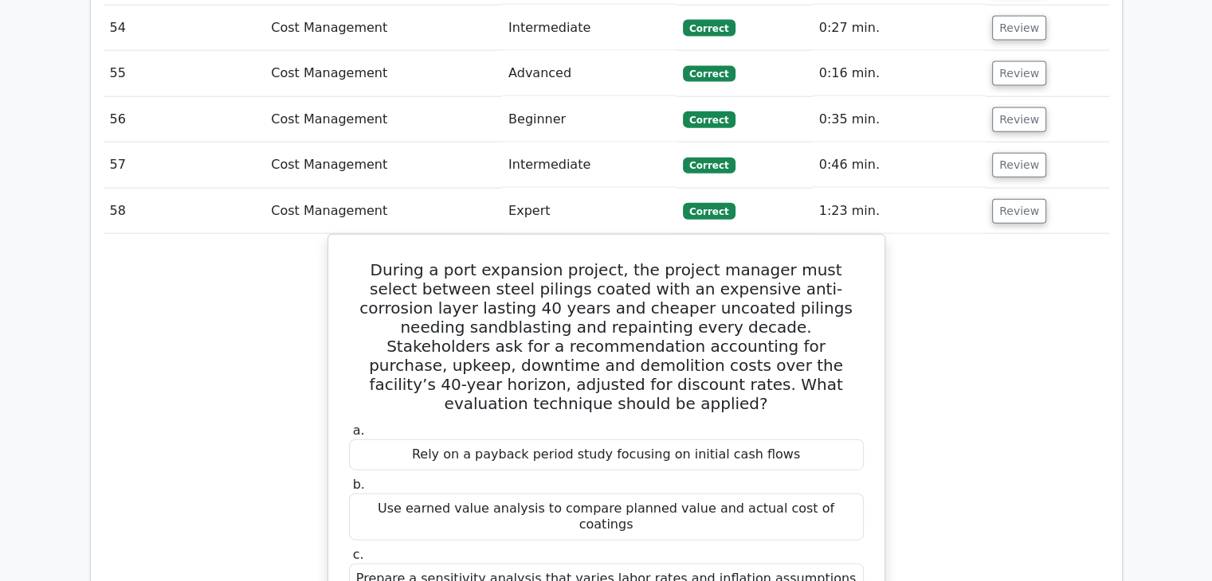
scroll to position [3744, 0]
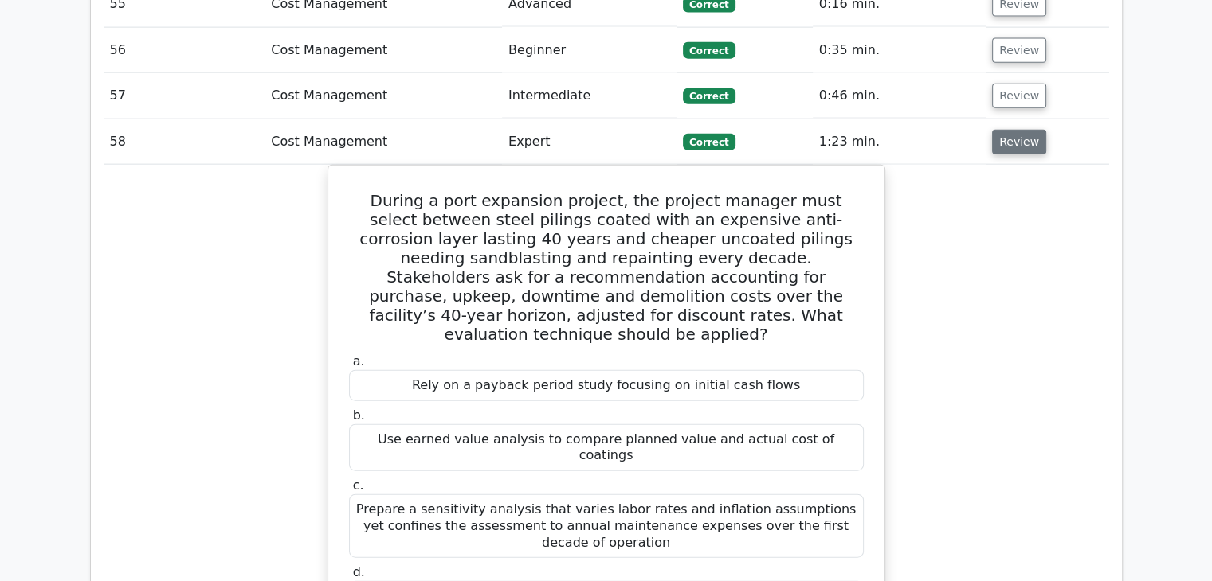
click at [1023, 130] on button "Review" at bounding box center [1019, 142] width 54 height 25
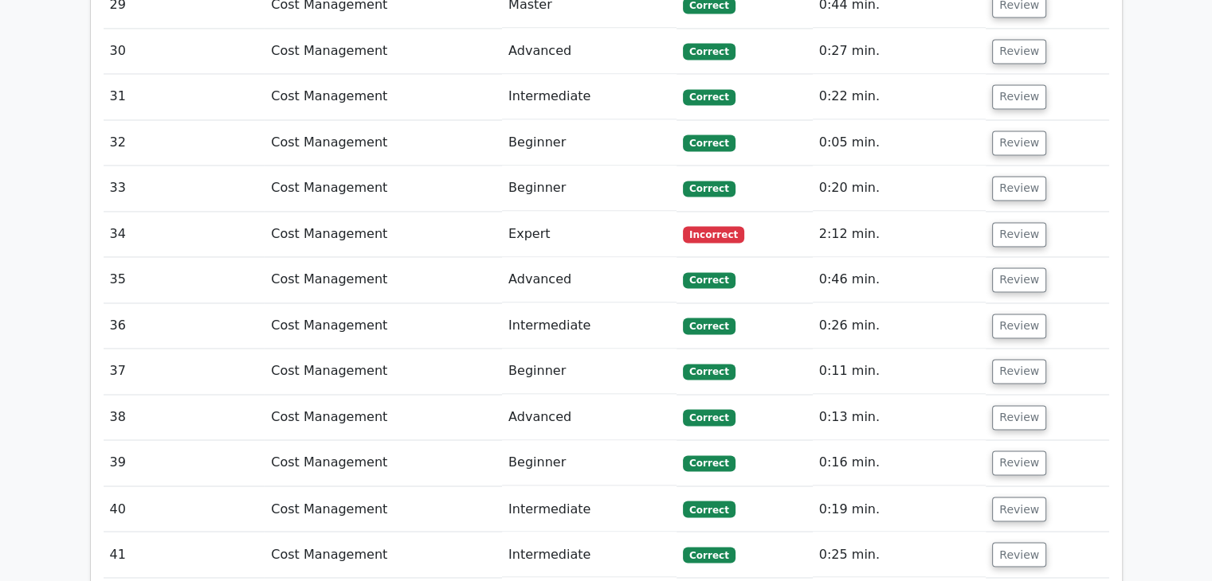
scroll to position [2549, 0]
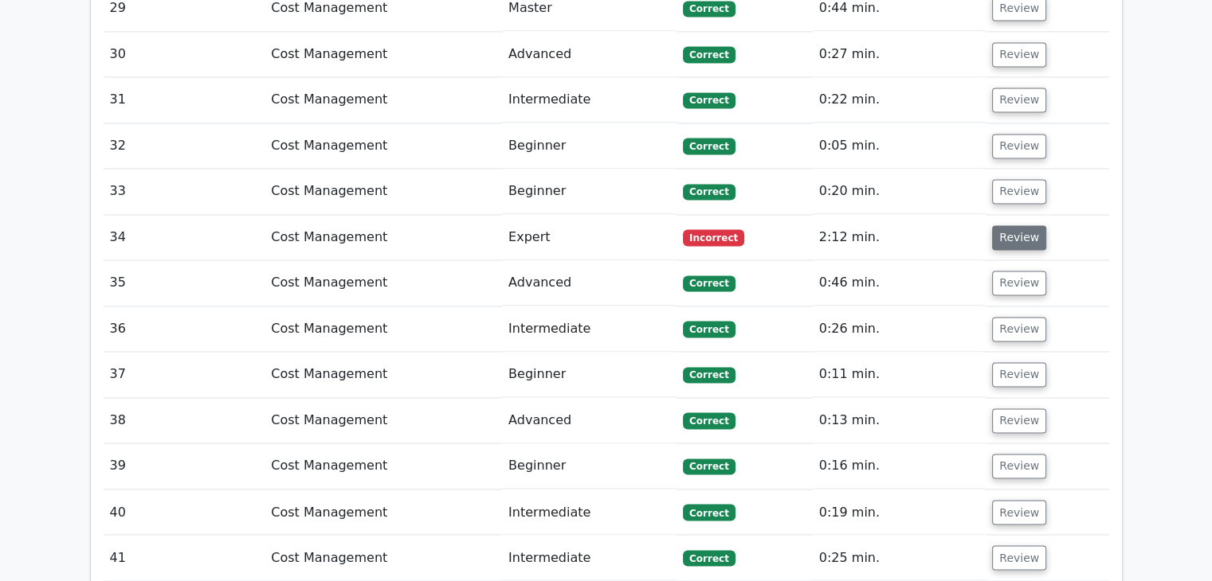
click at [1011, 225] on button "Review" at bounding box center [1019, 237] width 54 height 25
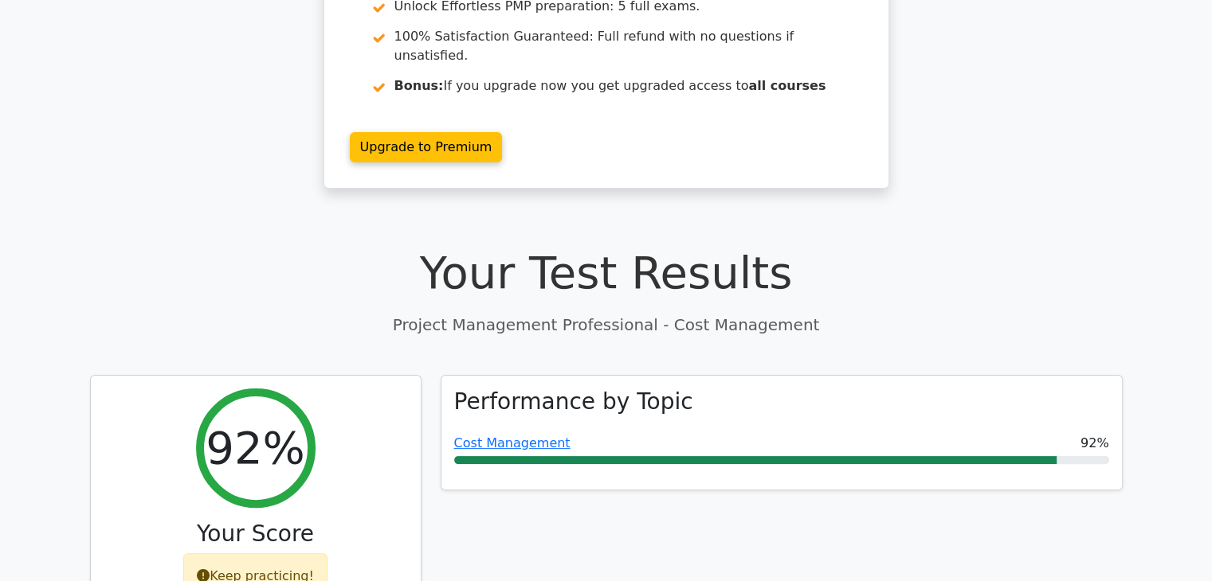
scroll to position [96, 0]
